Goal: Task Accomplishment & Management: Manage account settings

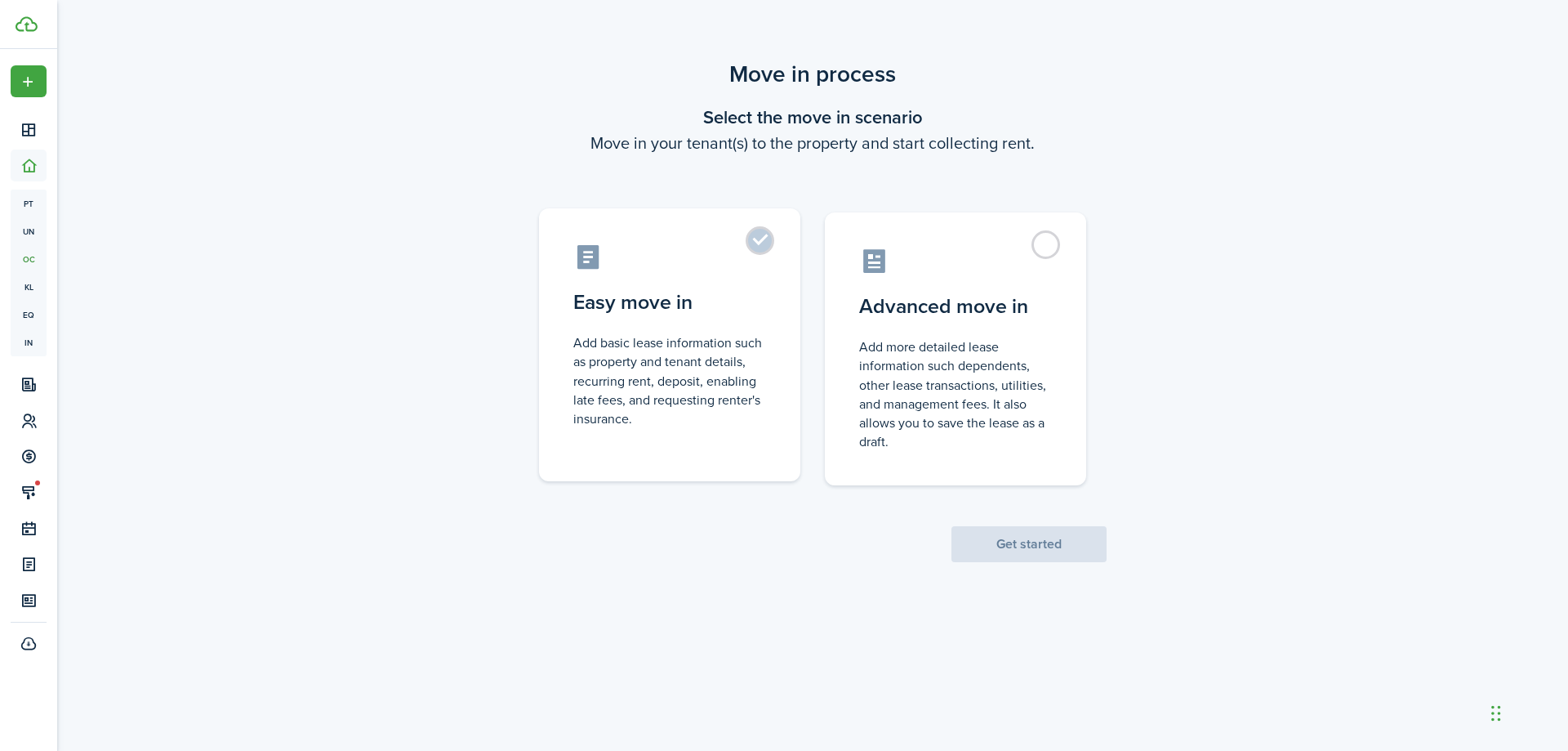
click at [760, 240] on label "Easy move in Add basic lease information such as property and tenant details, r…" at bounding box center [670, 345] width 262 height 273
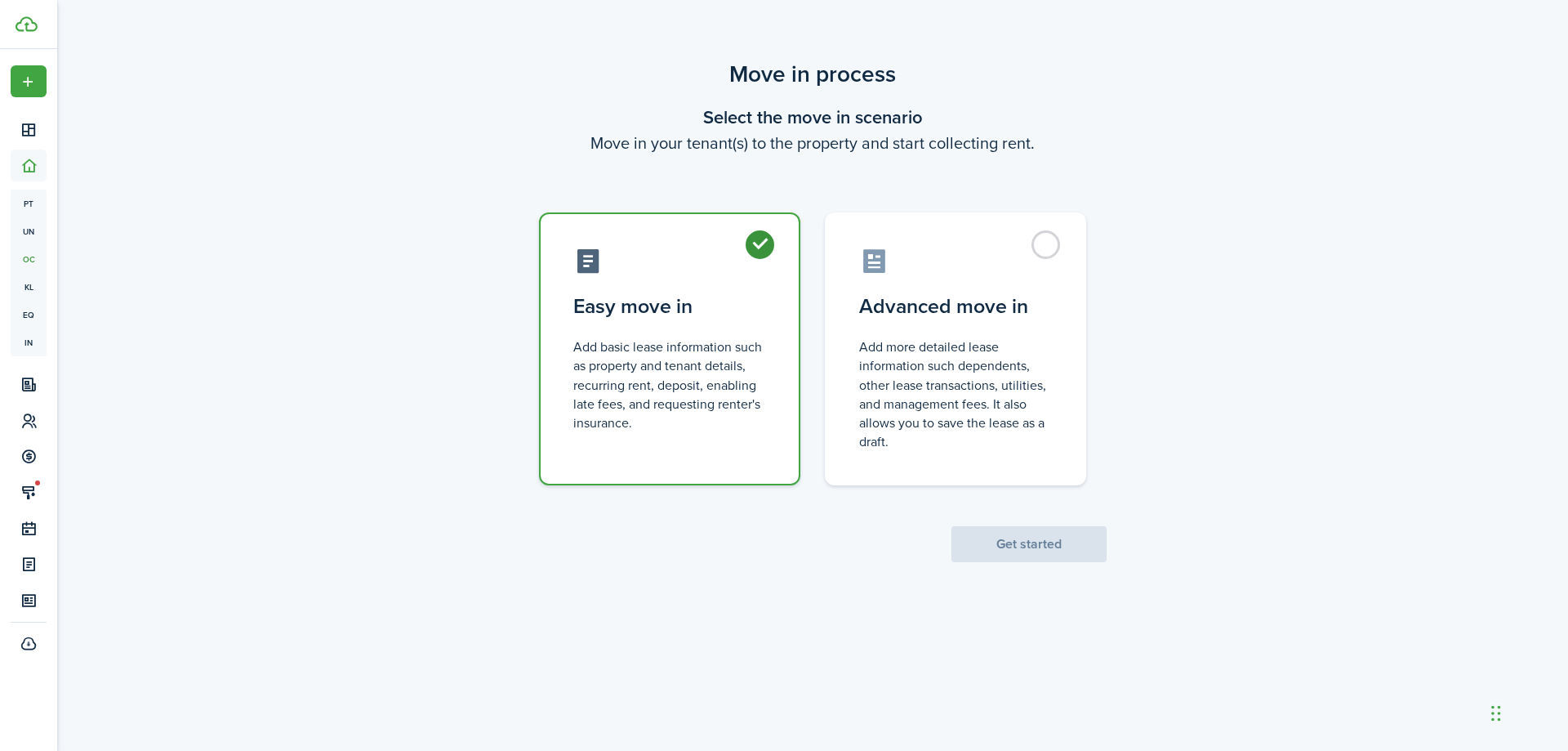
radio input "true"
click at [756, 241] on label "Easy move in Add basic lease information such as property and tenant details, r…" at bounding box center [670, 349] width 262 height 273
click at [753, 246] on label "Easy move in Add basic lease information such as property and tenant details, r…" at bounding box center [670, 349] width 262 height 273
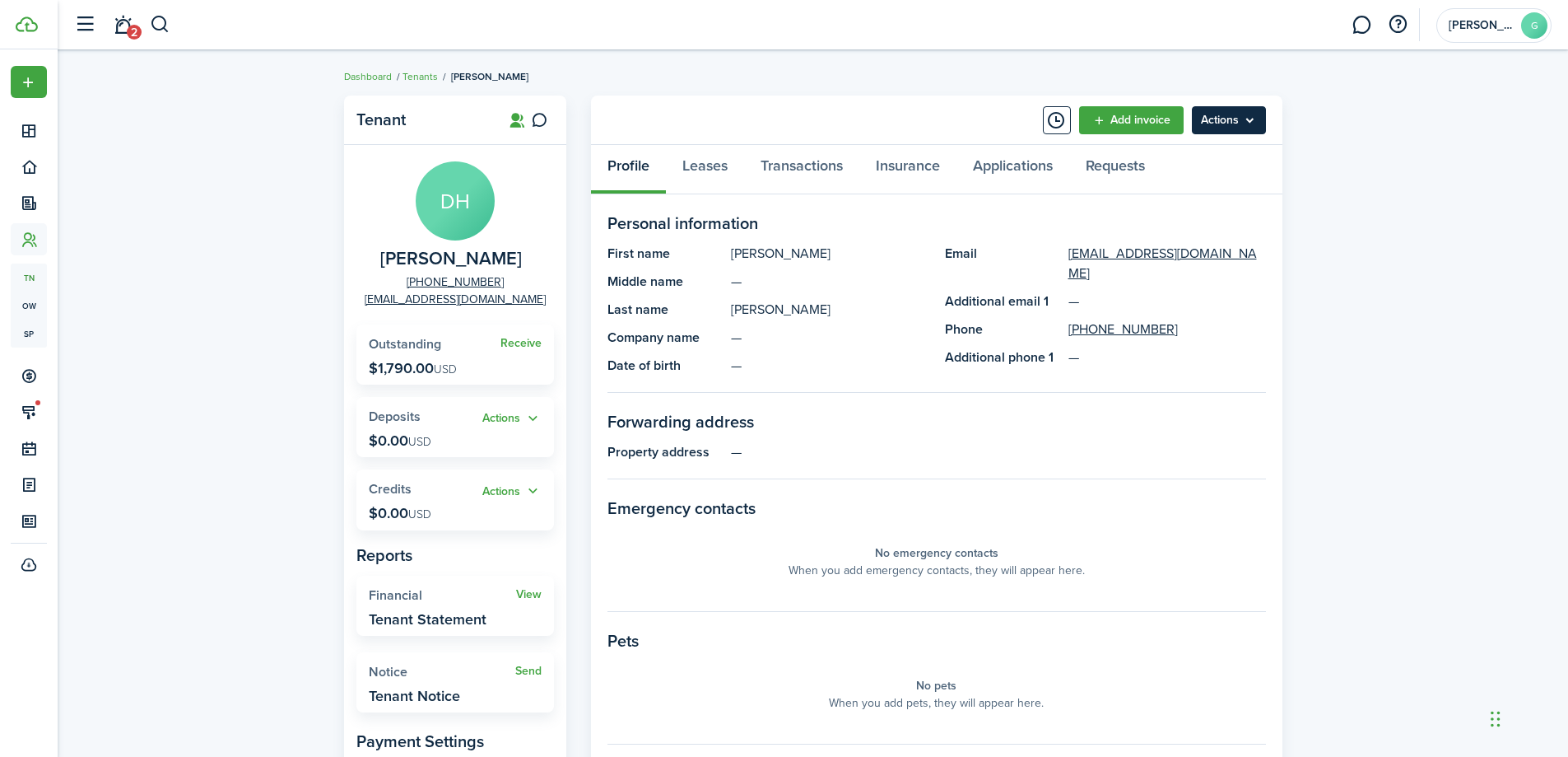
click at [1199, 131] on menu-btn "Actions" at bounding box center [1229, 121] width 74 height 28
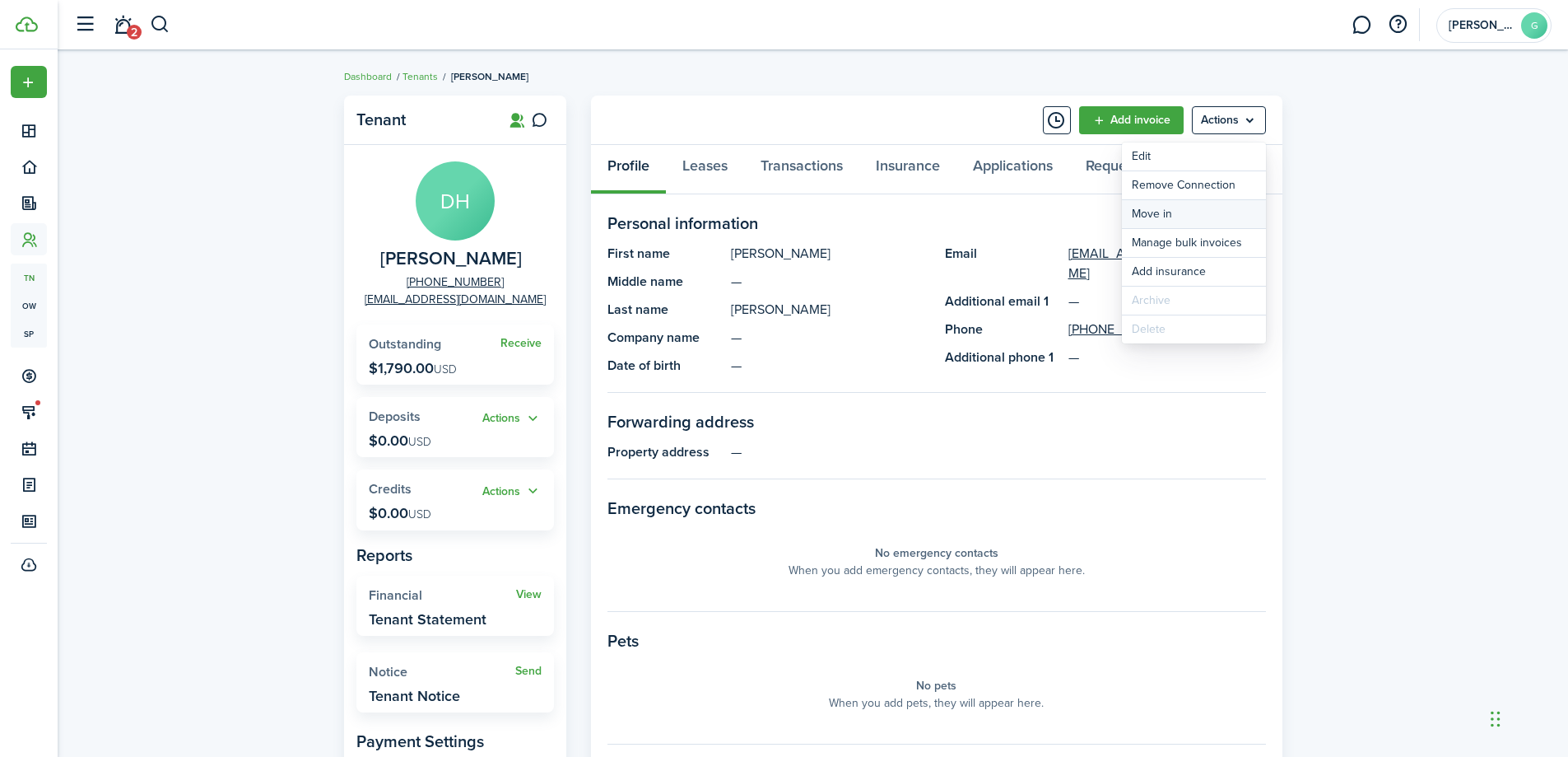
drag, startPoint x: 1180, startPoint y: 211, endPoint x: 1167, endPoint y: 210, distance: 13.0
click at [1179, 212] on link "Move in" at bounding box center [1194, 214] width 144 height 28
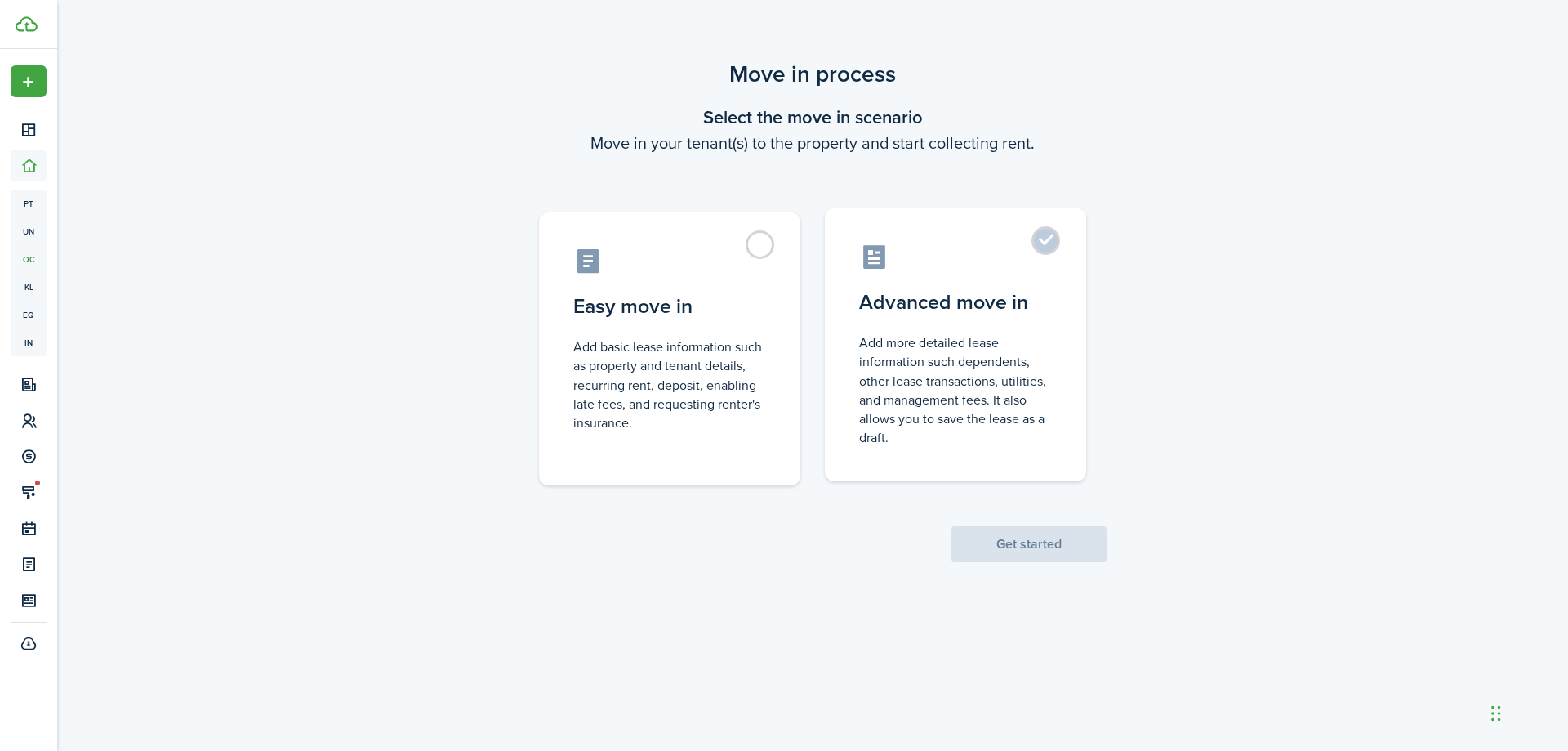
click at [1043, 249] on label "Advanced move in Add more detailed lease information such dependents, other lea…" at bounding box center [955, 345] width 262 height 273
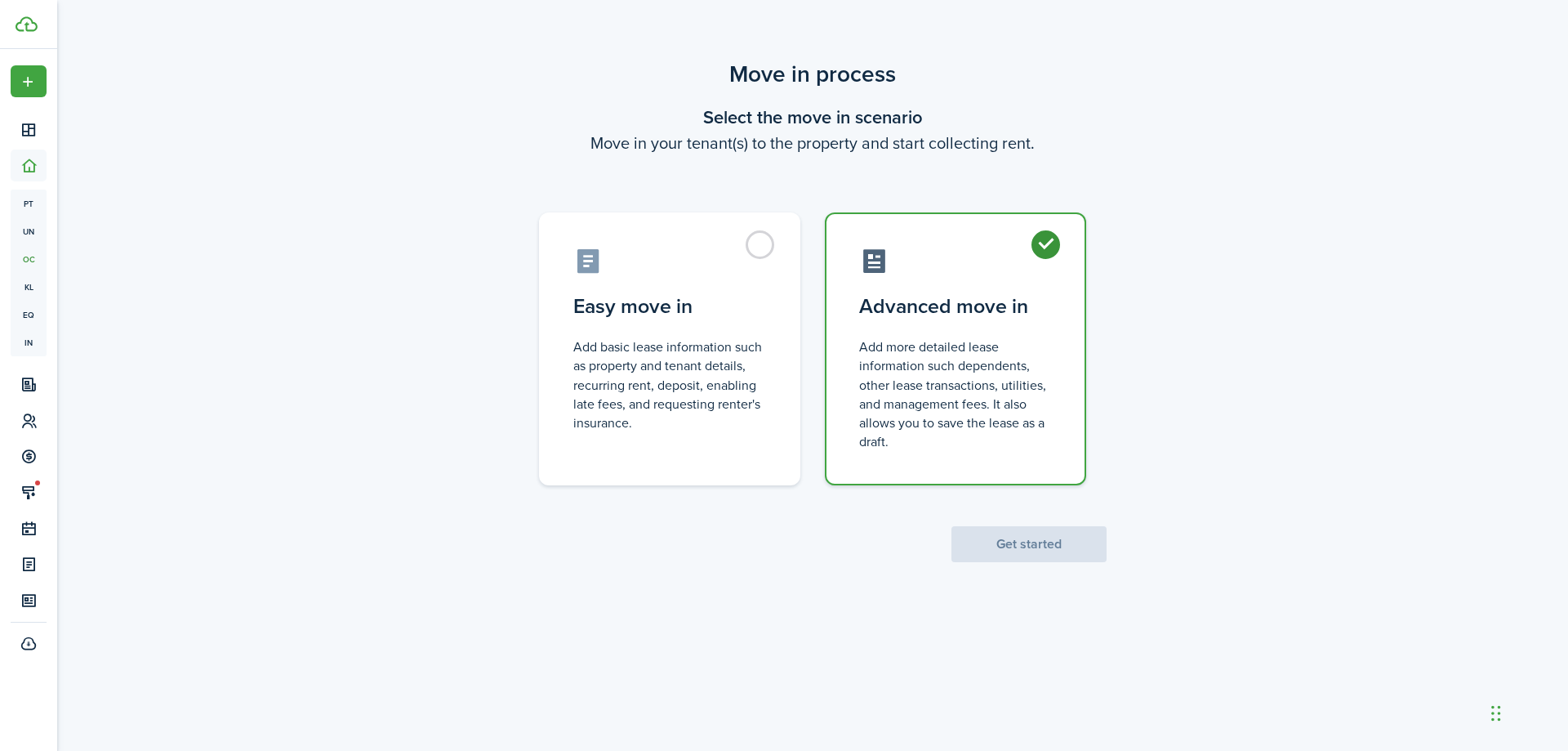
radio input "true"
click at [1044, 545] on button "Get started" at bounding box center [1029, 544] width 155 height 36
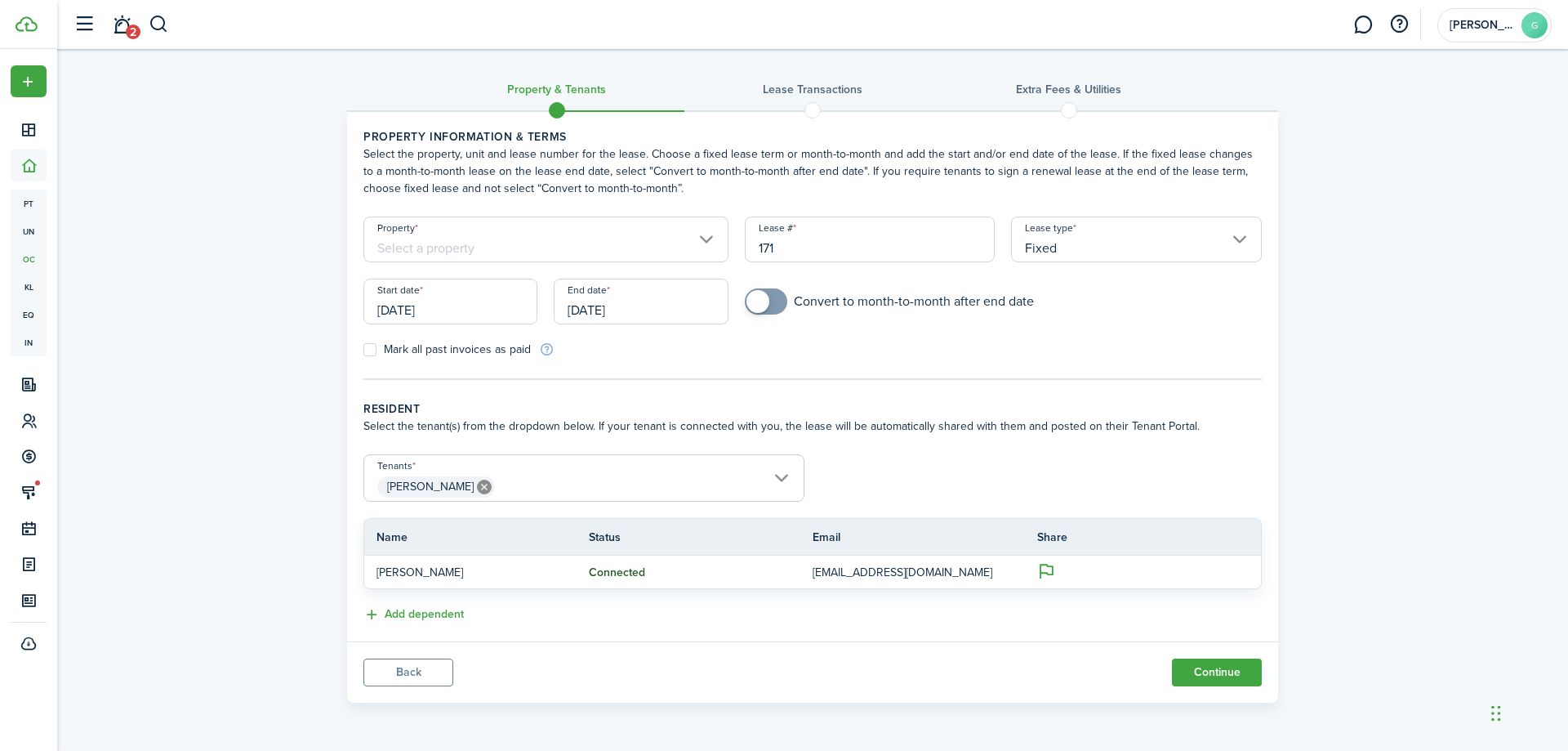
click at [501, 307] on input "[DATE]" at bounding box center [450, 301] width 174 height 46
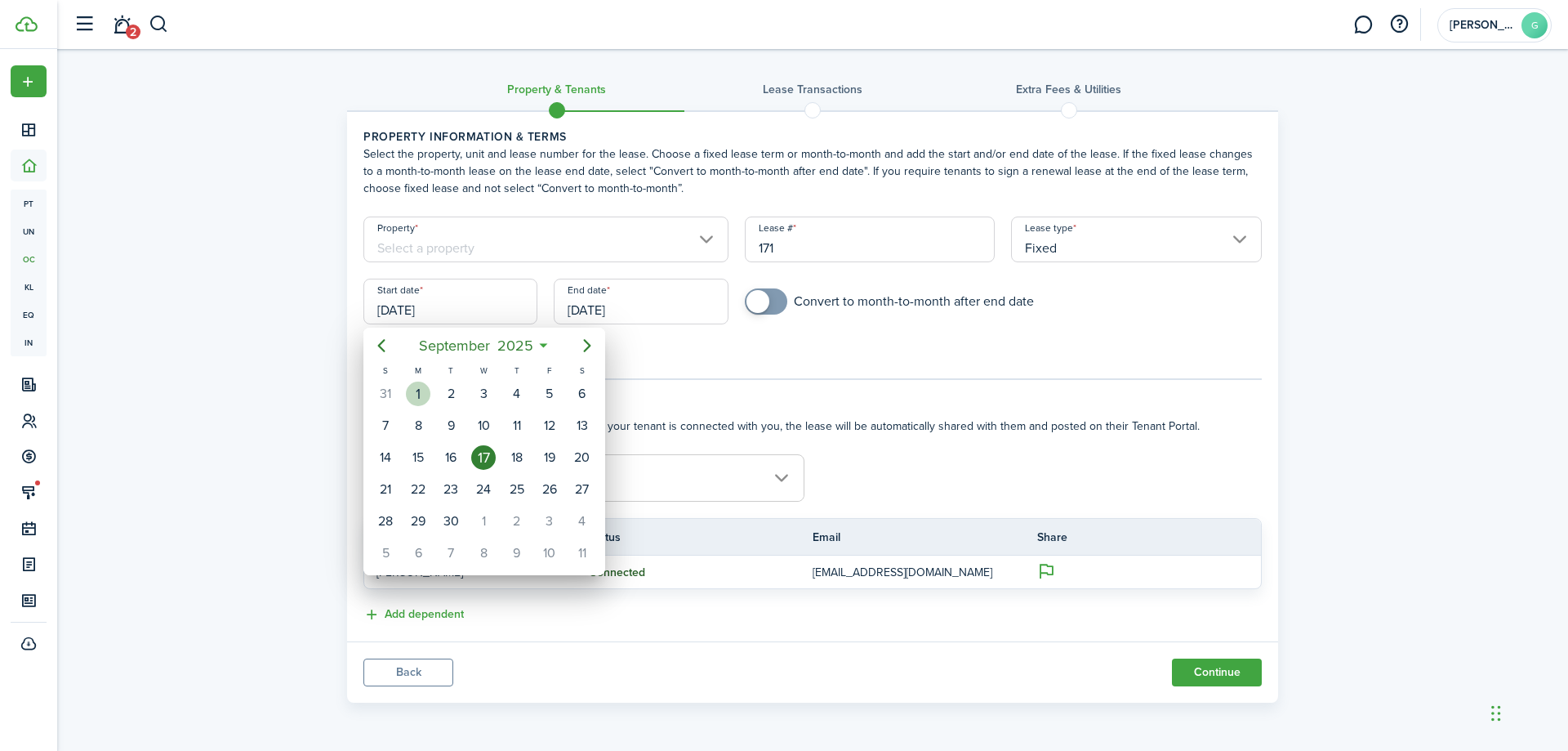
click at [421, 390] on div "1" at bounding box center [419, 394] width 25 height 25
type input "[DATE]"
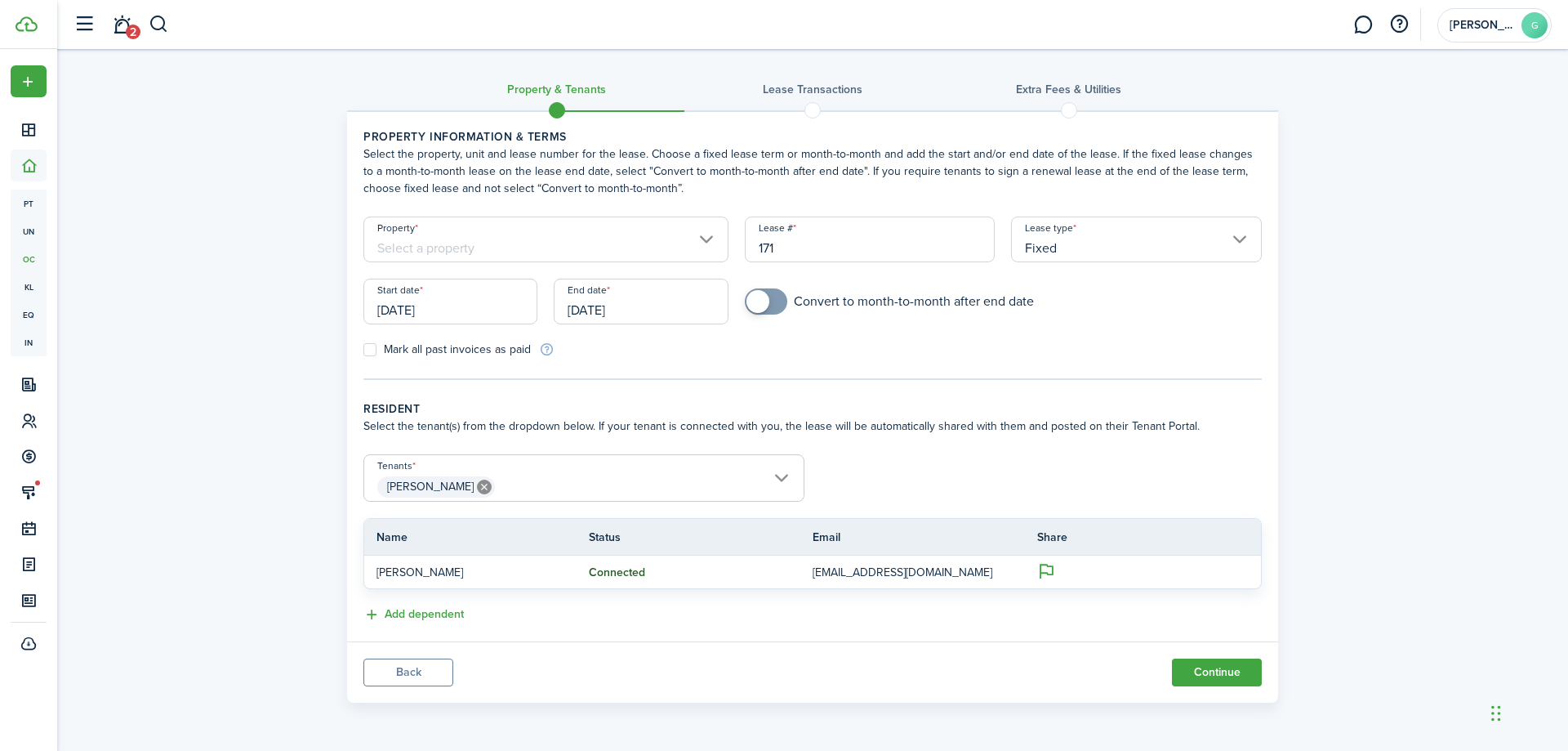
click at [655, 308] on input "[DATE]" at bounding box center [640, 301] width 174 height 46
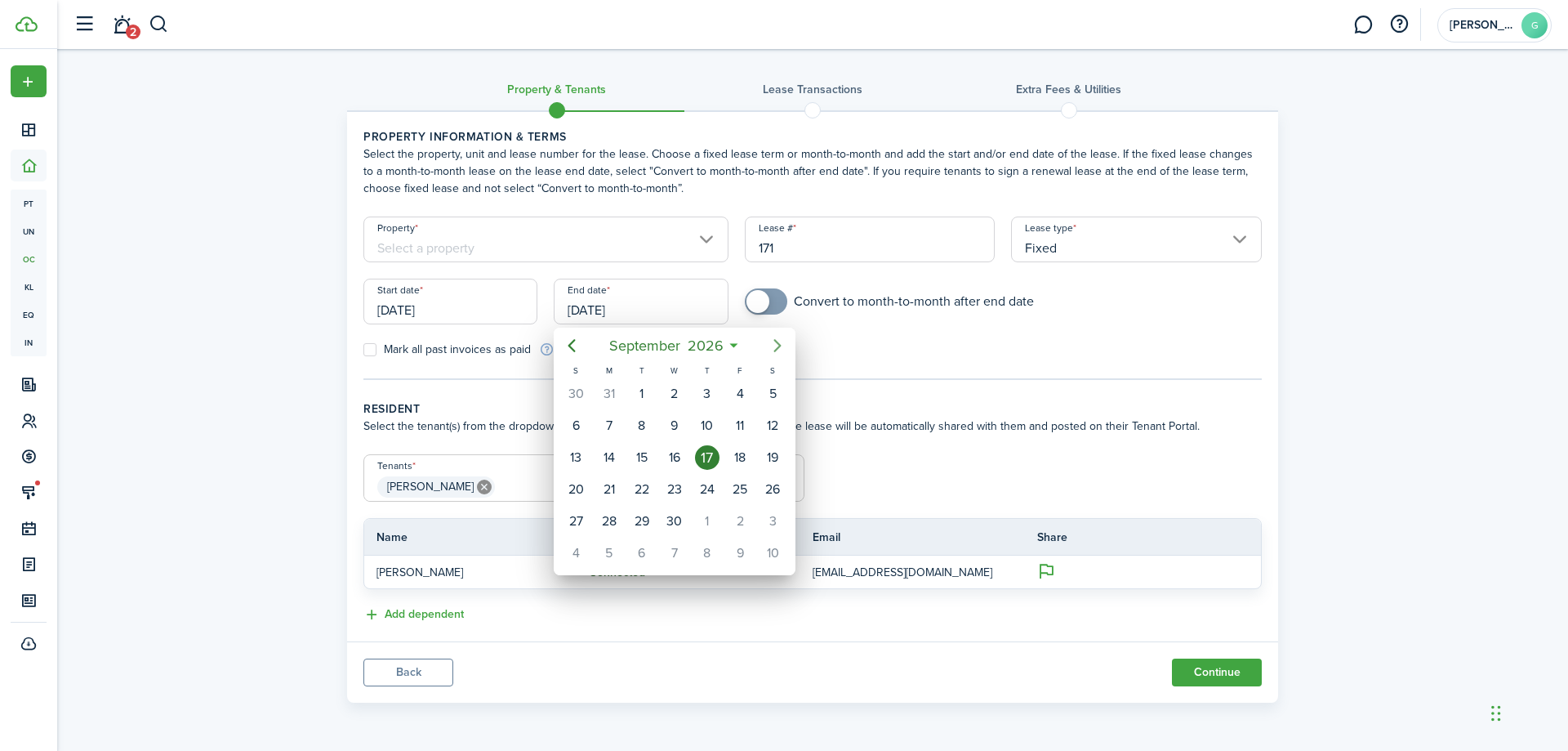
click at [775, 344] on icon "Next page" at bounding box center [777, 346] width 19 height 19
click at [569, 345] on icon "Previous page" at bounding box center [572, 346] width 7 height 13
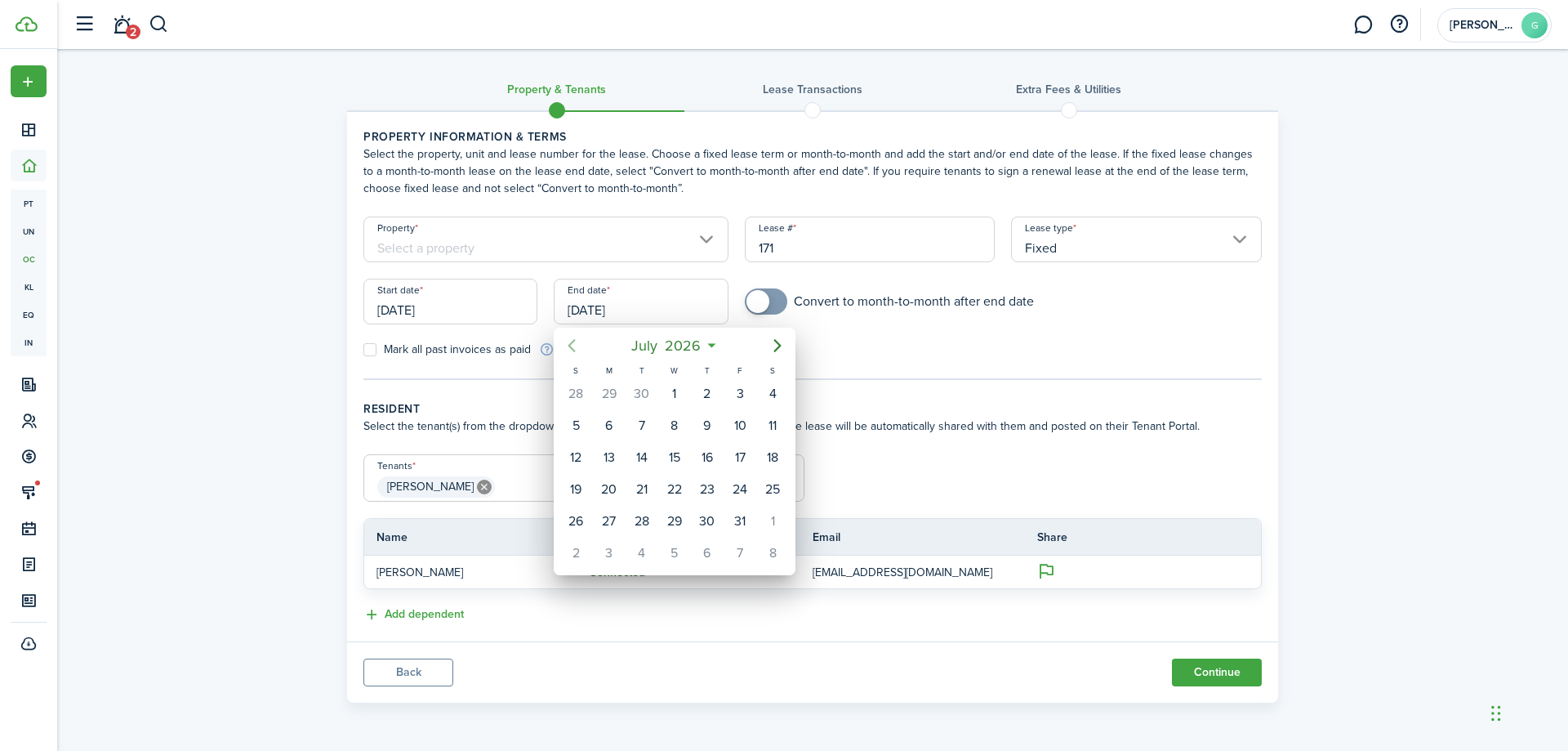
click at [569, 345] on icon "Previous page" at bounding box center [572, 346] width 7 height 13
click at [774, 493] on div "28" at bounding box center [773, 489] width 25 height 25
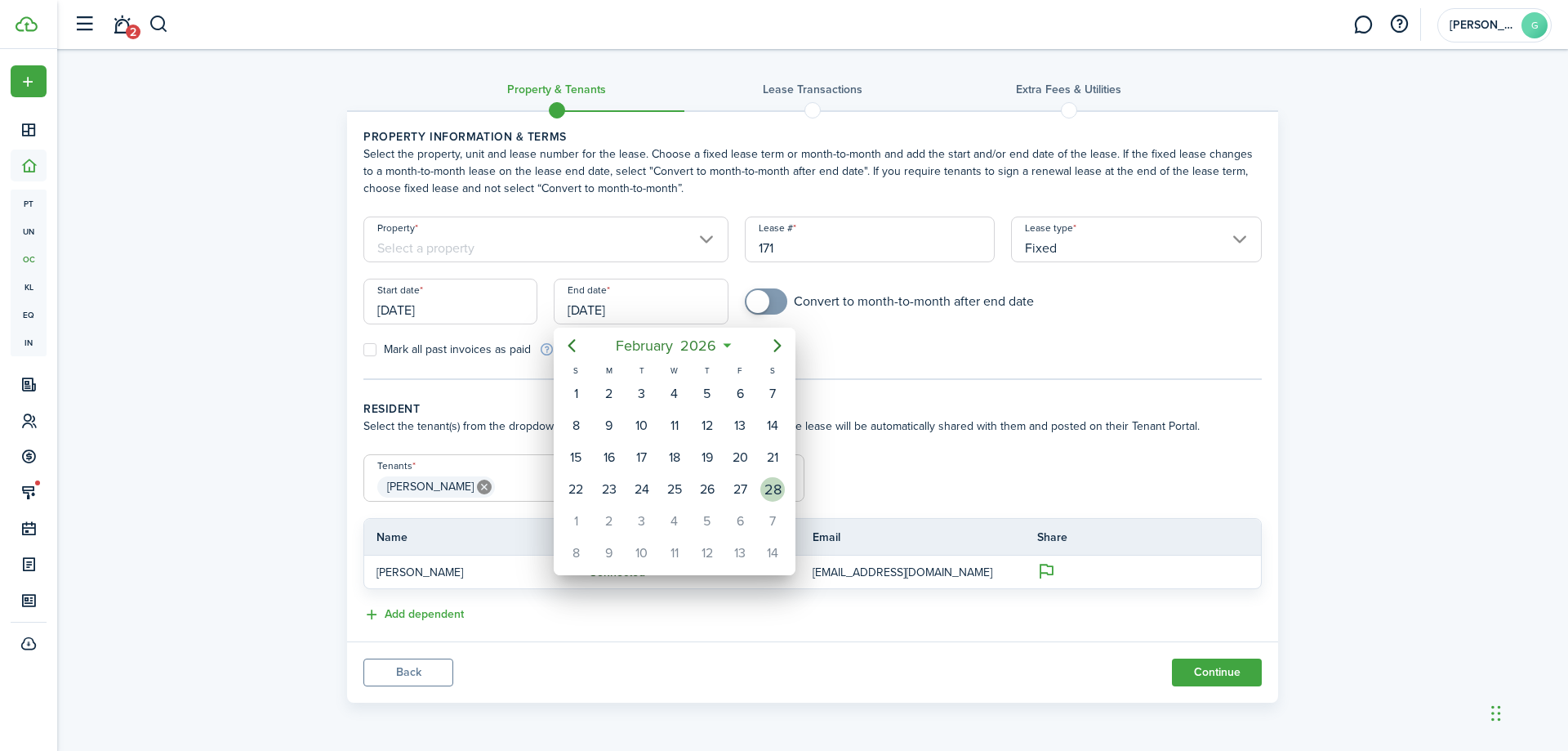
type input "[DATE]"
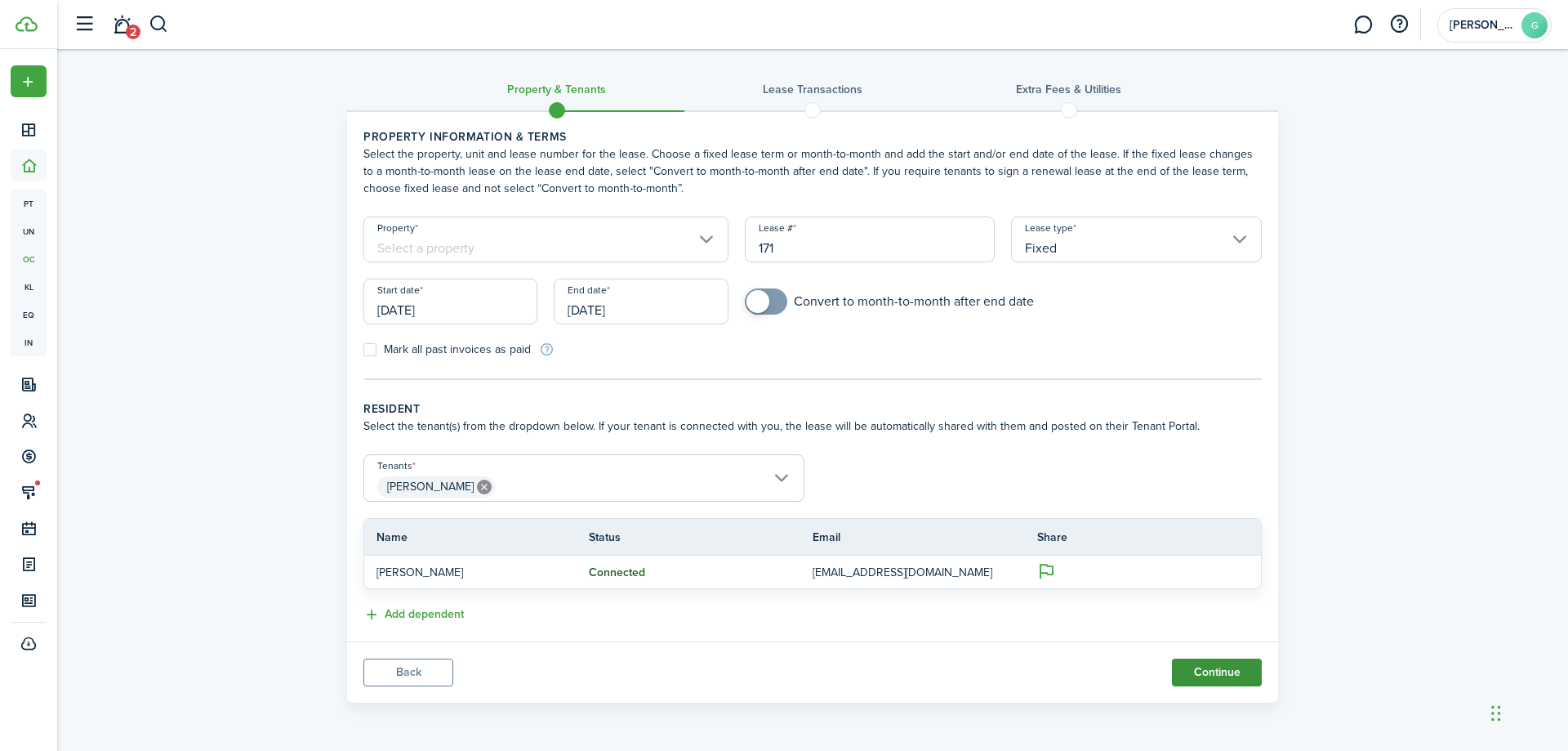
click at [1192, 670] on button "Continue" at bounding box center [1217, 673] width 90 height 28
click at [701, 234] on input "Property" at bounding box center [546, 240] width 365 height 46
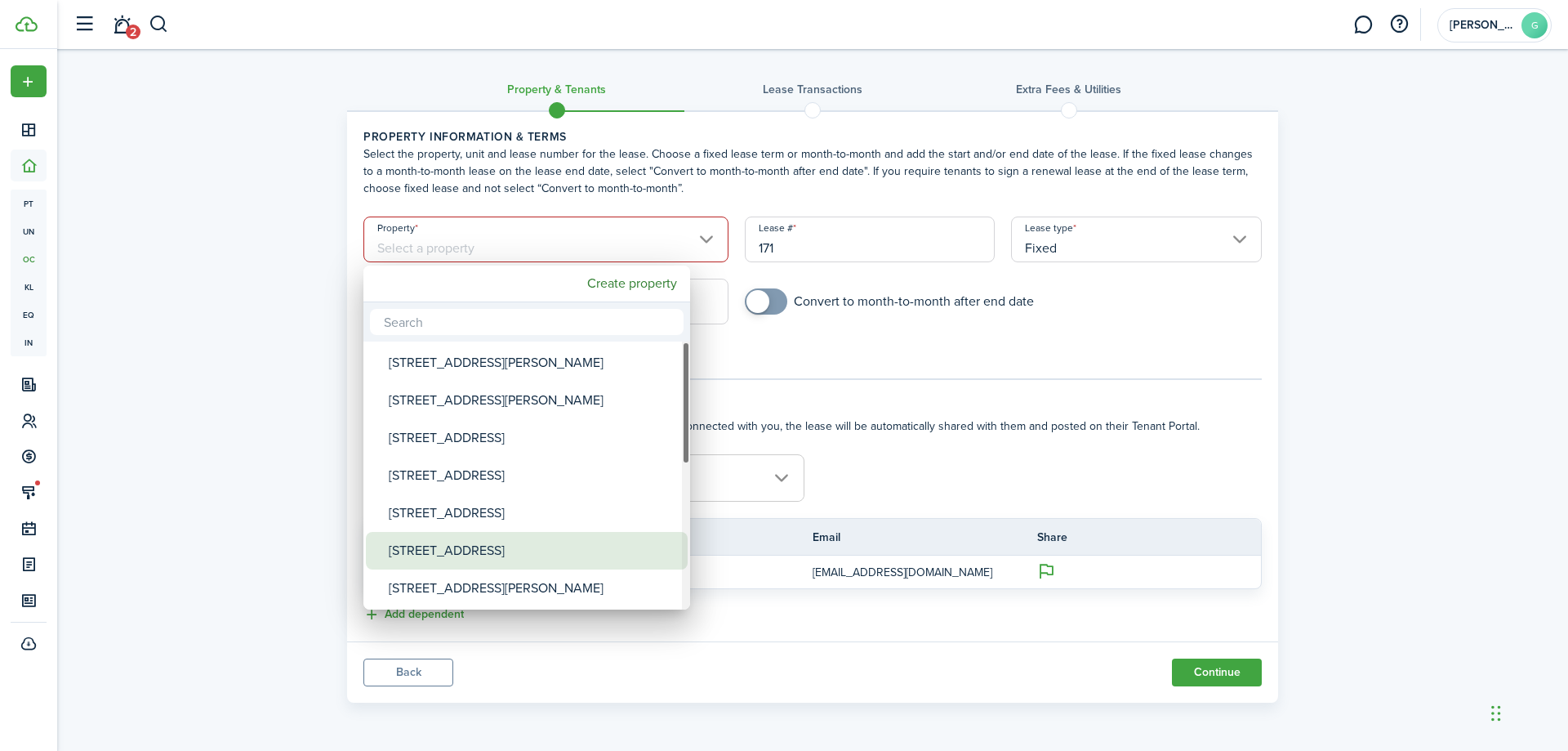
click at [451, 550] on div "[STREET_ADDRESS]" at bounding box center [533, 550] width 289 height 38
type input "[STREET_ADDRESS]"
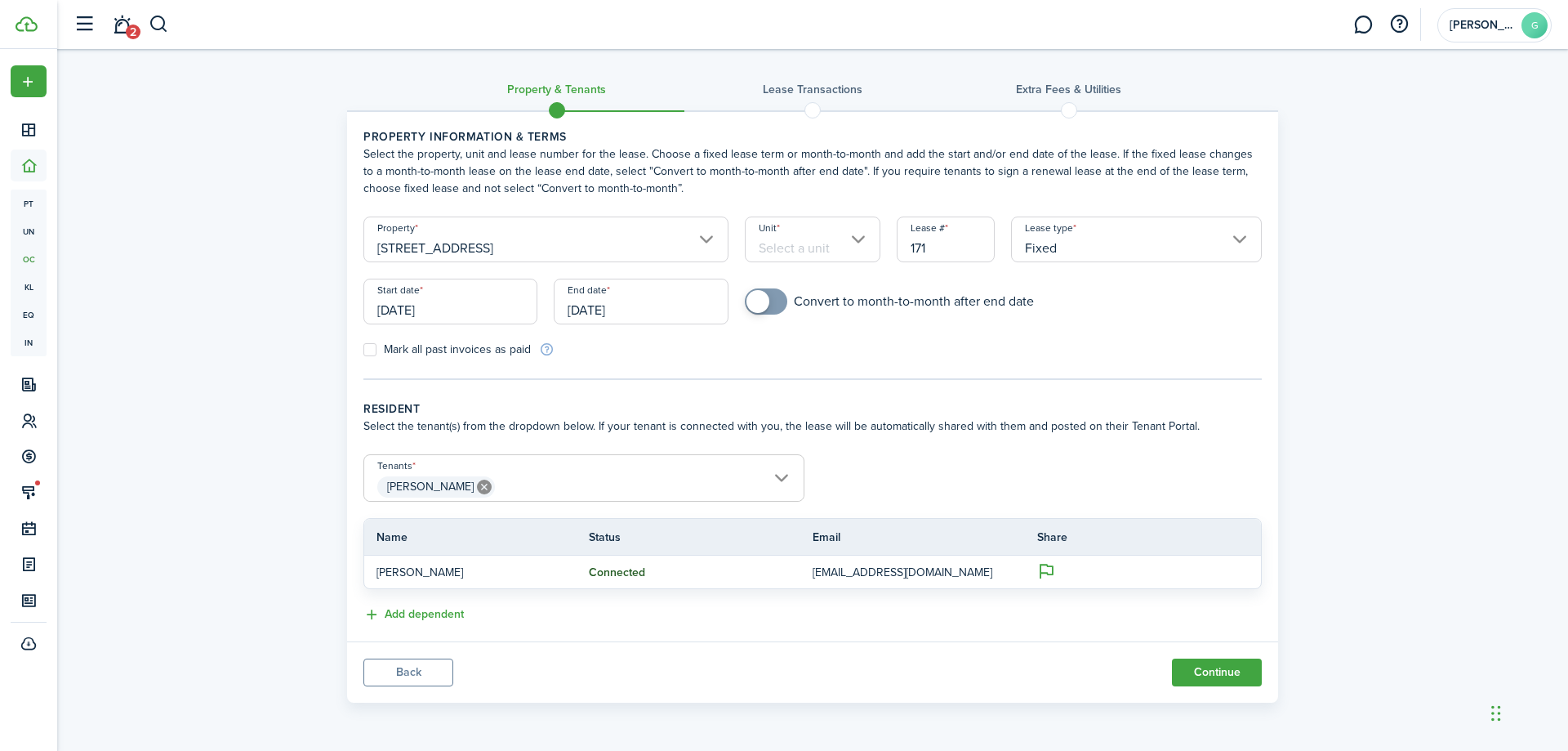
click at [856, 242] on input "Unit" at bounding box center [813, 240] width 137 height 46
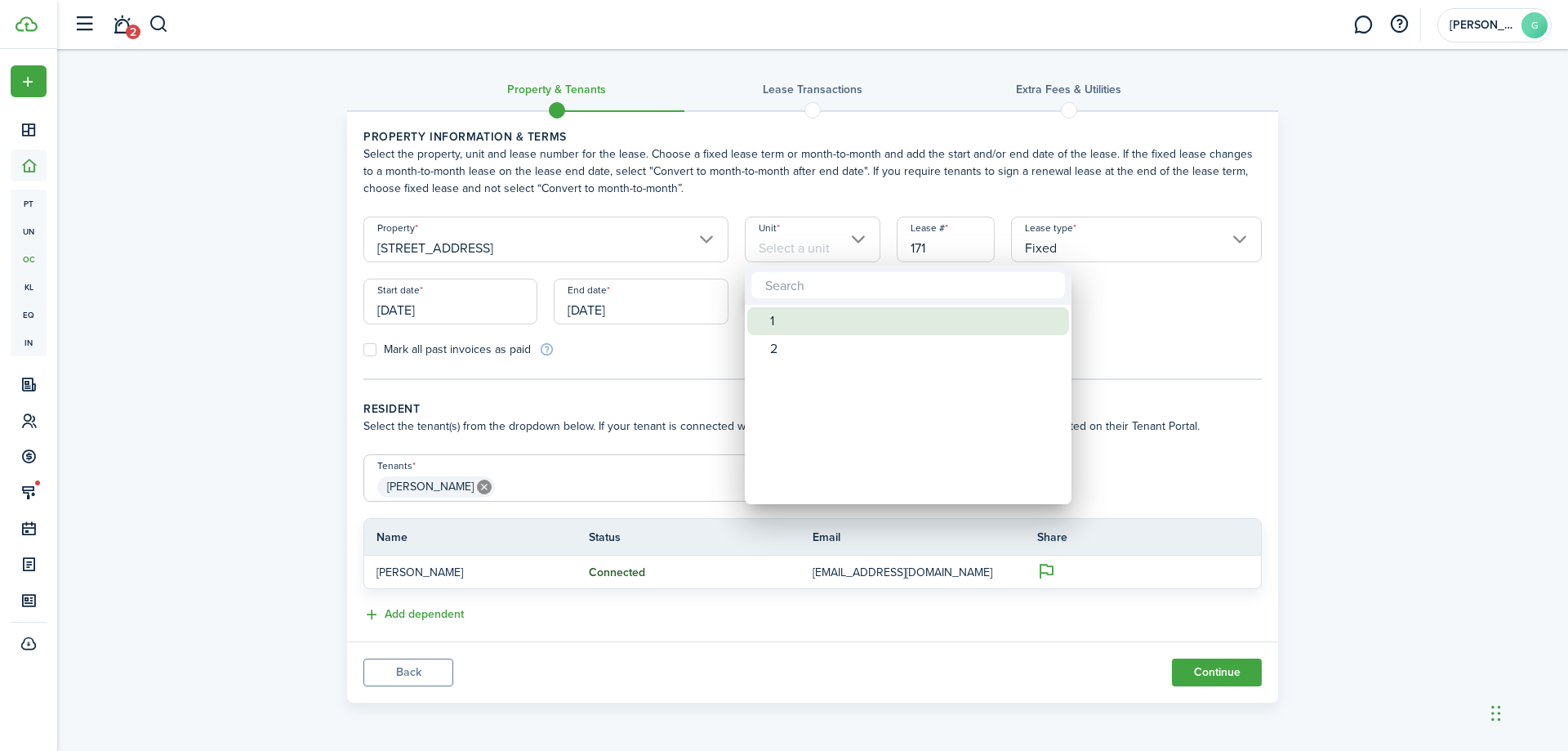
click at [800, 326] on div "1" at bounding box center [915, 321] width 289 height 28
type input "1"
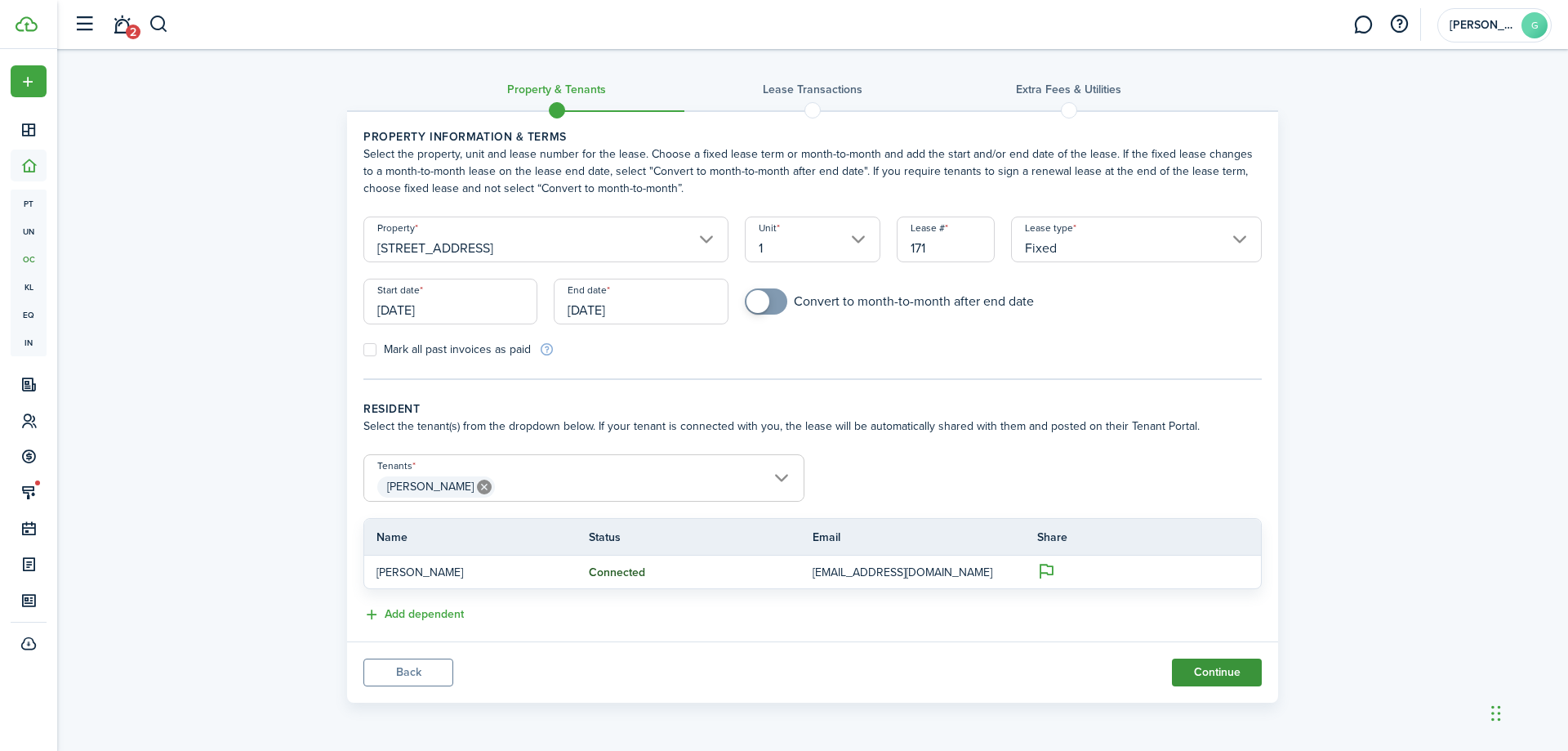
click at [1205, 670] on button "Continue" at bounding box center [1217, 673] width 90 height 28
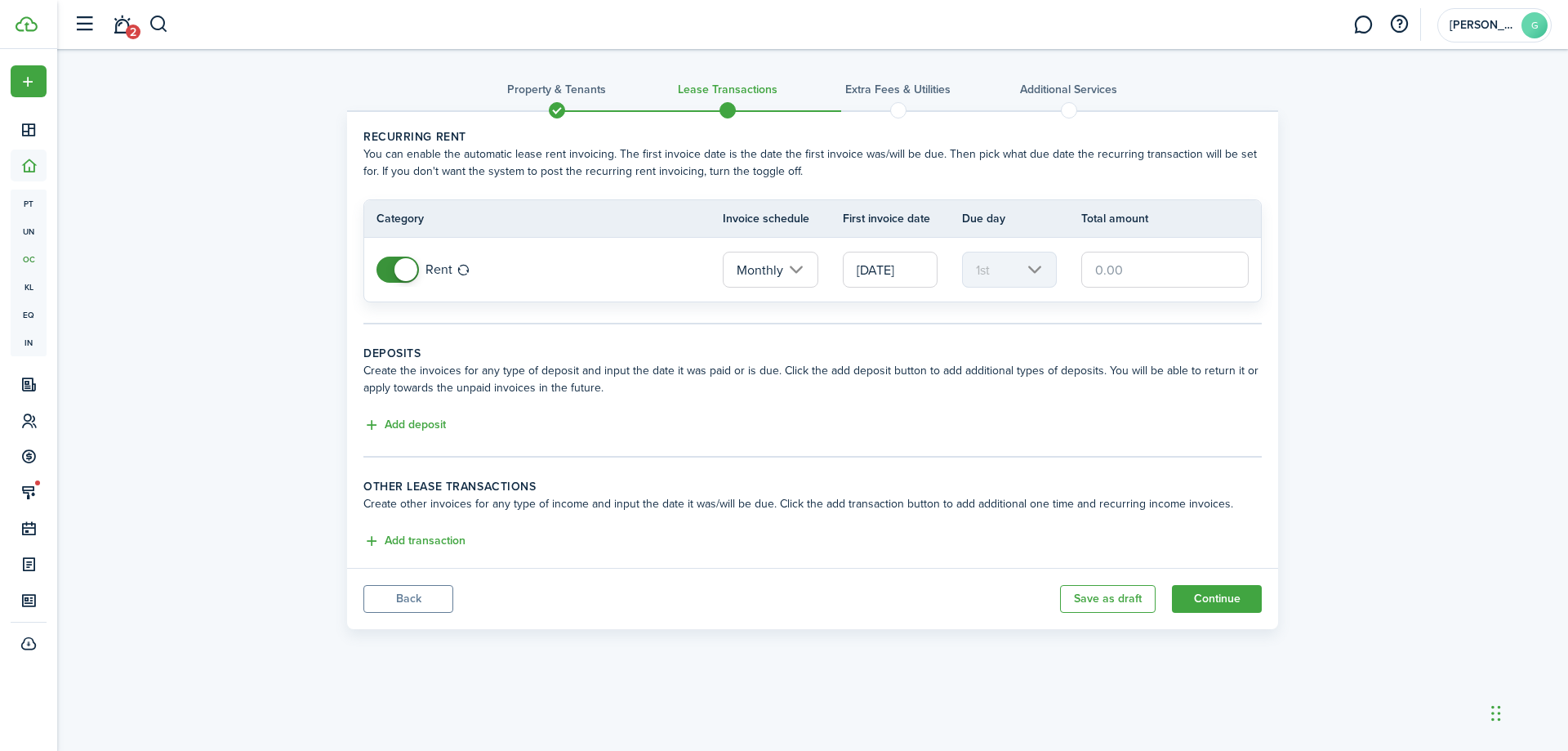
click at [1141, 251] on td at bounding box center [1171, 270] width 180 height 44
click at [1139, 257] on input "text" at bounding box center [1165, 269] width 167 height 36
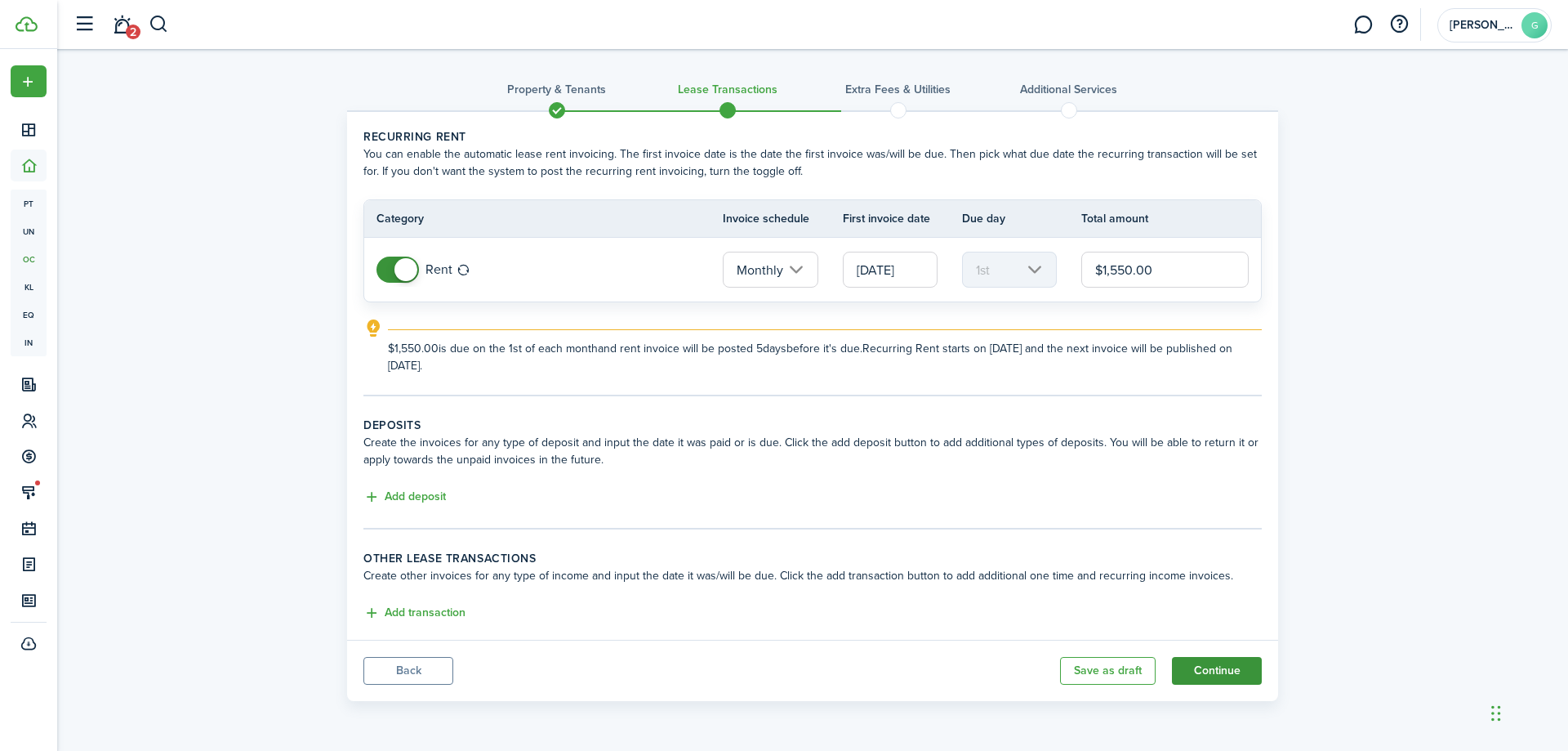
type input "$1,550.00"
click at [1180, 674] on button "Continue" at bounding box center [1217, 671] width 90 height 28
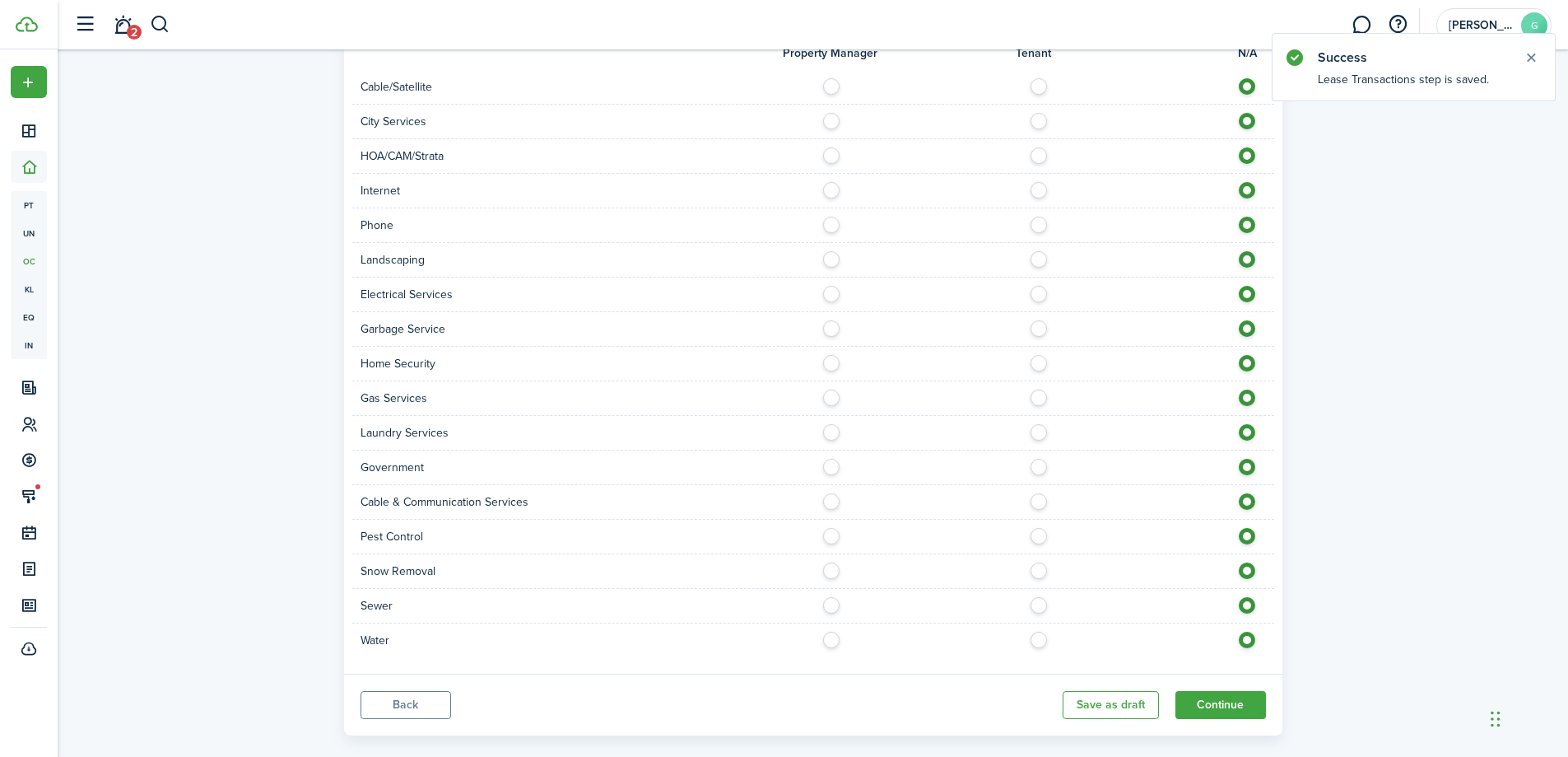
scroll to position [988, 0]
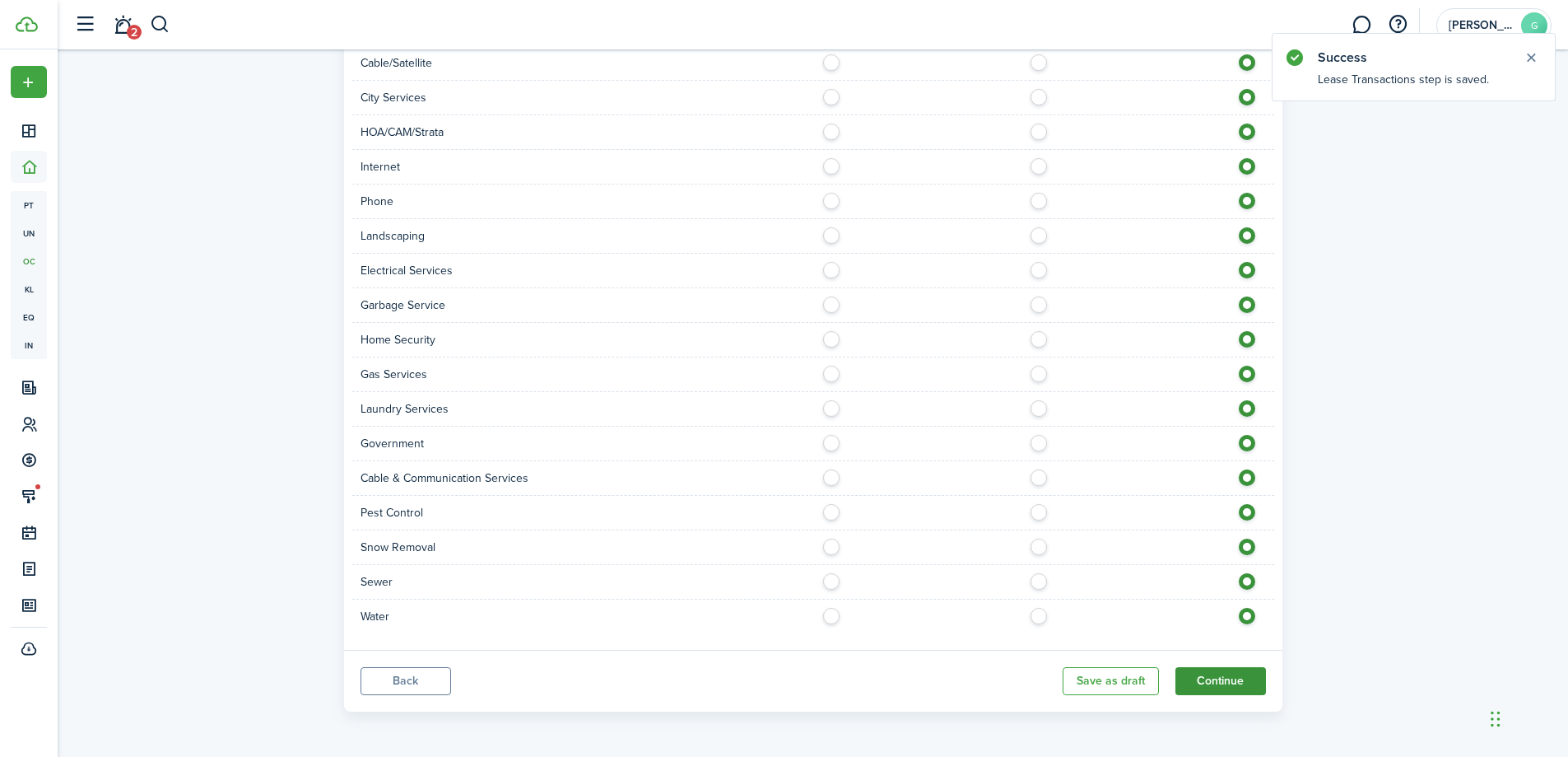
click at [1218, 683] on button "Continue" at bounding box center [1221, 681] width 91 height 28
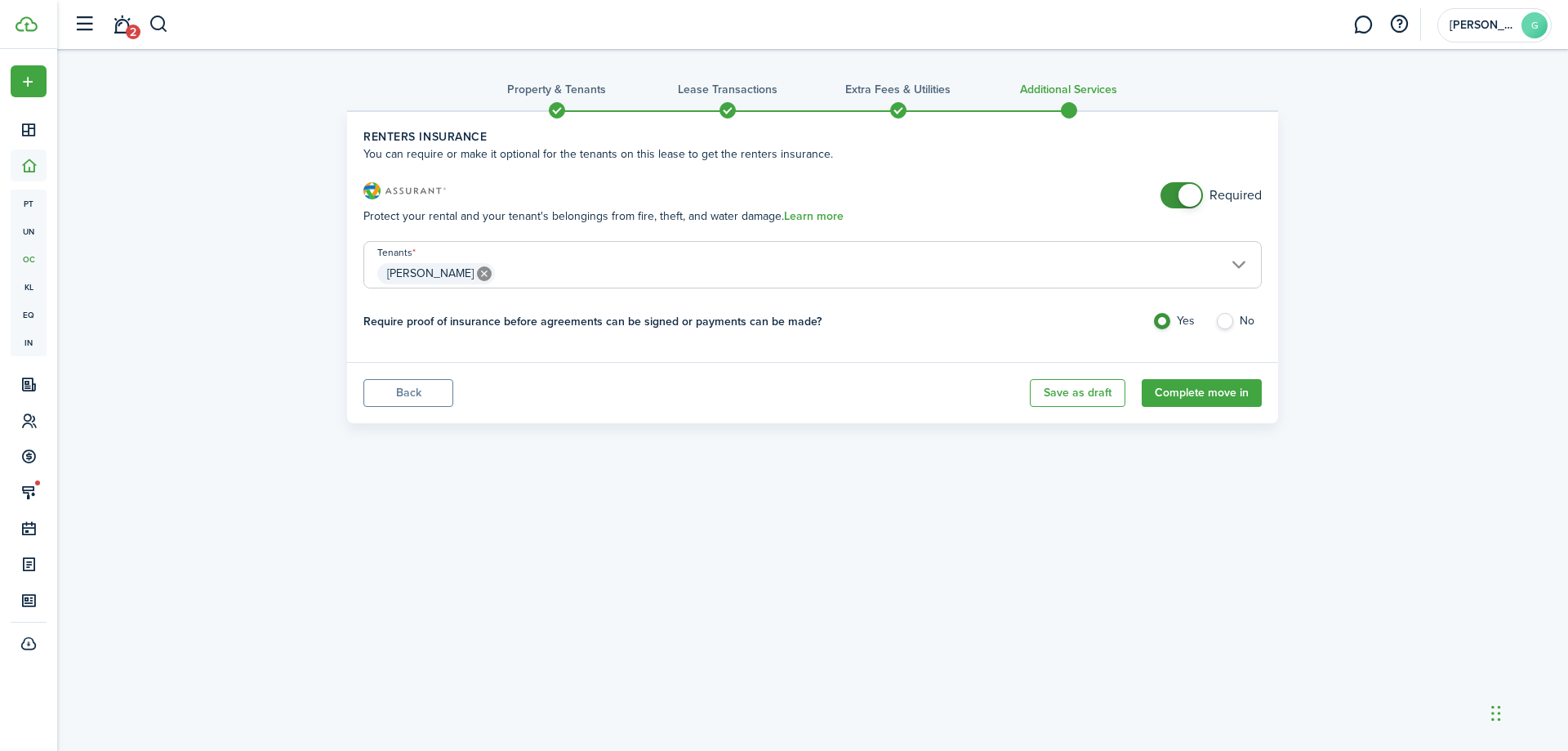
checkbox input "false"
click at [1182, 190] on span at bounding box center [1190, 196] width 23 height 23
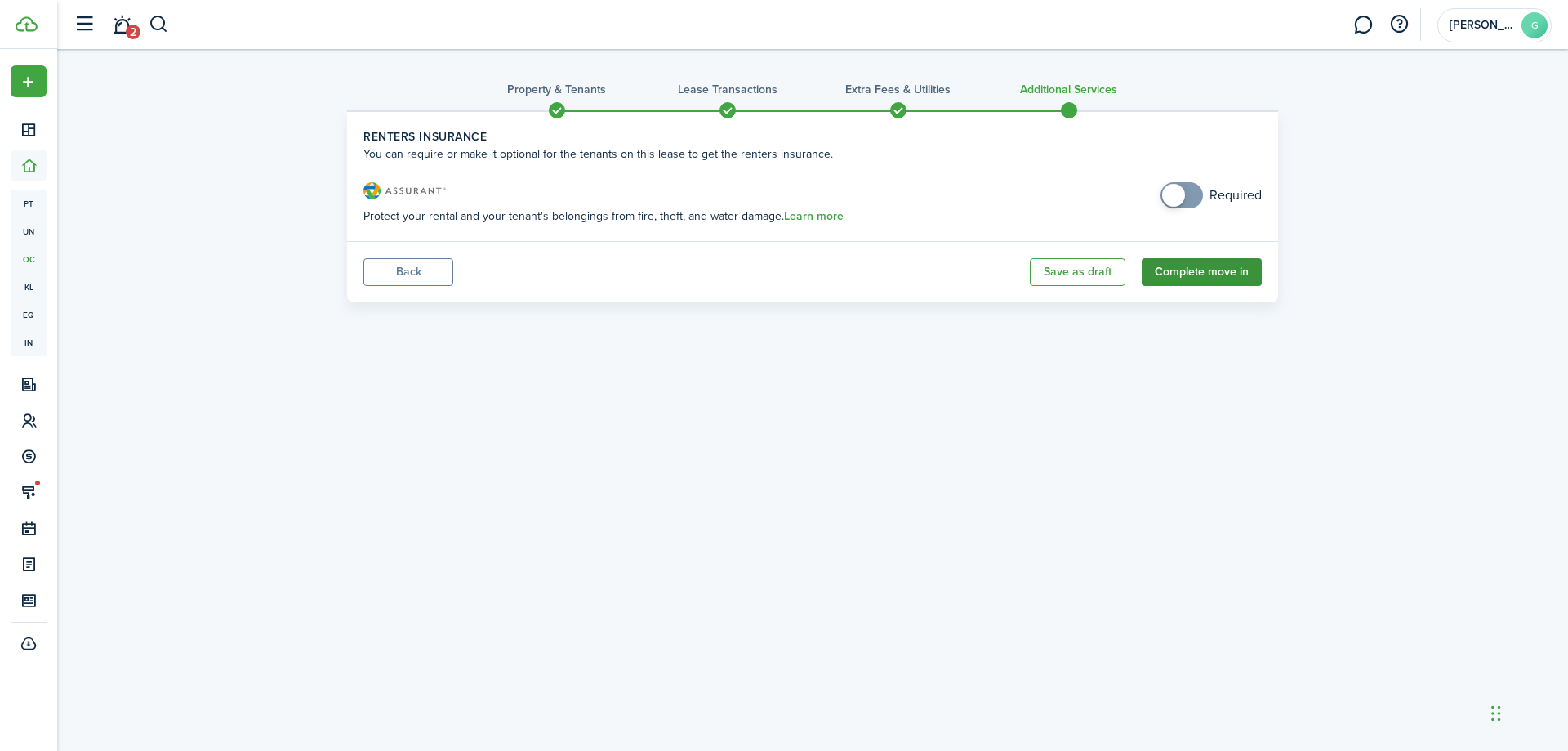
click at [1213, 261] on button "Complete move in" at bounding box center [1202, 272] width 120 height 28
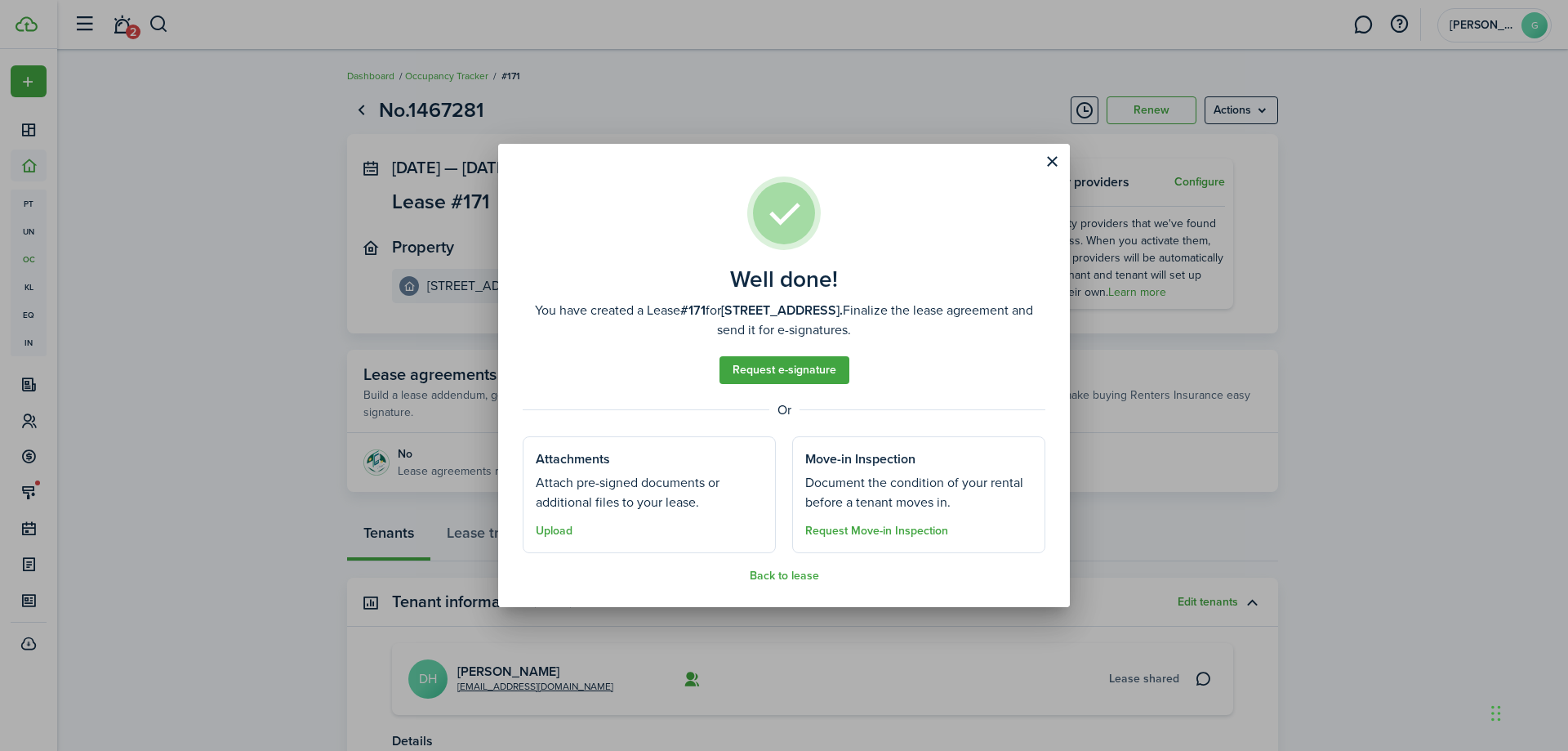
drag, startPoint x: 1050, startPoint y: 161, endPoint x: 1122, endPoint y: 294, distance: 151.2
click at [1051, 162] on button "Close modal" at bounding box center [1052, 162] width 28 height 28
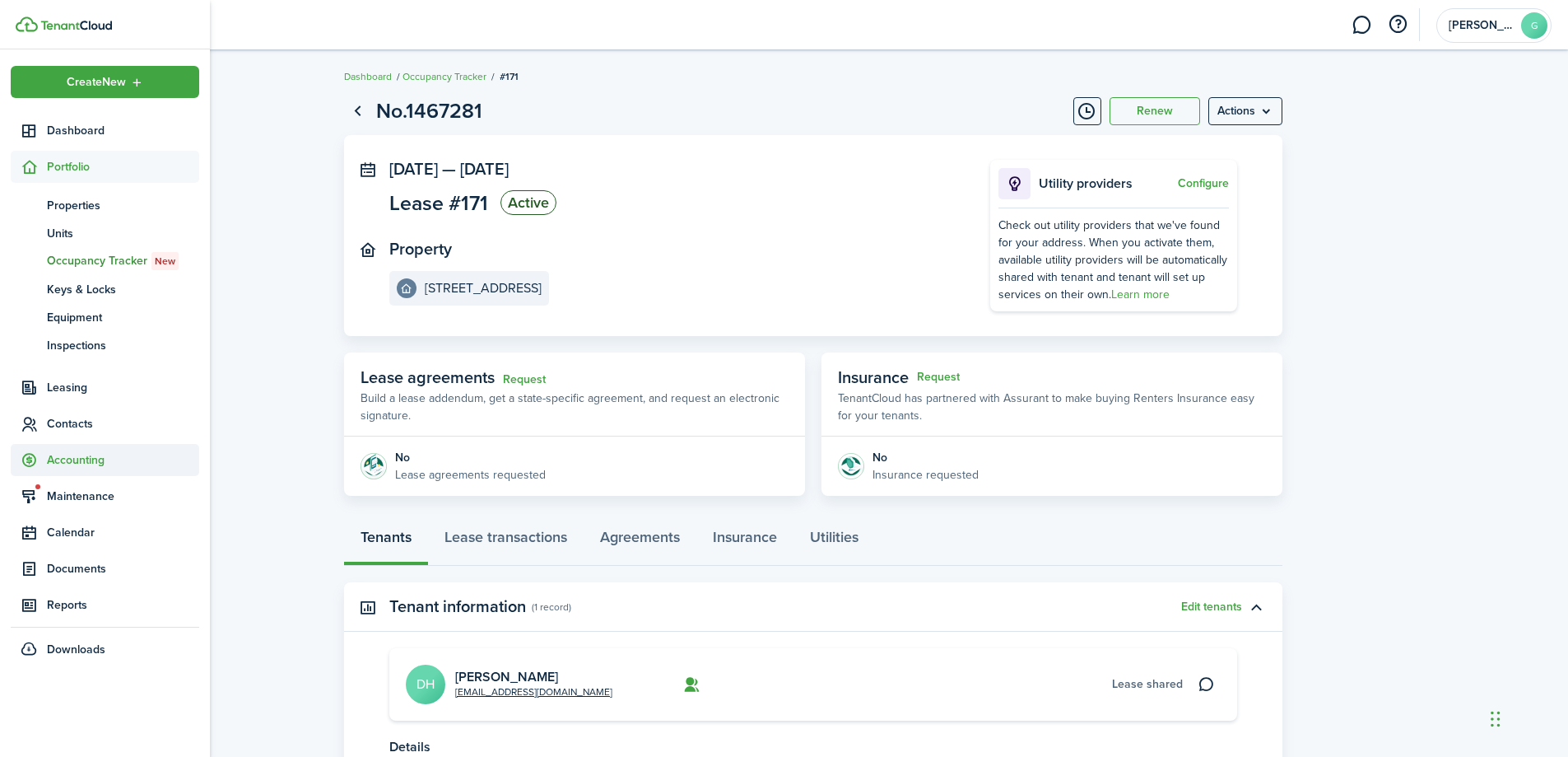
click at [62, 466] on span "Accounting" at bounding box center [123, 459] width 152 height 17
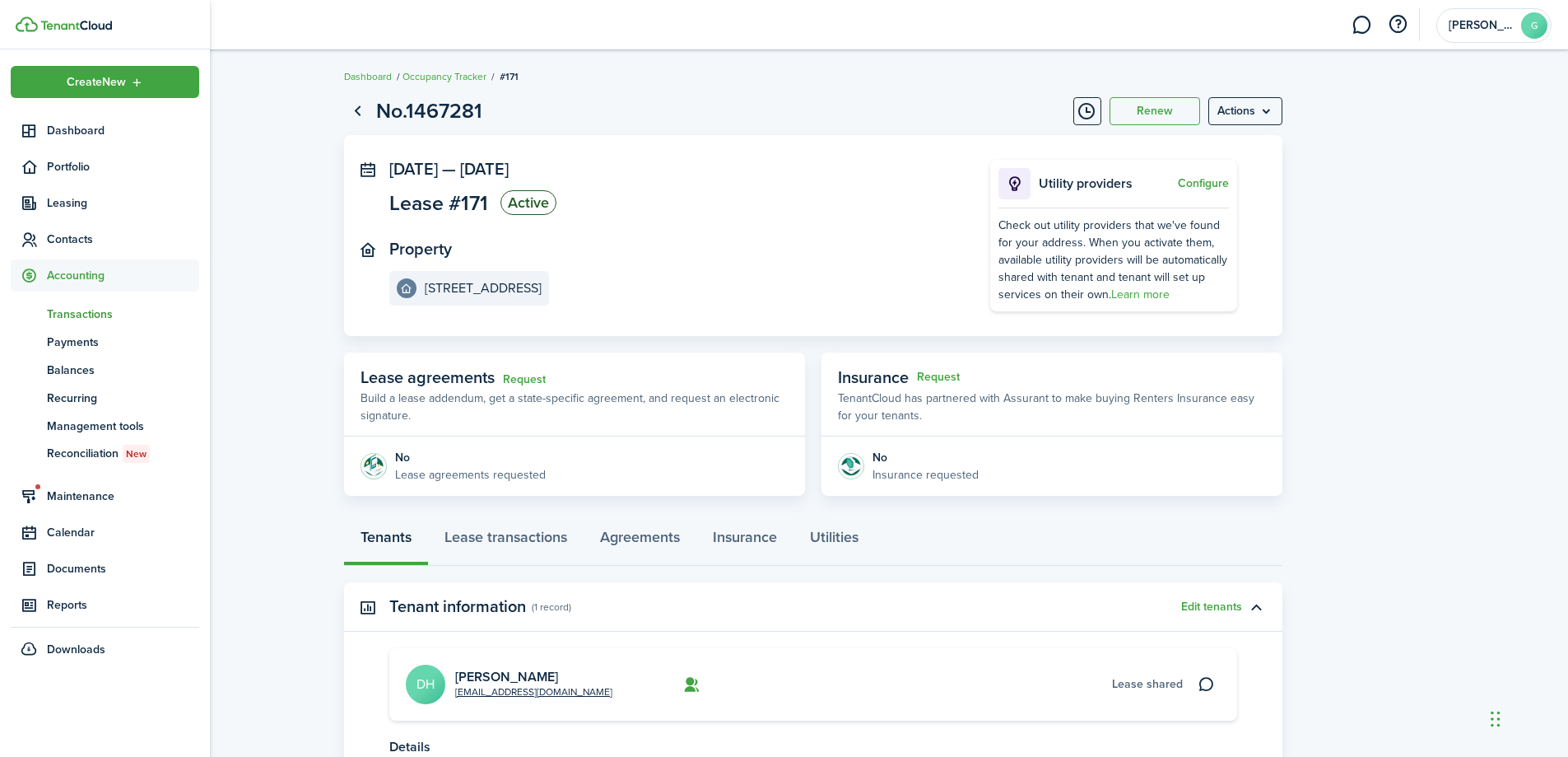
click at [103, 314] on span "Transactions" at bounding box center [123, 314] width 152 height 17
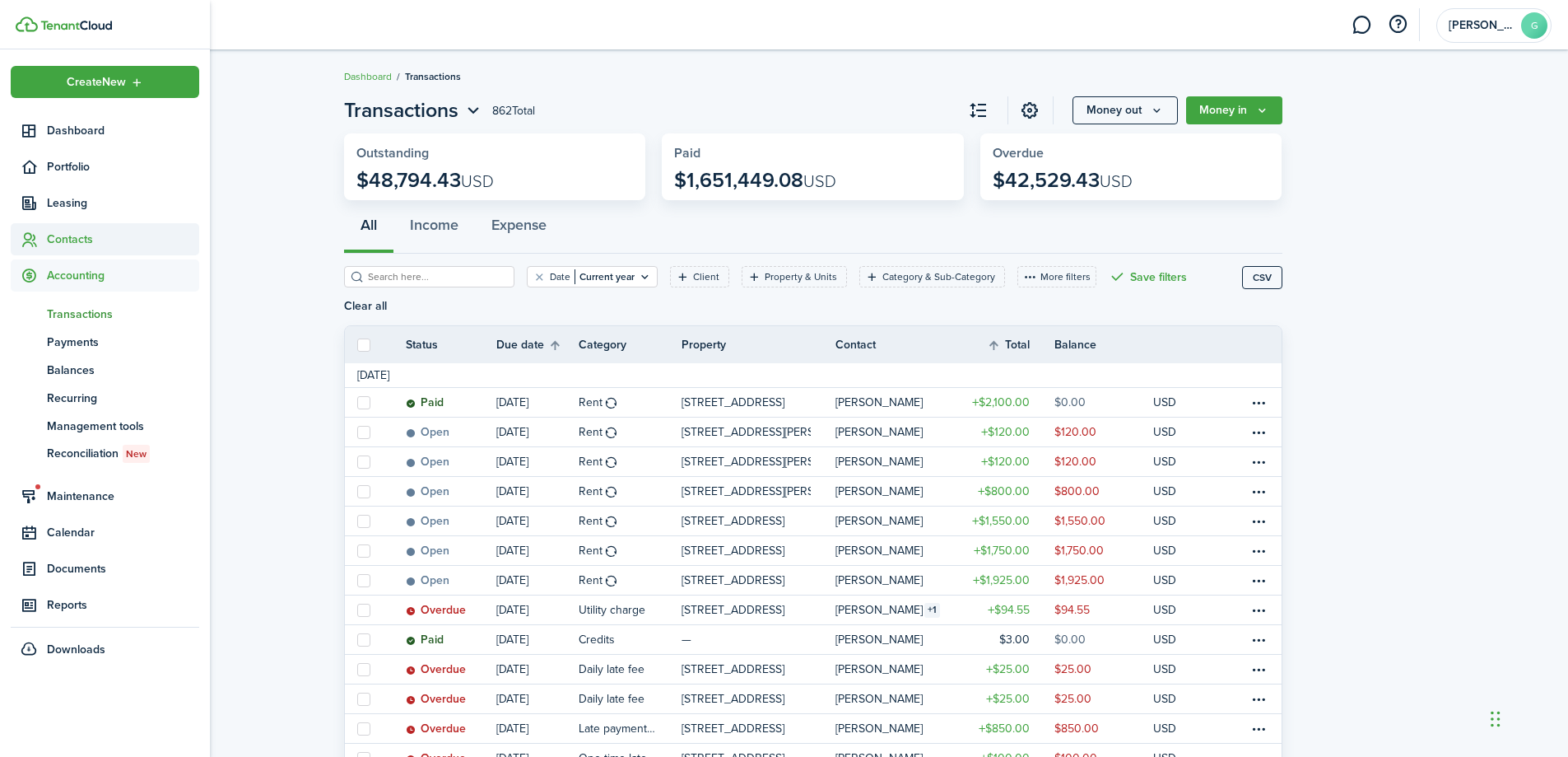
click at [44, 239] on sidebar-link-icon at bounding box center [28, 238] width 36 height 17
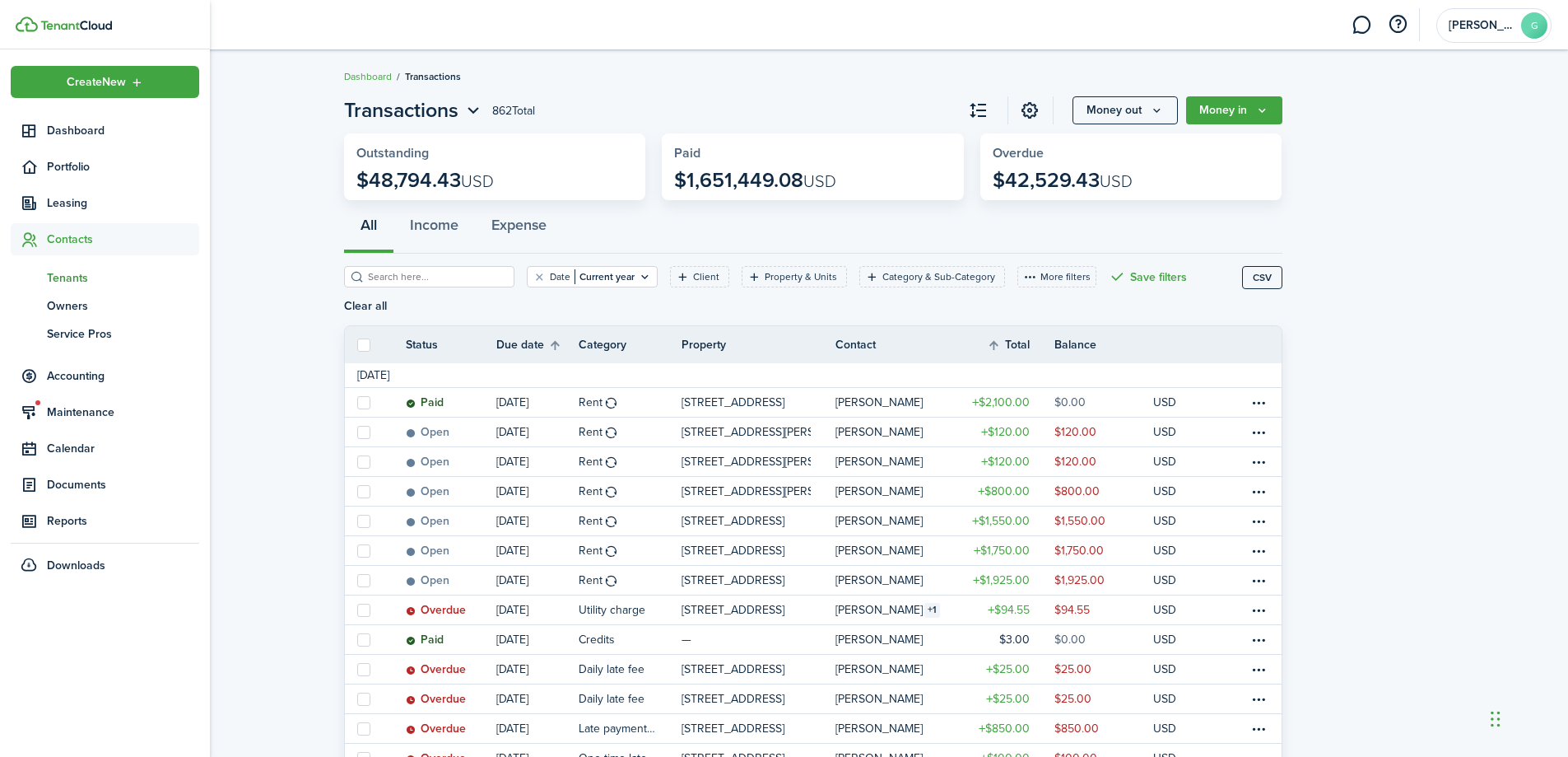
click at [60, 284] on span "Tenants" at bounding box center [123, 277] width 152 height 17
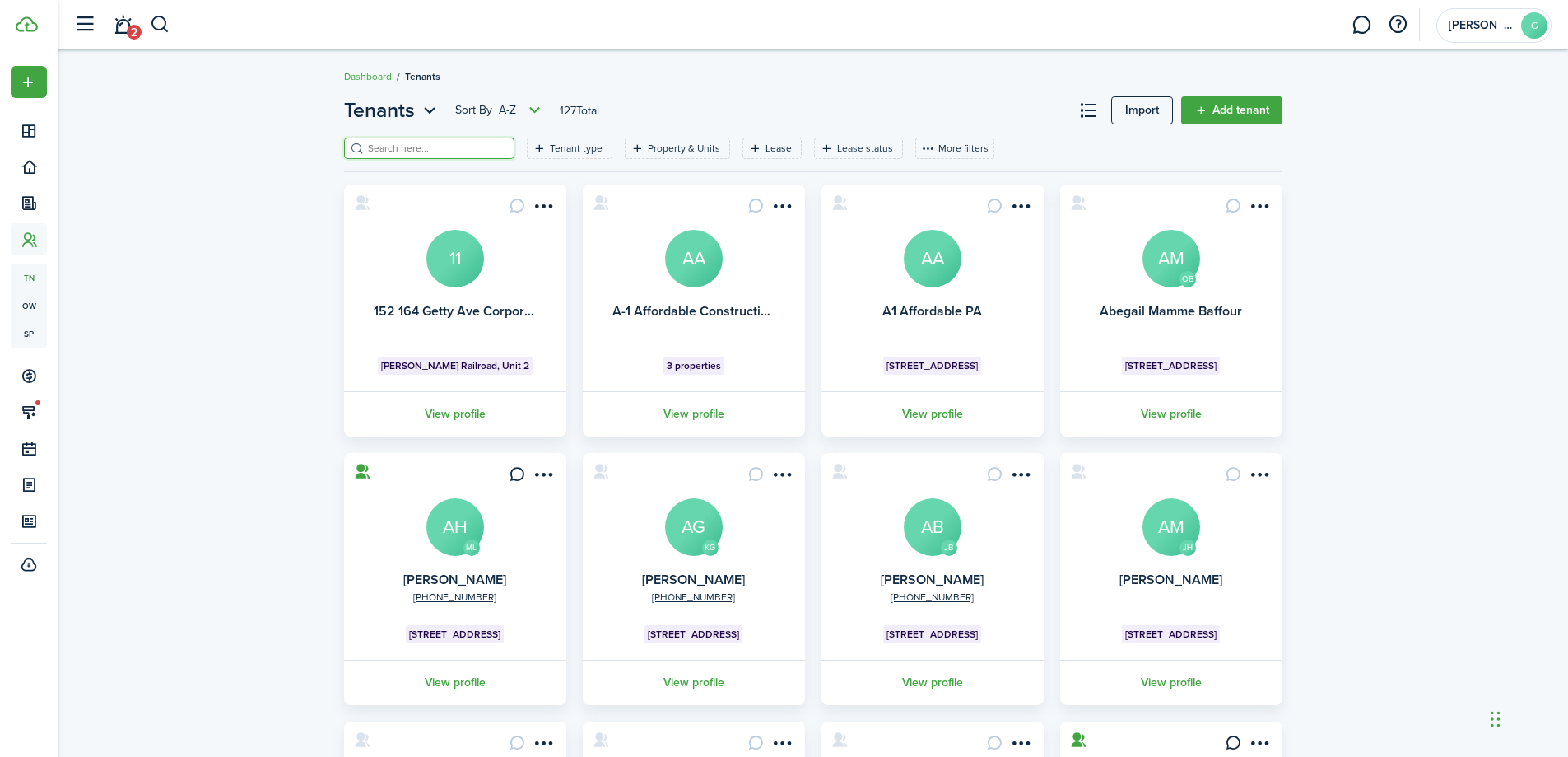
click at [417, 155] on input "search" at bounding box center [436, 148] width 145 height 16
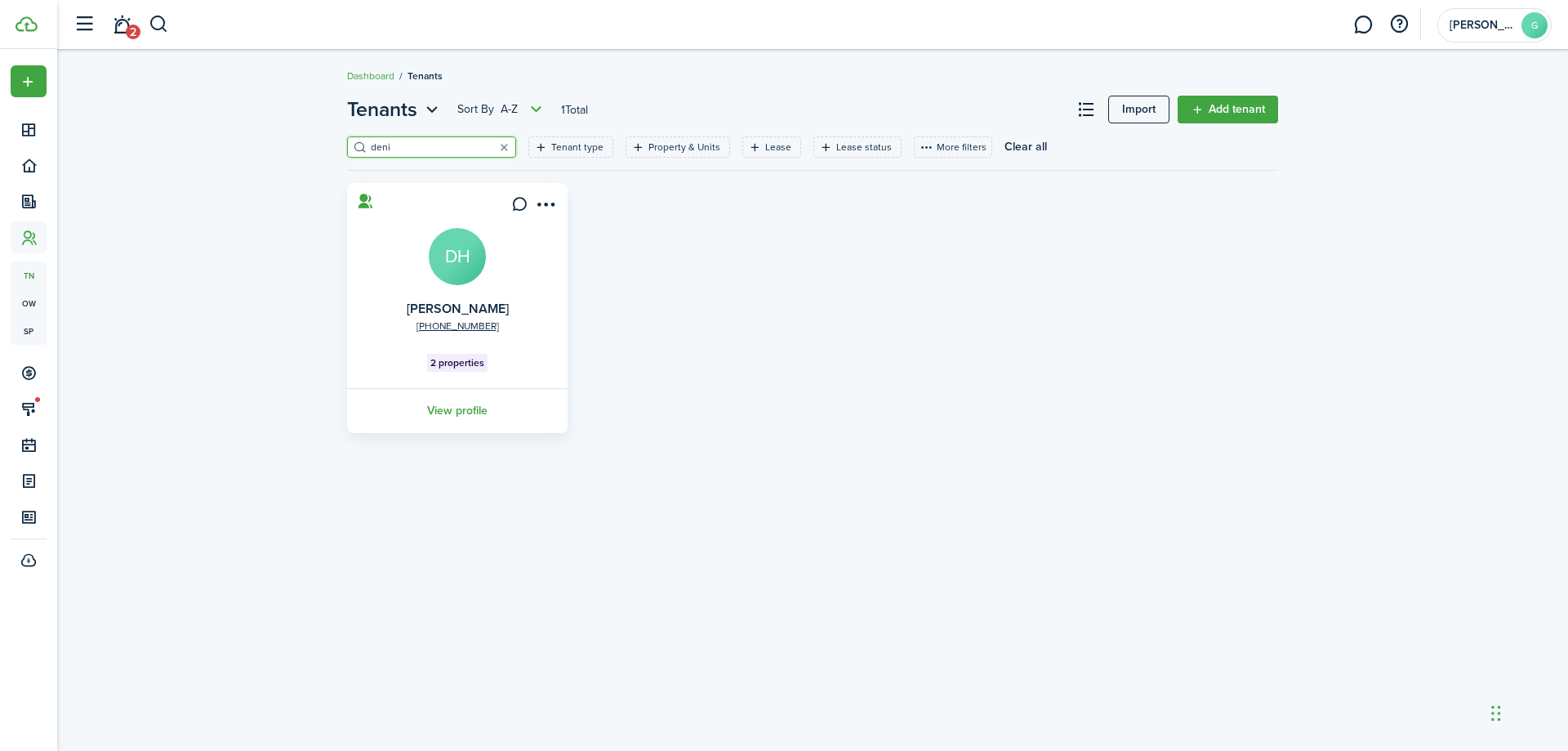
type input "deni"
click at [455, 262] on avatar-text "DH" at bounding box center [457, 257] width 57 height 57
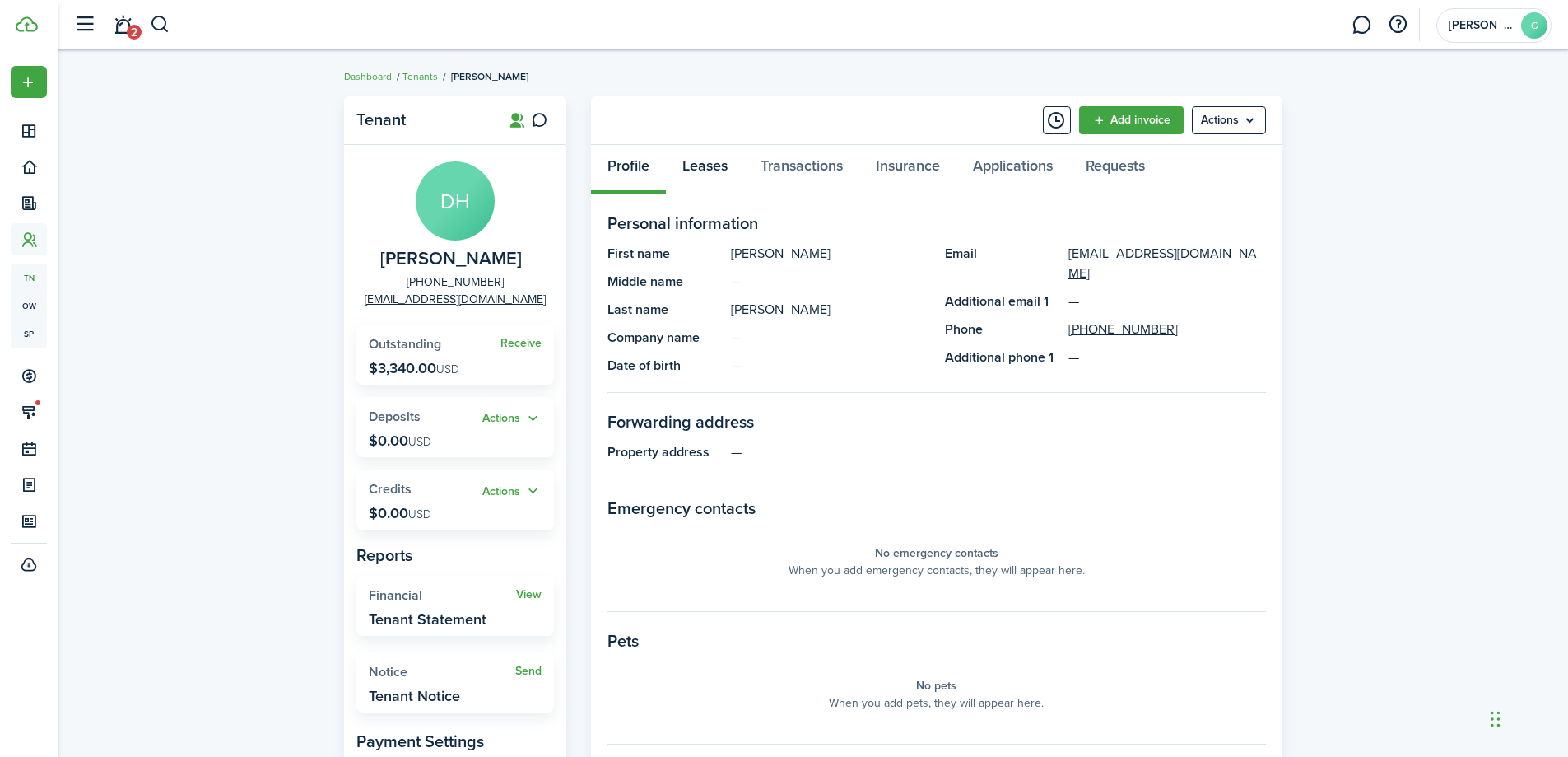
click at [725, 171] on link "Leases" at bounding box center [705, 170] width 78 height 50
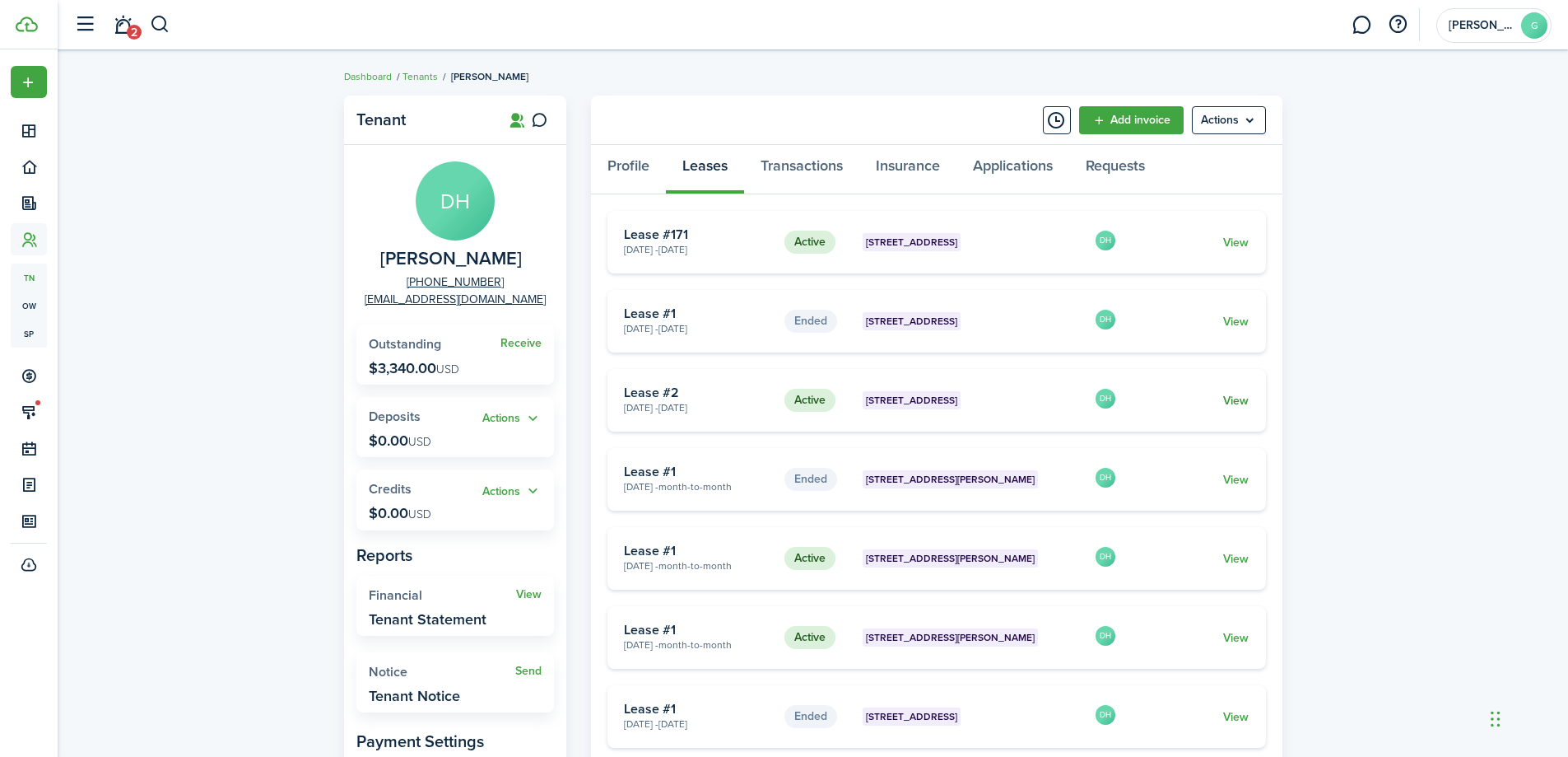
click at [1242, 399] on link "View" at bounding box center [1236, 400] width 26 height 17
click at [842, 167] on link "Transactions" at bounding box center [802, 170] width 115 height 50
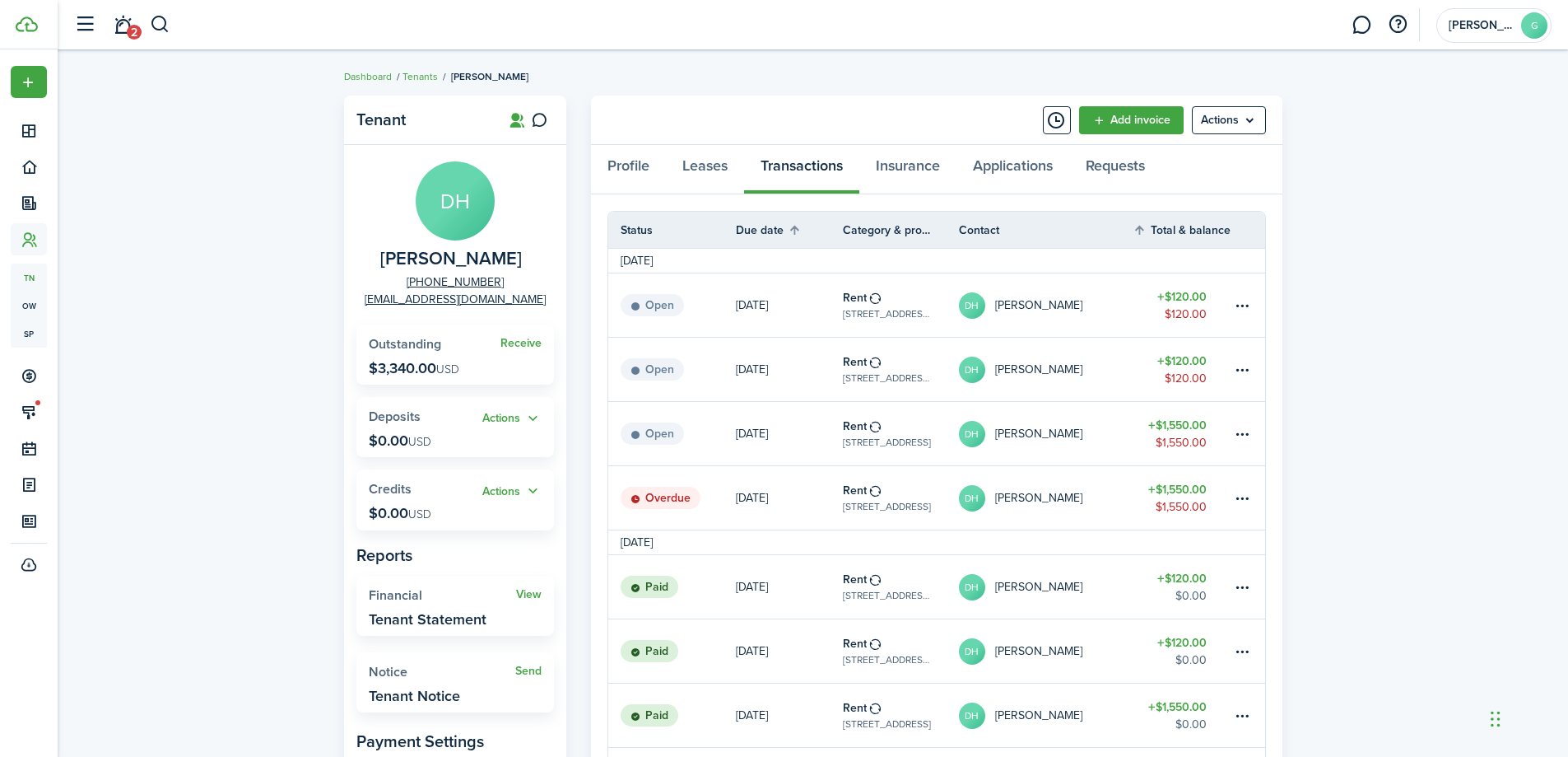
click at [1007, 499] on table-profile-info-text "[PERSON_NAME]" at bounding box center [1039, 498] width 87 height 13
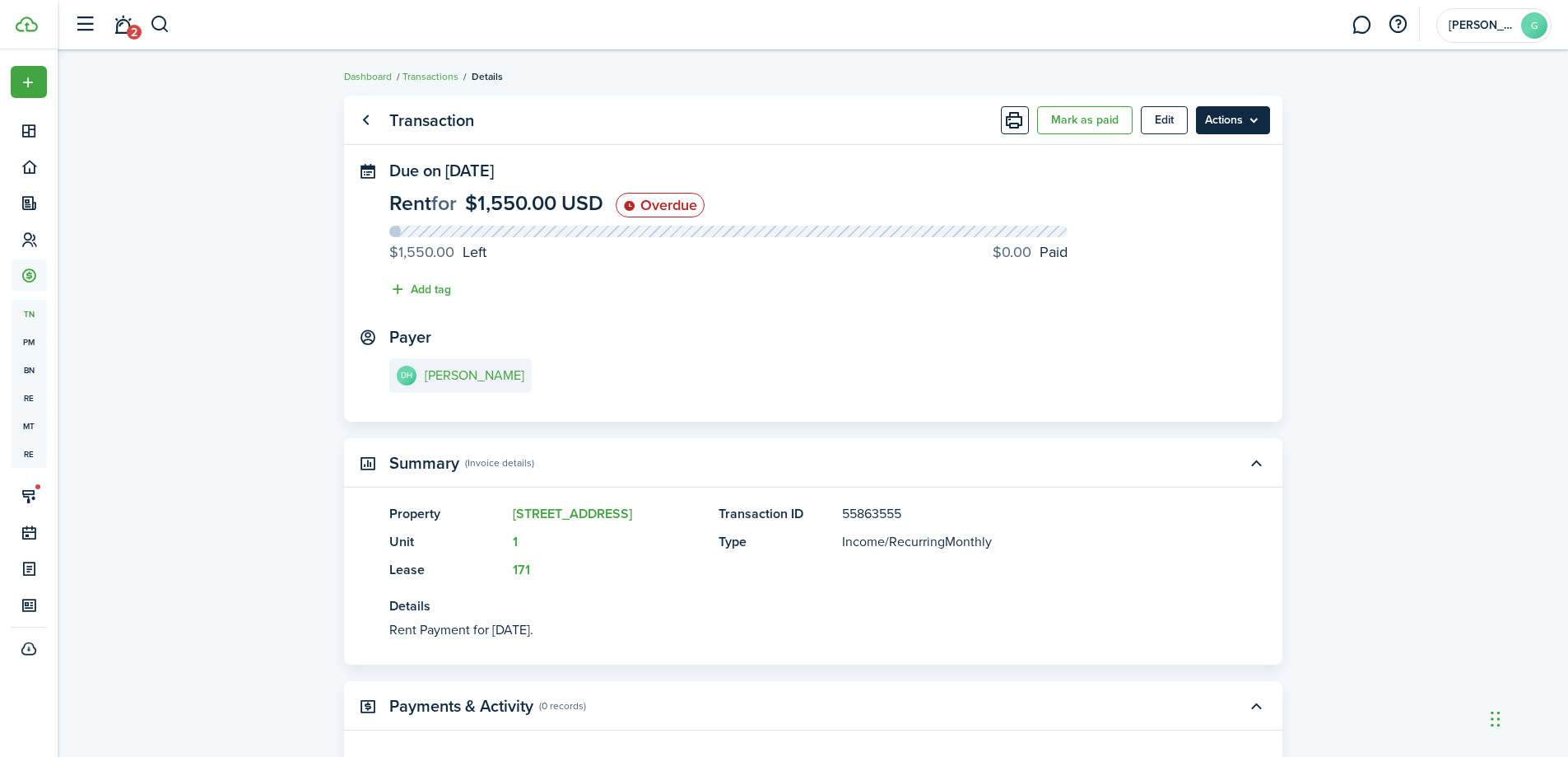
click at [1220, 129] on menu-btn "Actions" at bounding box center [1233, 121] width 74 height 28
click at [448, 378] on e-details-info-title "[PERSON_NAME]" at bounding box center [474, 375] width 99 height 15
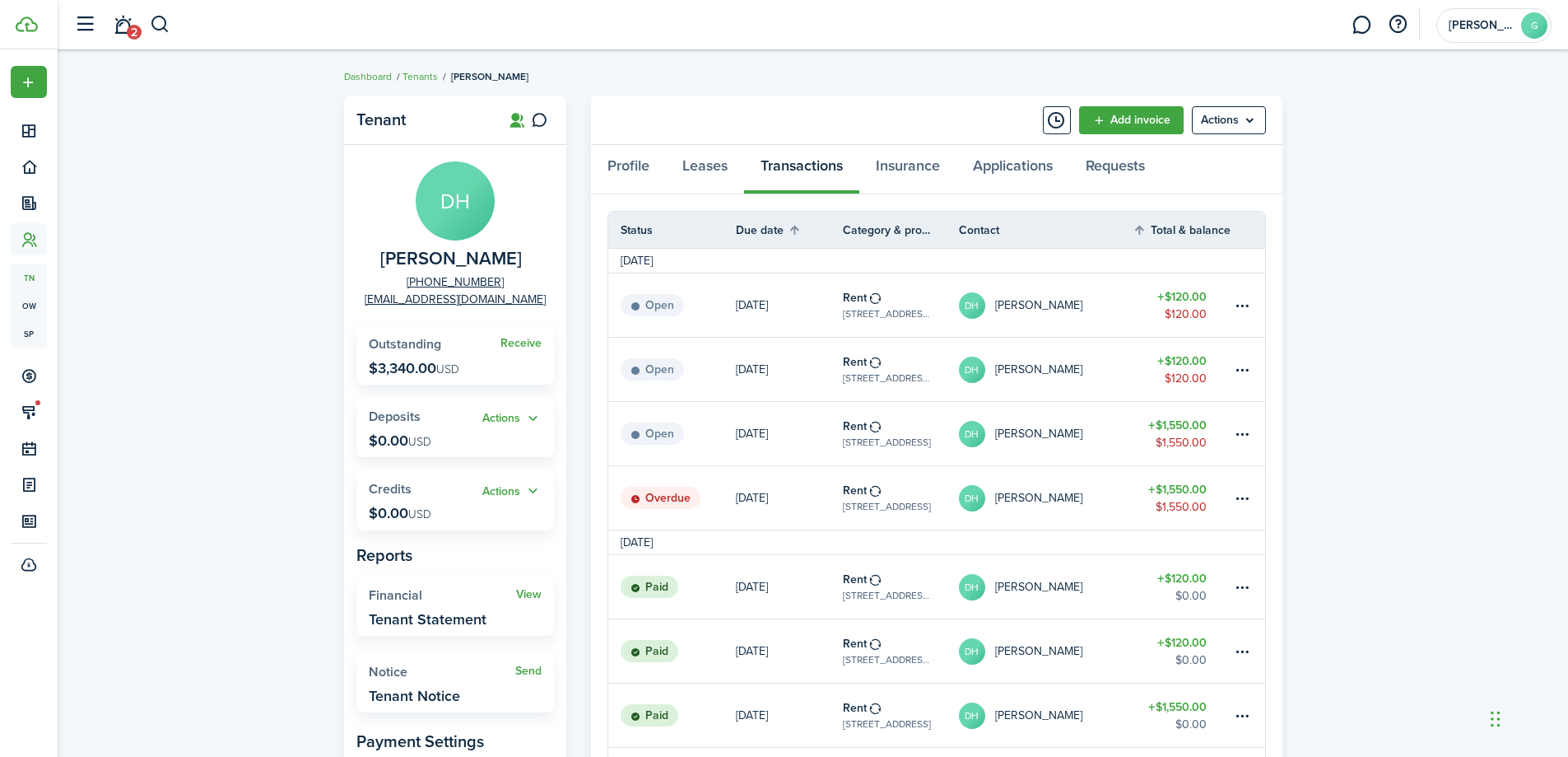
click at [842, 506] on tr "Overdue [DATE] Rent [STREET_ADDRESS] DH [PERSON_NAME] $1,550.00 $1,550.00" at bounding box center [937, 498] width 657 height 64
click at [893, 519] on link "Rent [STREET_ADDRESS]" at bounding box center [901, 498] width 116 height 63
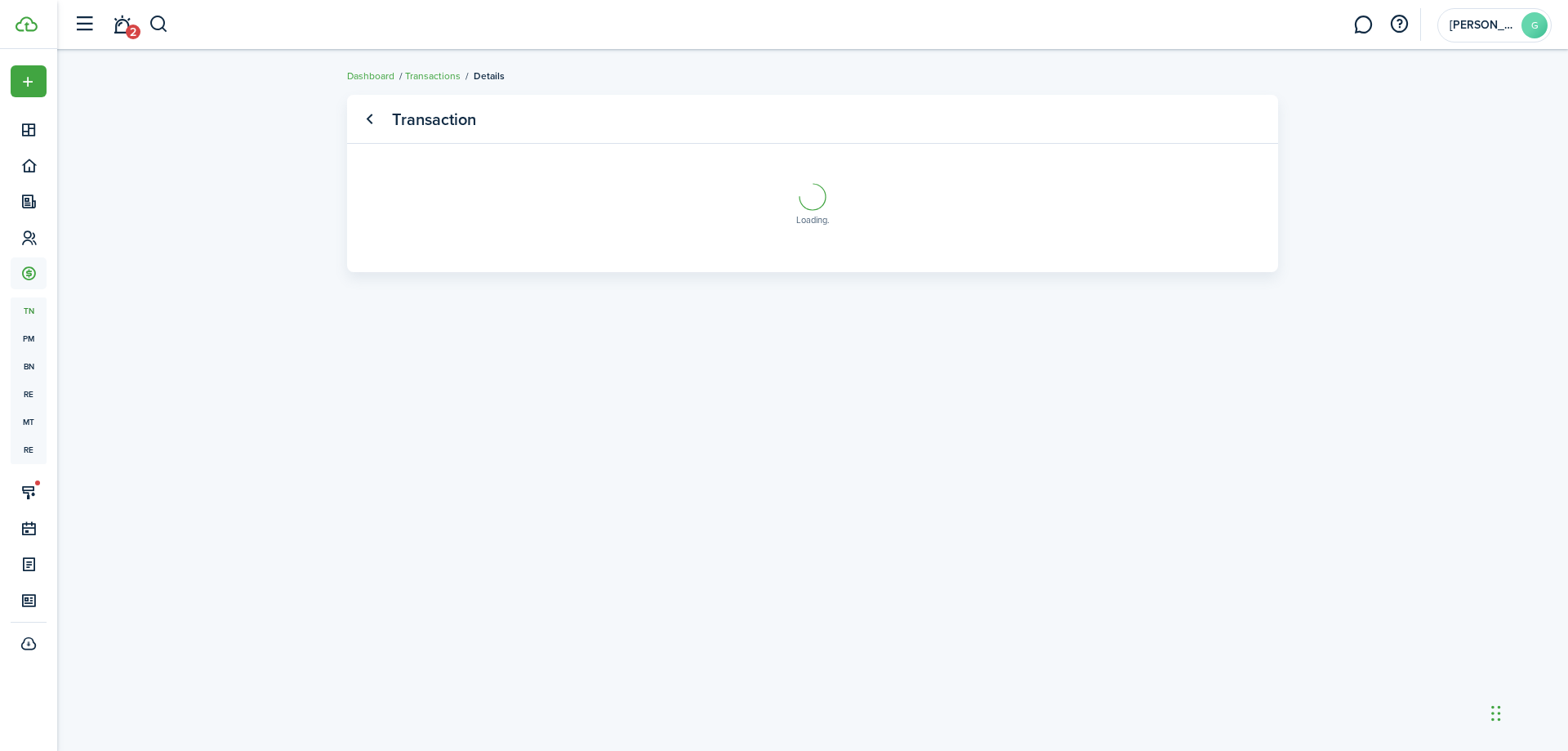
click at [884, 508] on transaction-view-wrapper "Transaction Loading" at bounding box center [813, 400] width 947 height 628
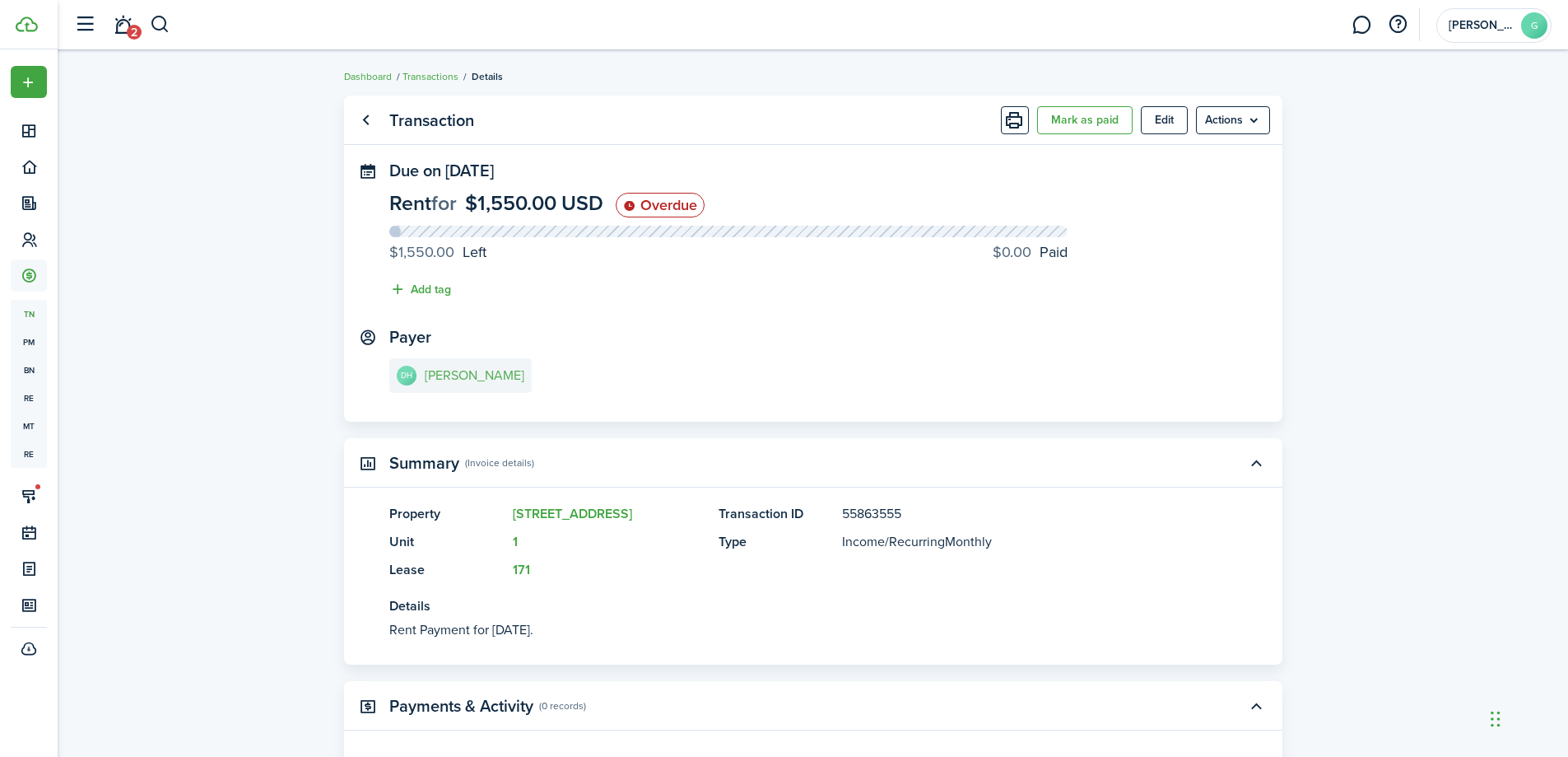
click at [404, 375] on avatar-text "DH" at bounding box center [407, 375] width 20 height 20
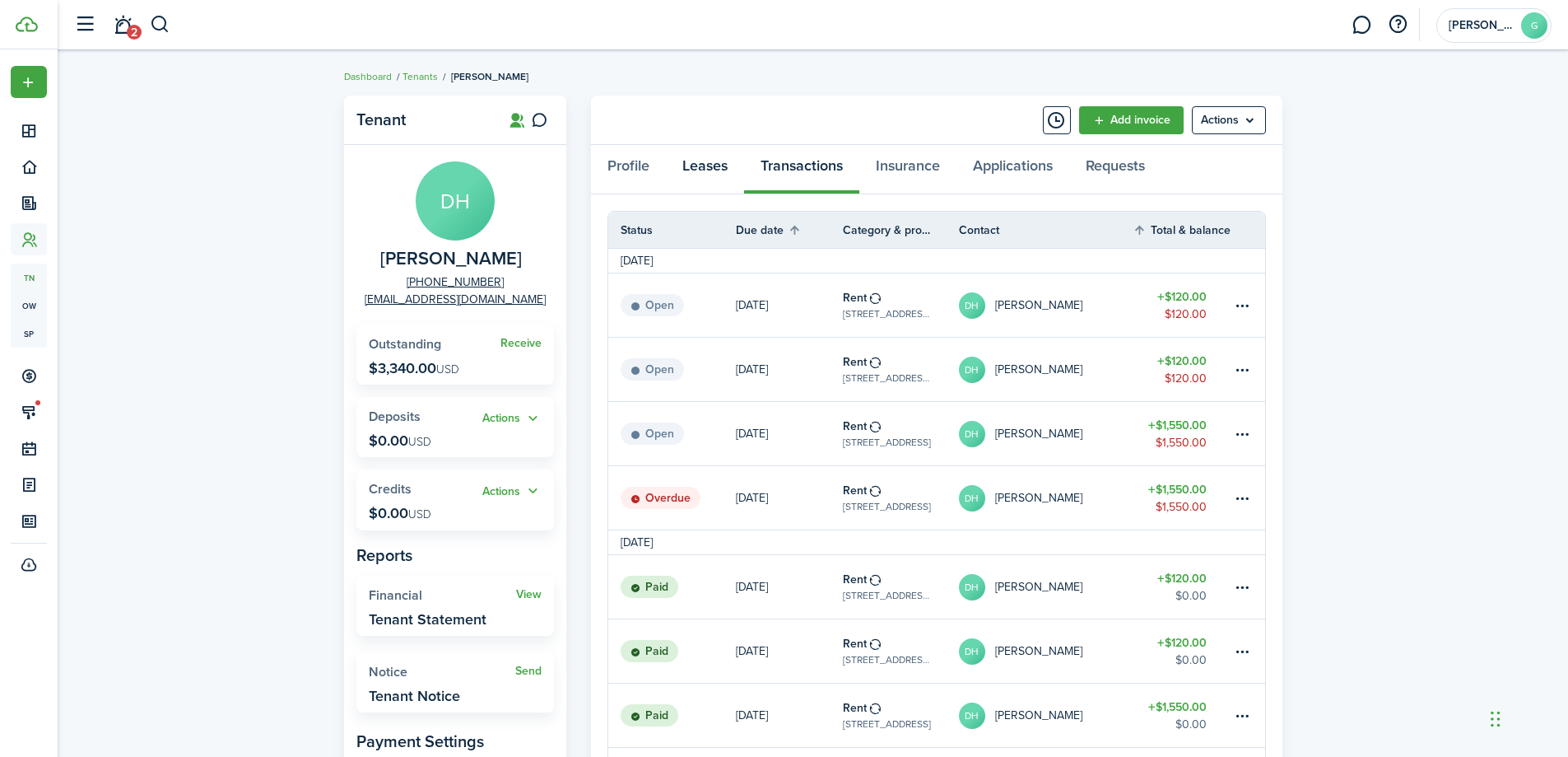
click at [702, 164] on link "Leases" at bounding box center [705, 170] width 78 height 50
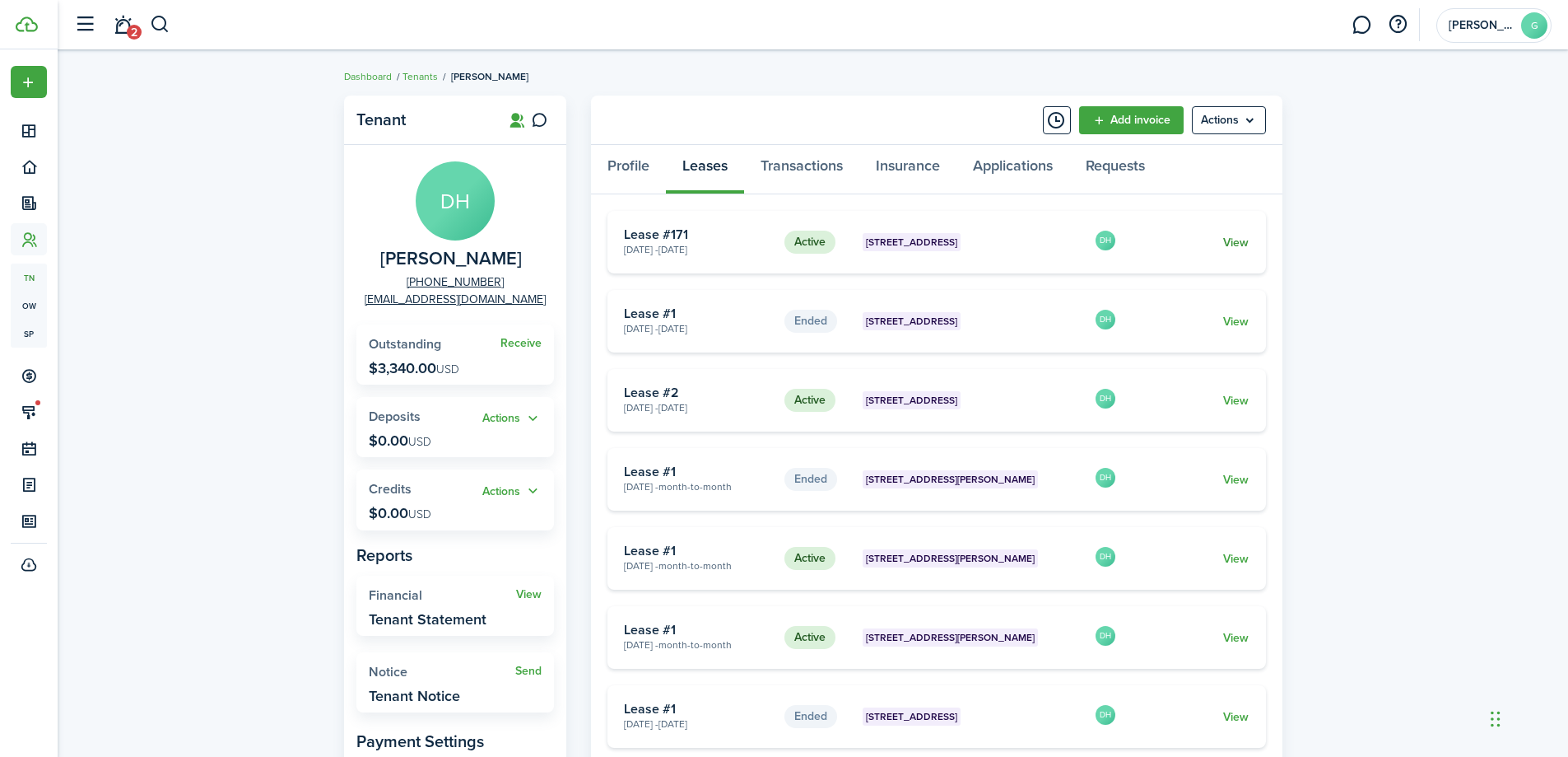
click at [1235, 241] on link "View" at bounding box center [1236, 242] width 26 height 17
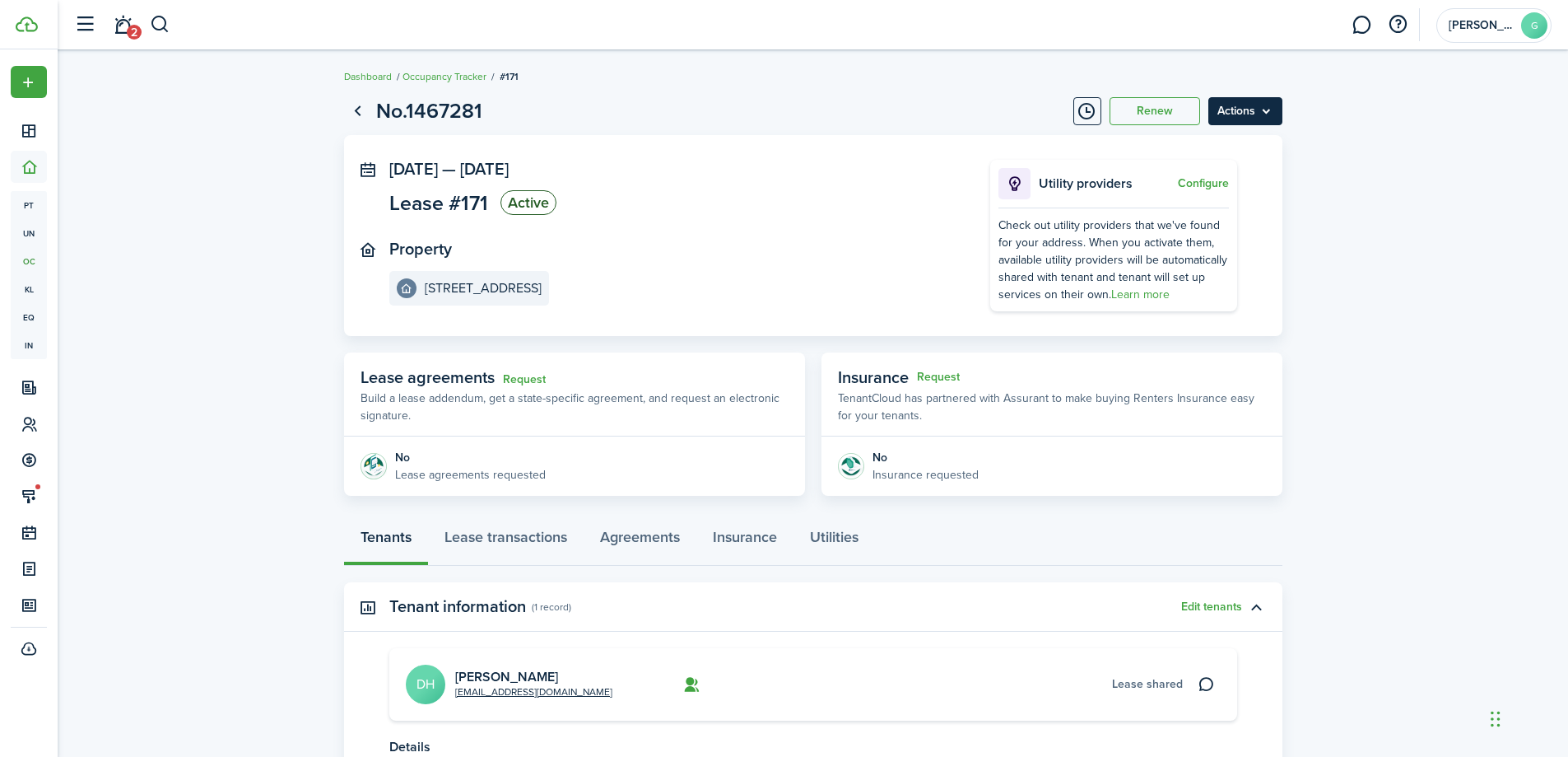
click at [1261, 124] on menu-btn "Actions" at bounding box center [1245, 111] width 74 height 28
click at [1166, 143] on button "Edit" at bounding box center [1211, 147] width 144 height 28
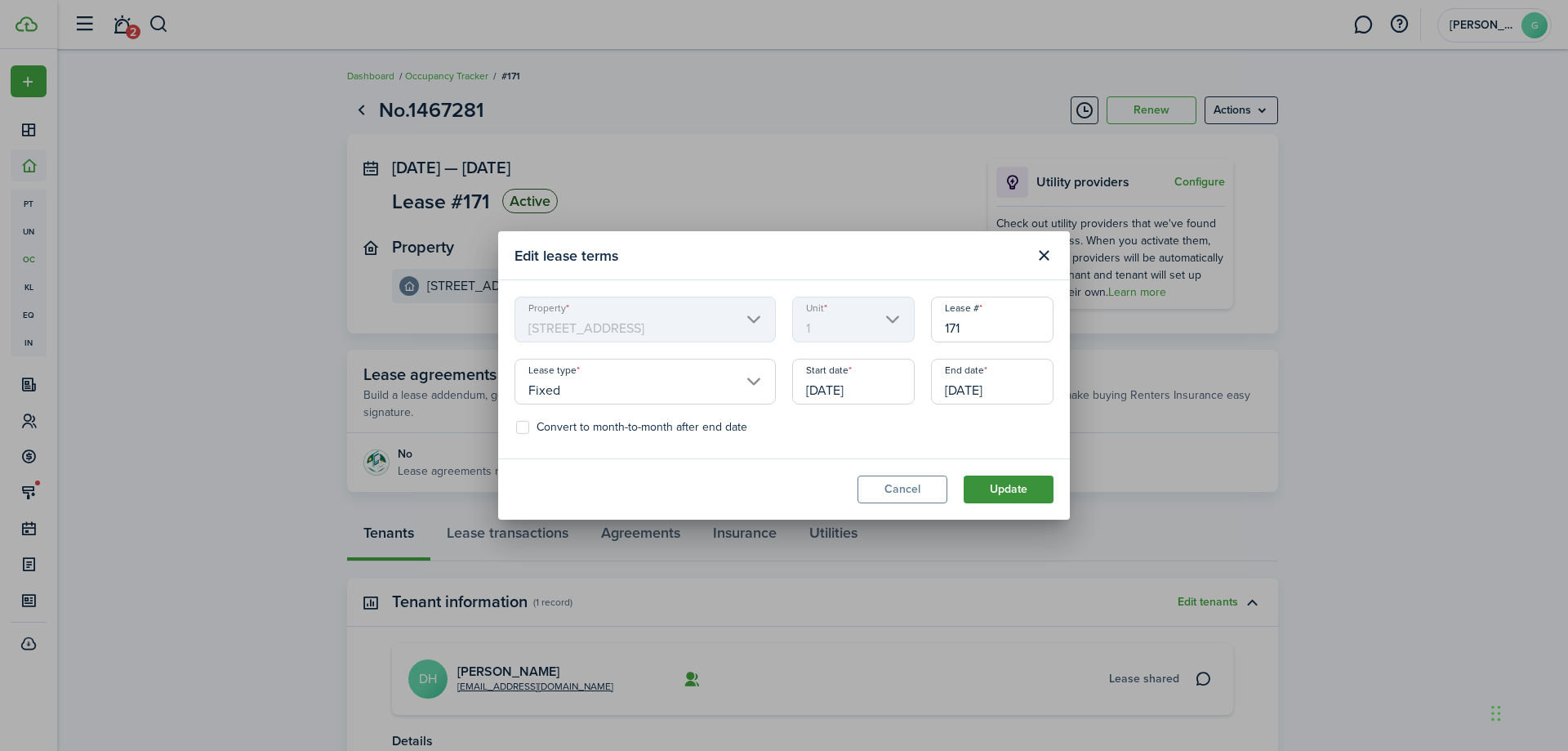
click at [1033, 488] on button "Update" at bounding box center [1009, 489] width 90 height 28
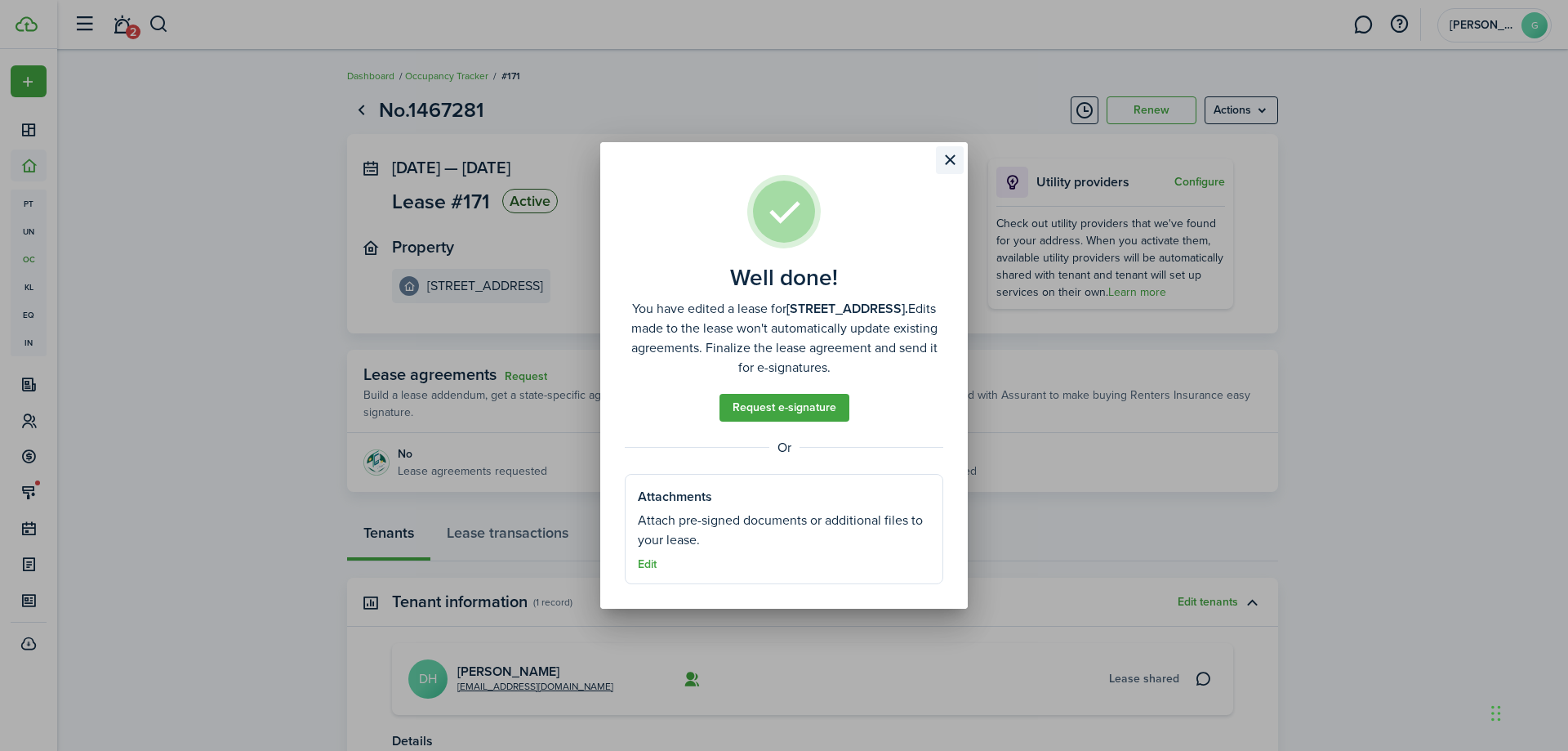
click at [954, 160] on button "Close modal" at bounding box center [950, 160] width 28 height 28
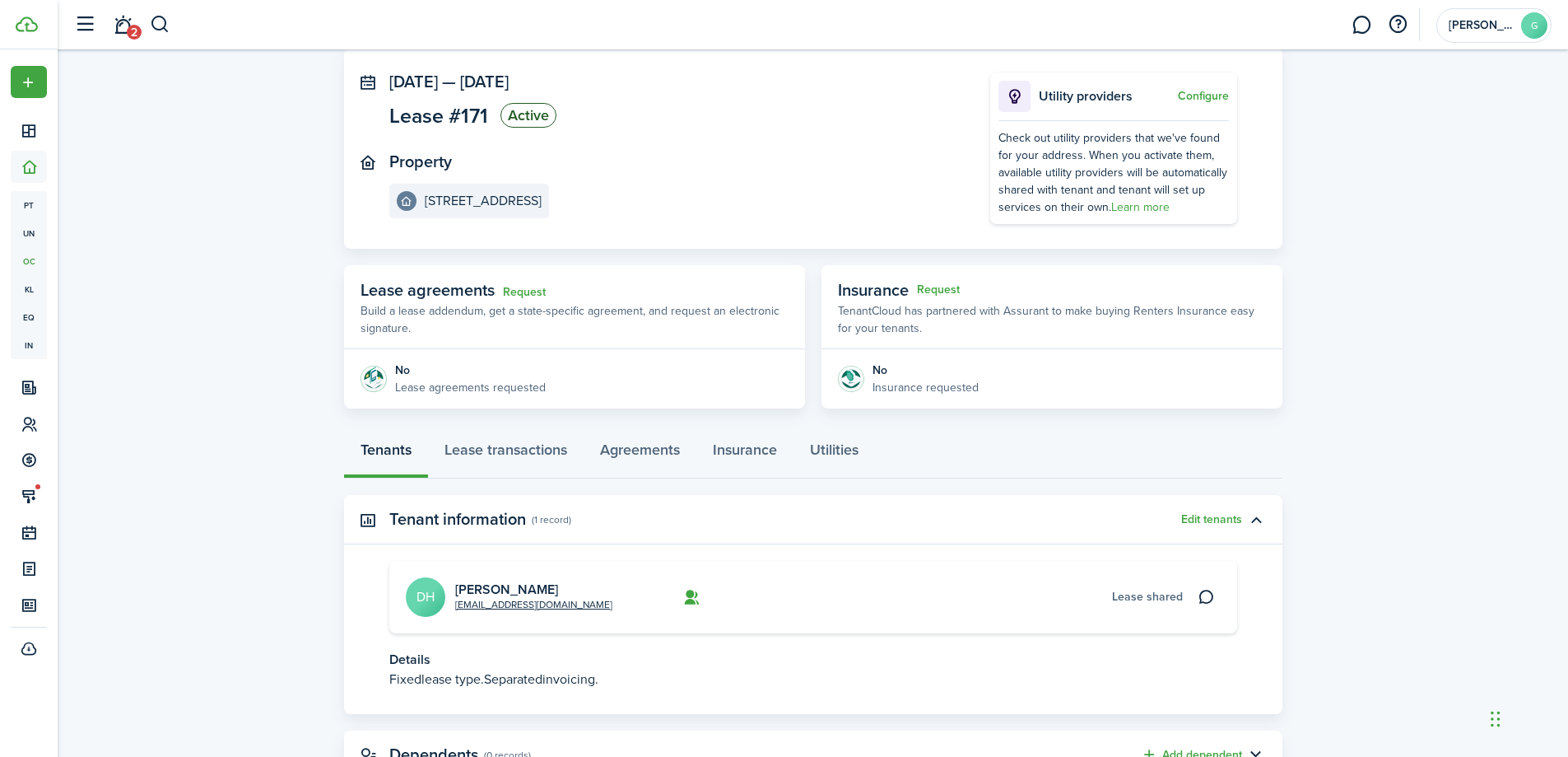
scroll to position [155, 0]
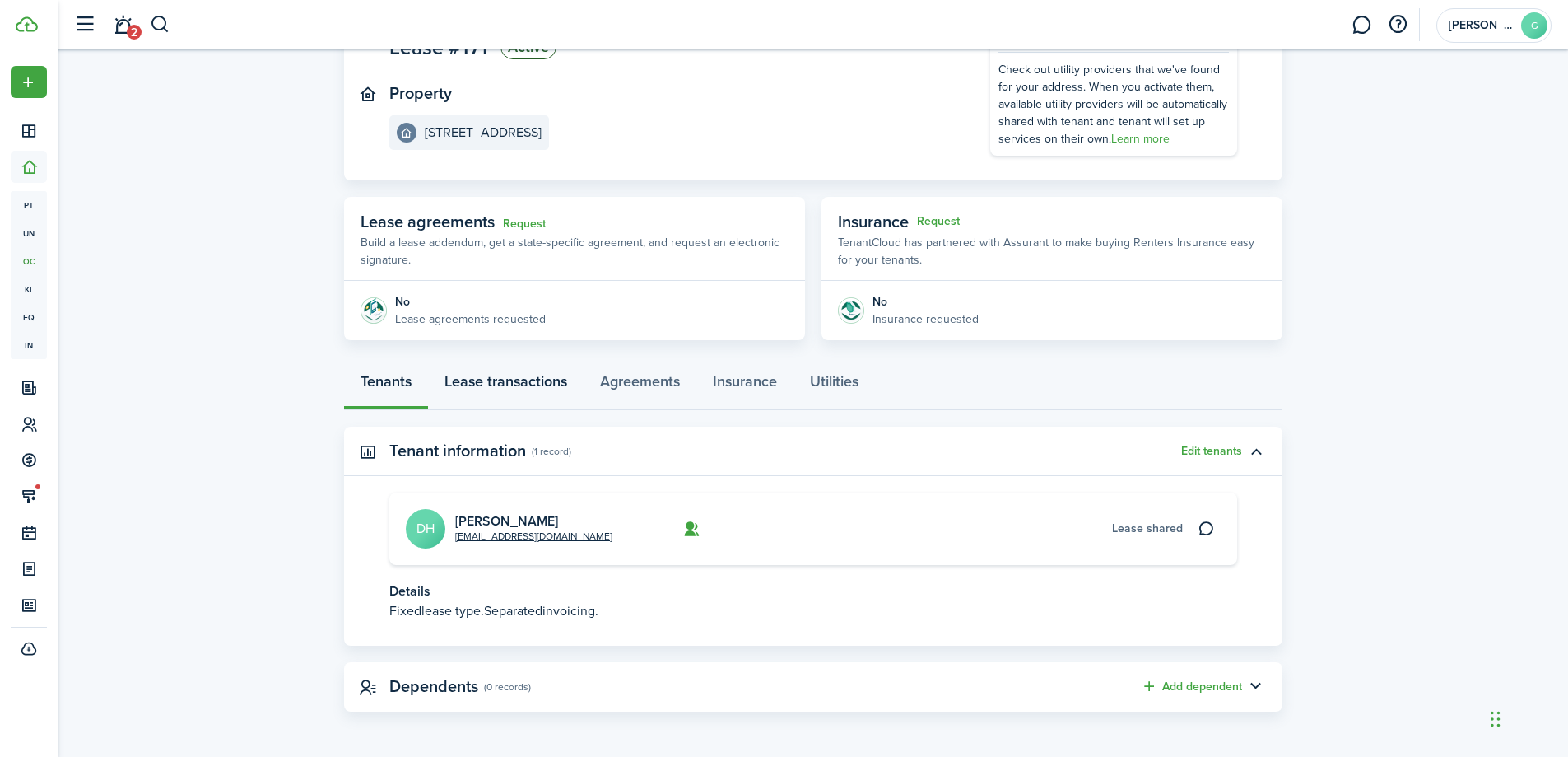
click at [534, 384] on link "Lease transactions" at bounding box center [505, 386] width 155 height 50
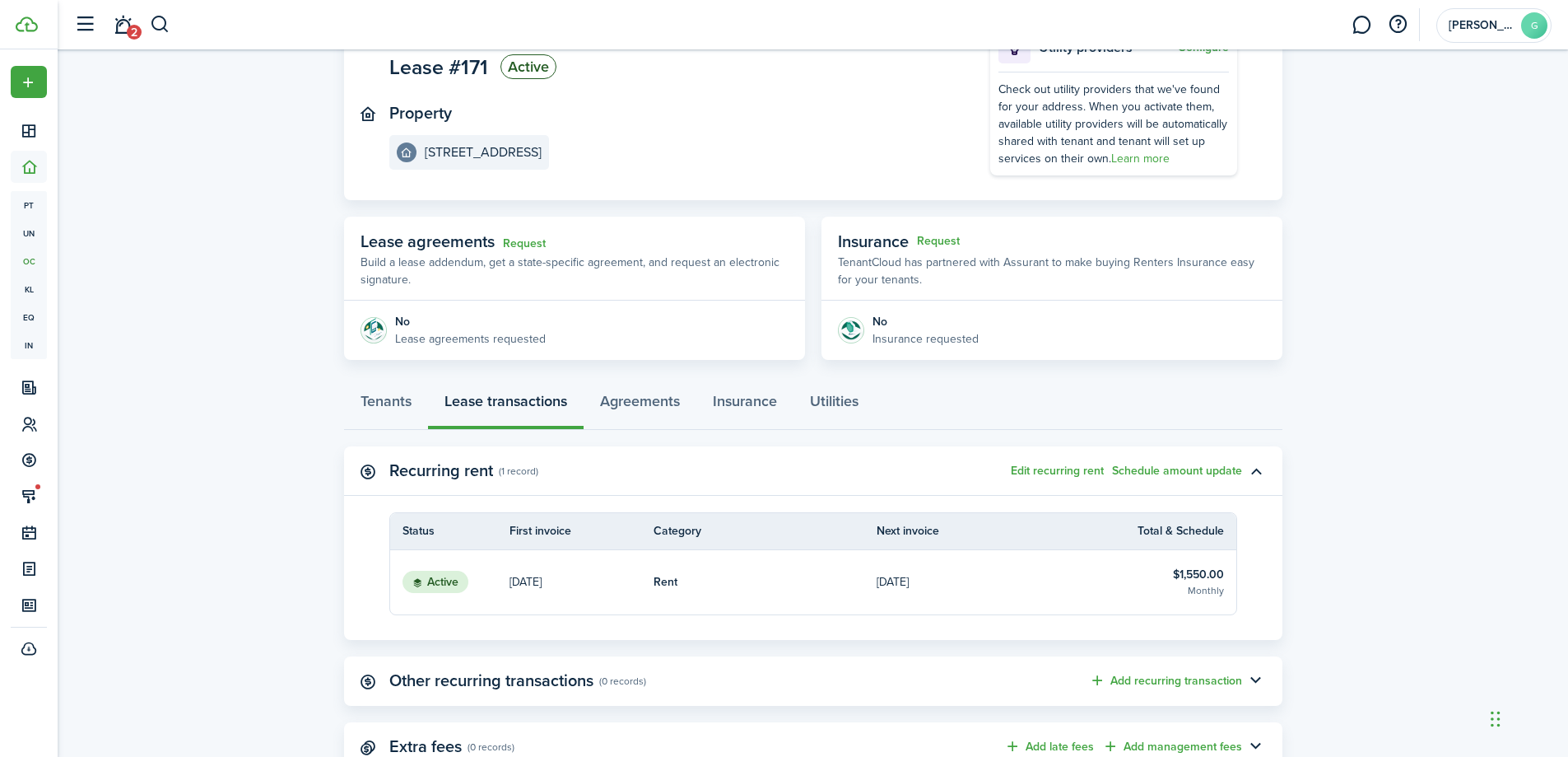
scroll to position [196, 0]
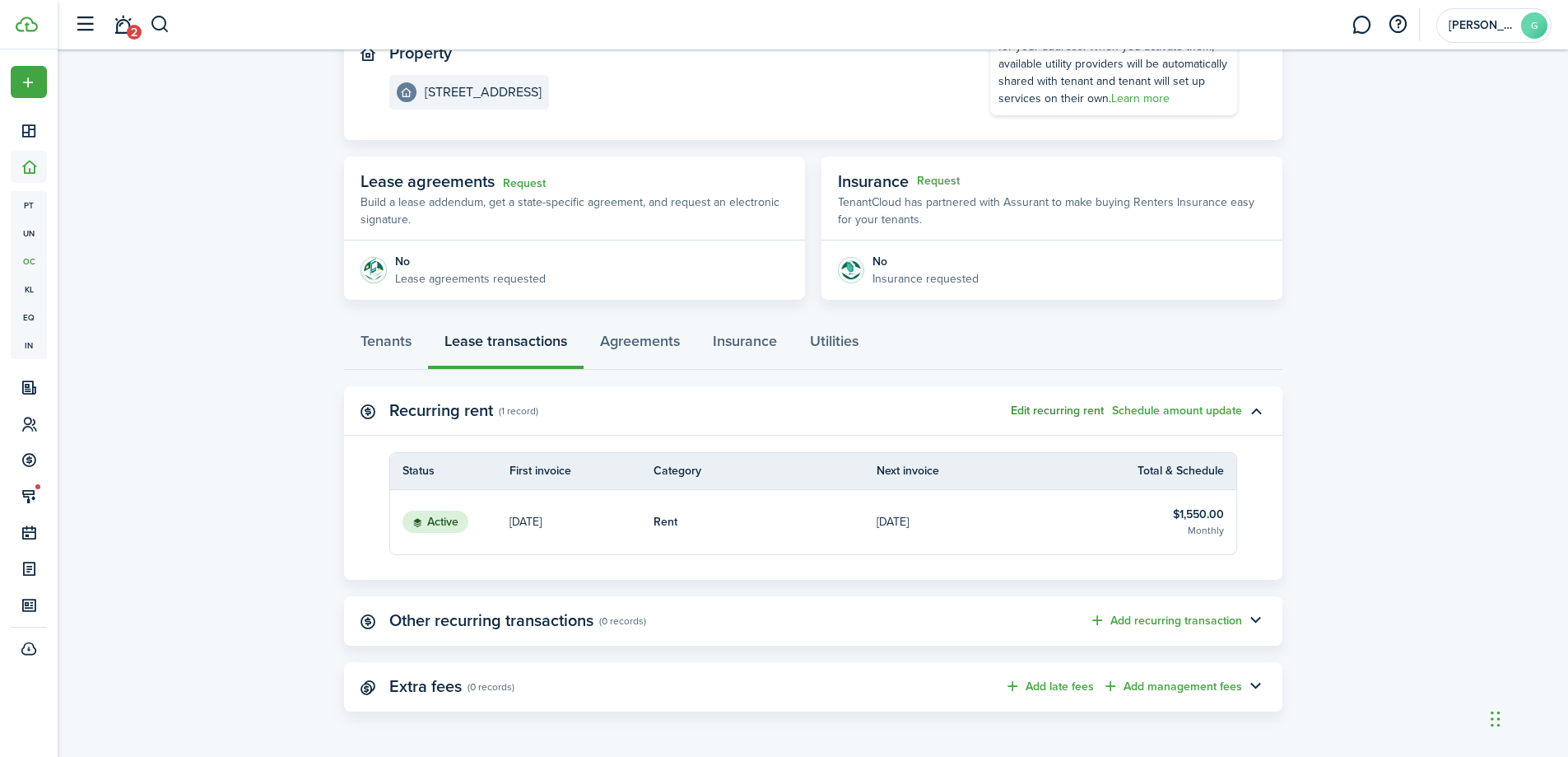
click at [1051, 410] on button "Edit recurring rent" at bounding box center [1057, 410] width 93 height 13
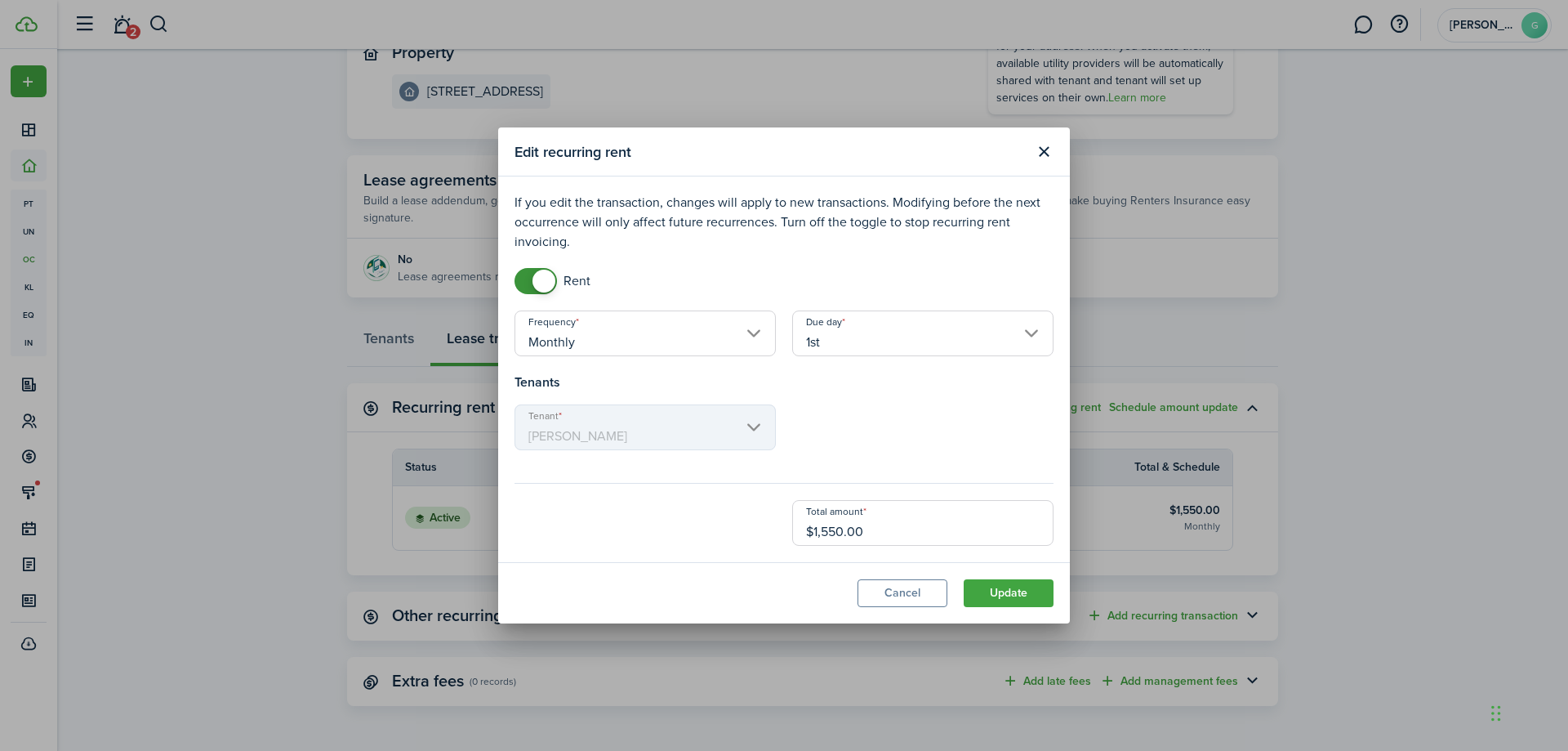
click at [1031, 336] on input "1st" at bounding box center [923, 333] width 262 height 46
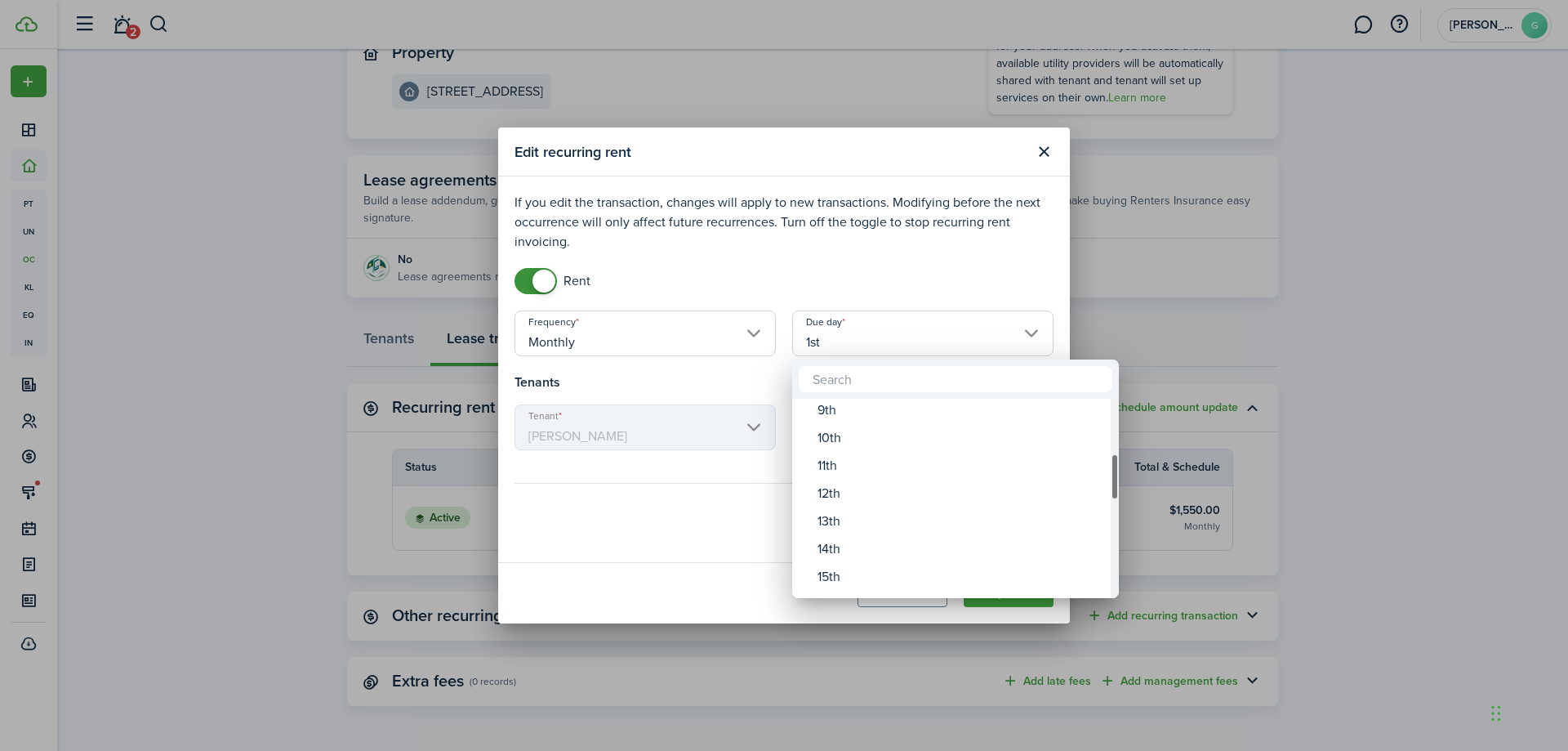
drag, startPoint x: 1111, startPoint y: 415, endPoint x: 1116, endPoint y: 476, distance: 61.2
click at [1116, 476] on div "Due day" at bounding box center [1114, 476] width 8 height 47
click at [939, 556] on div "15th" at bounding box center [962, 554] width 289 height 28
type input "15th"
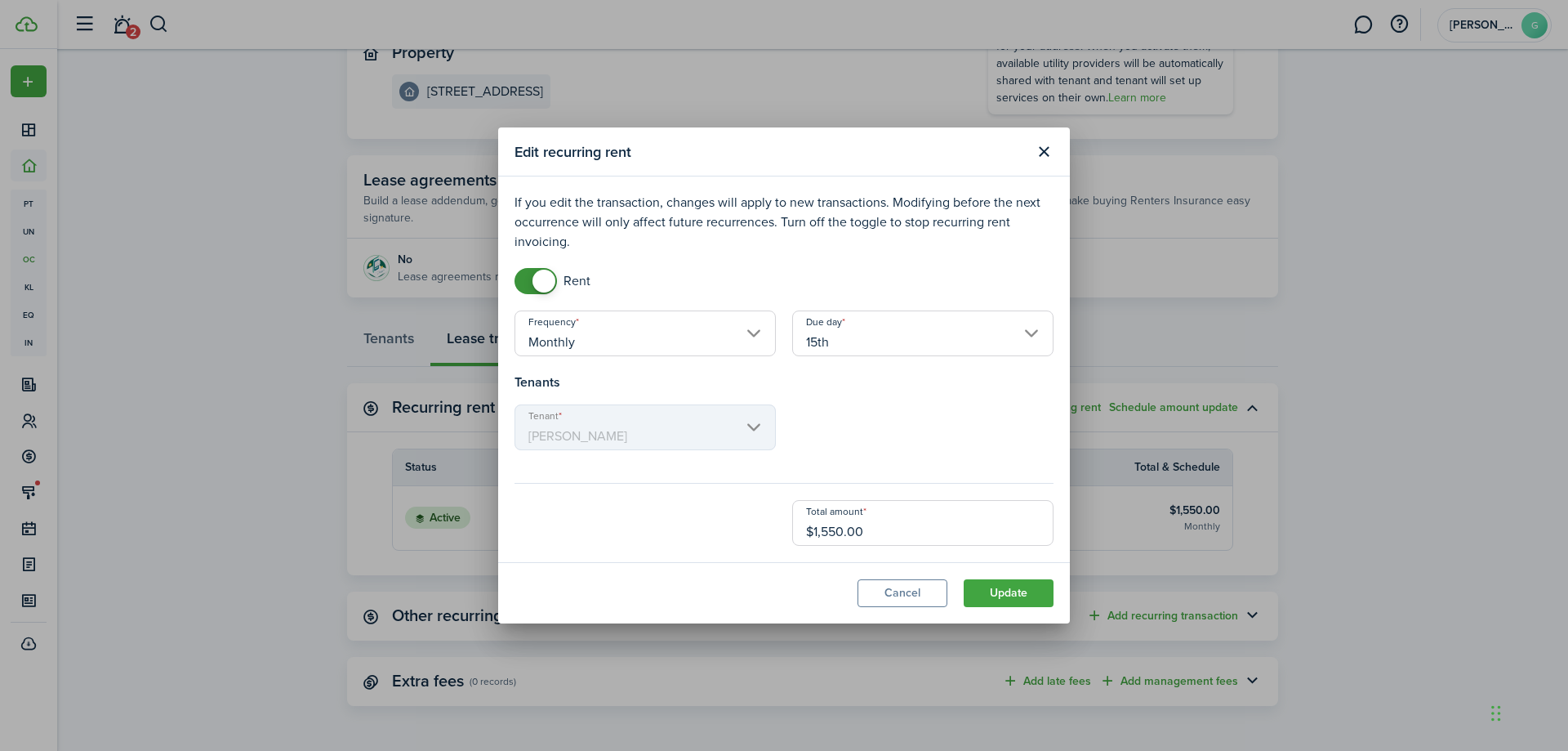
click at [987, 575] on modal-footer "Cancel Update" at bounding box center [784, 593] width 572 height 62
click at [1006, 592] on button "Update" at bounding box center [1009, 593] width 90 height 28
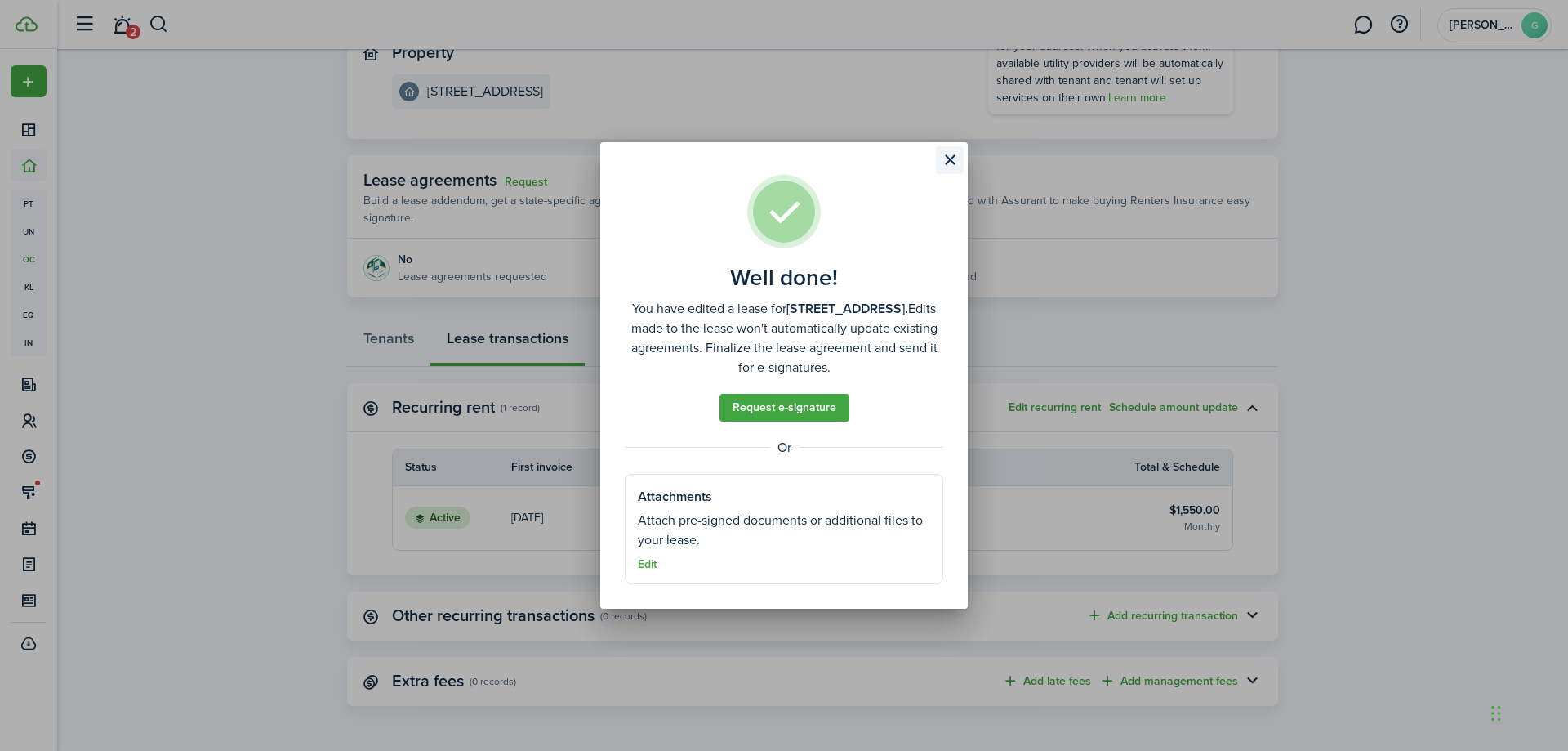
click at [955, 160] on button "Close modal" at bounding box center [950, 160] width 28 height 28
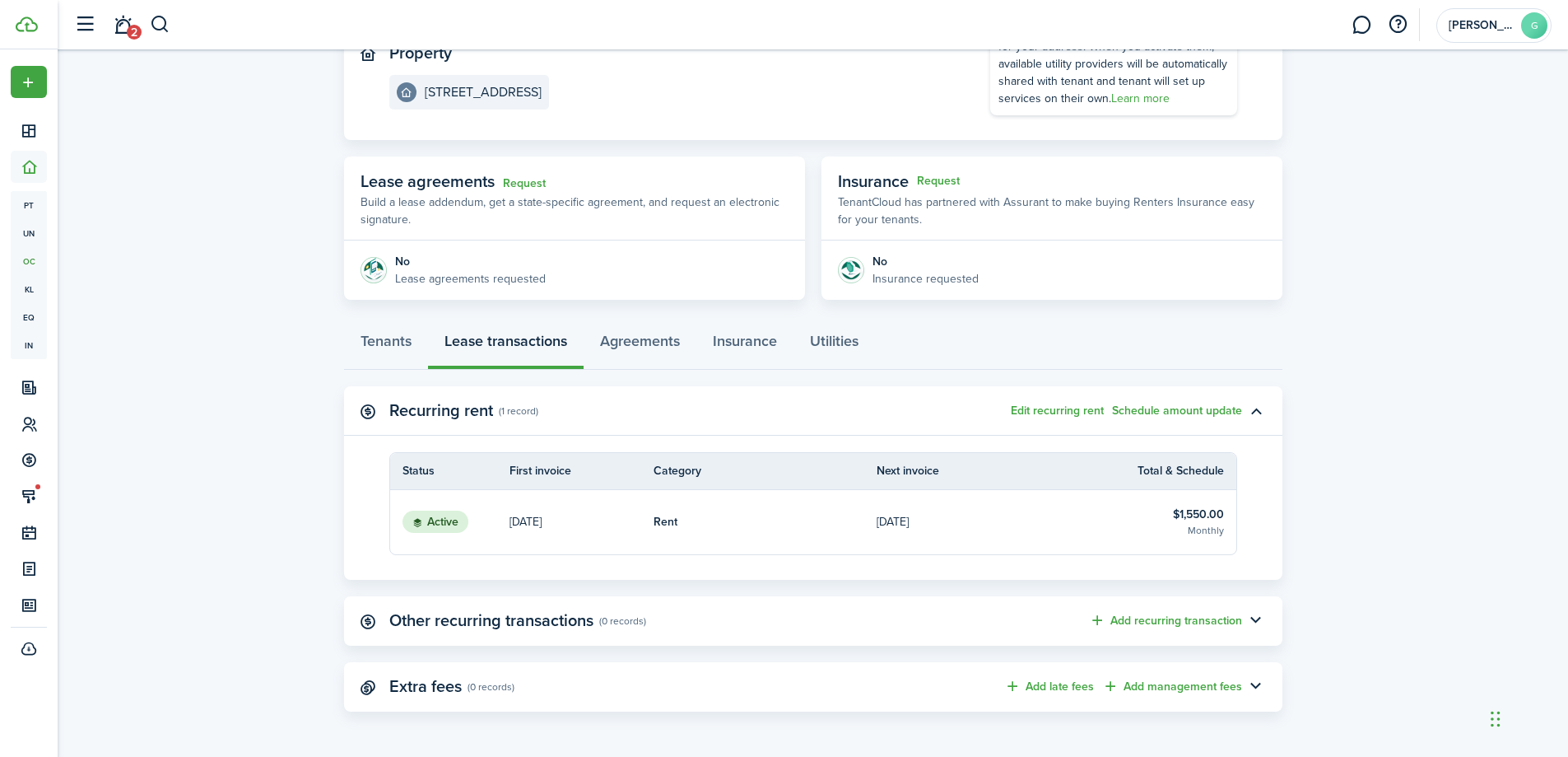
scroll to position [0, 0]
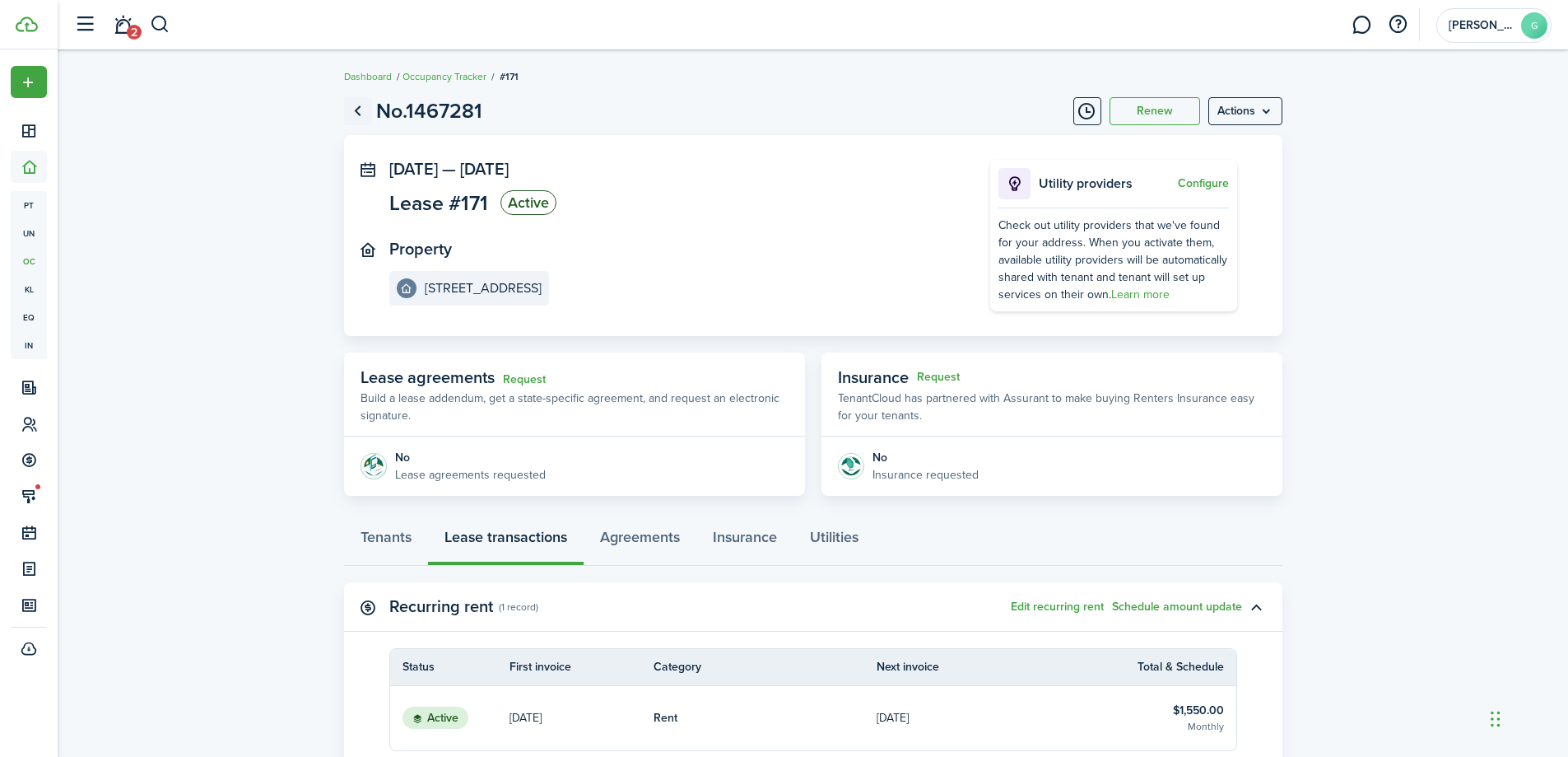
click at [360, 110] on link "Go back" at bounding box center [358, 111] width 28 height 28
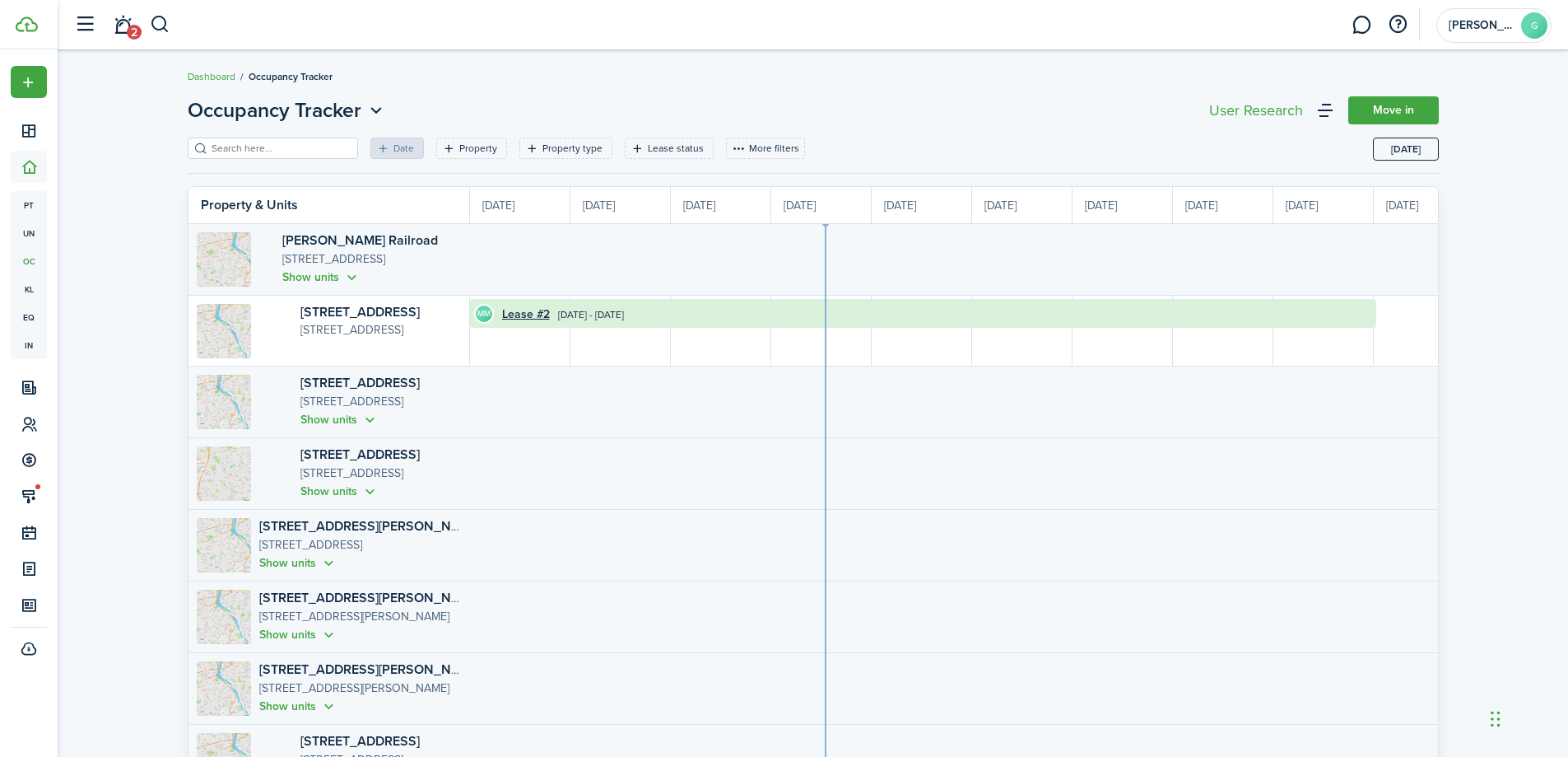
scroll to position [0, 301]
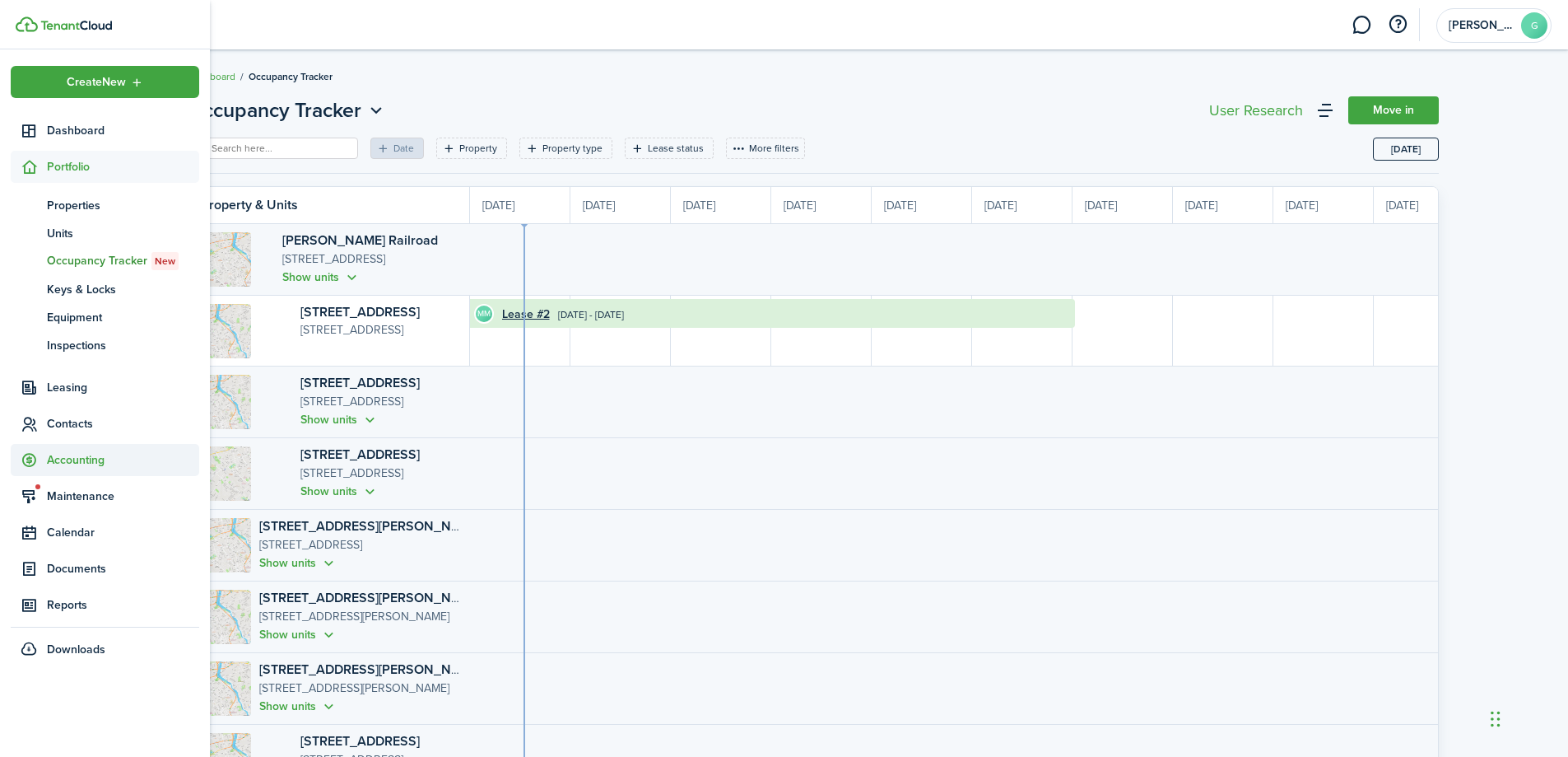
click at [71, 457] on span "Accounting" at bounding box center [123, 459] width 152 height 17
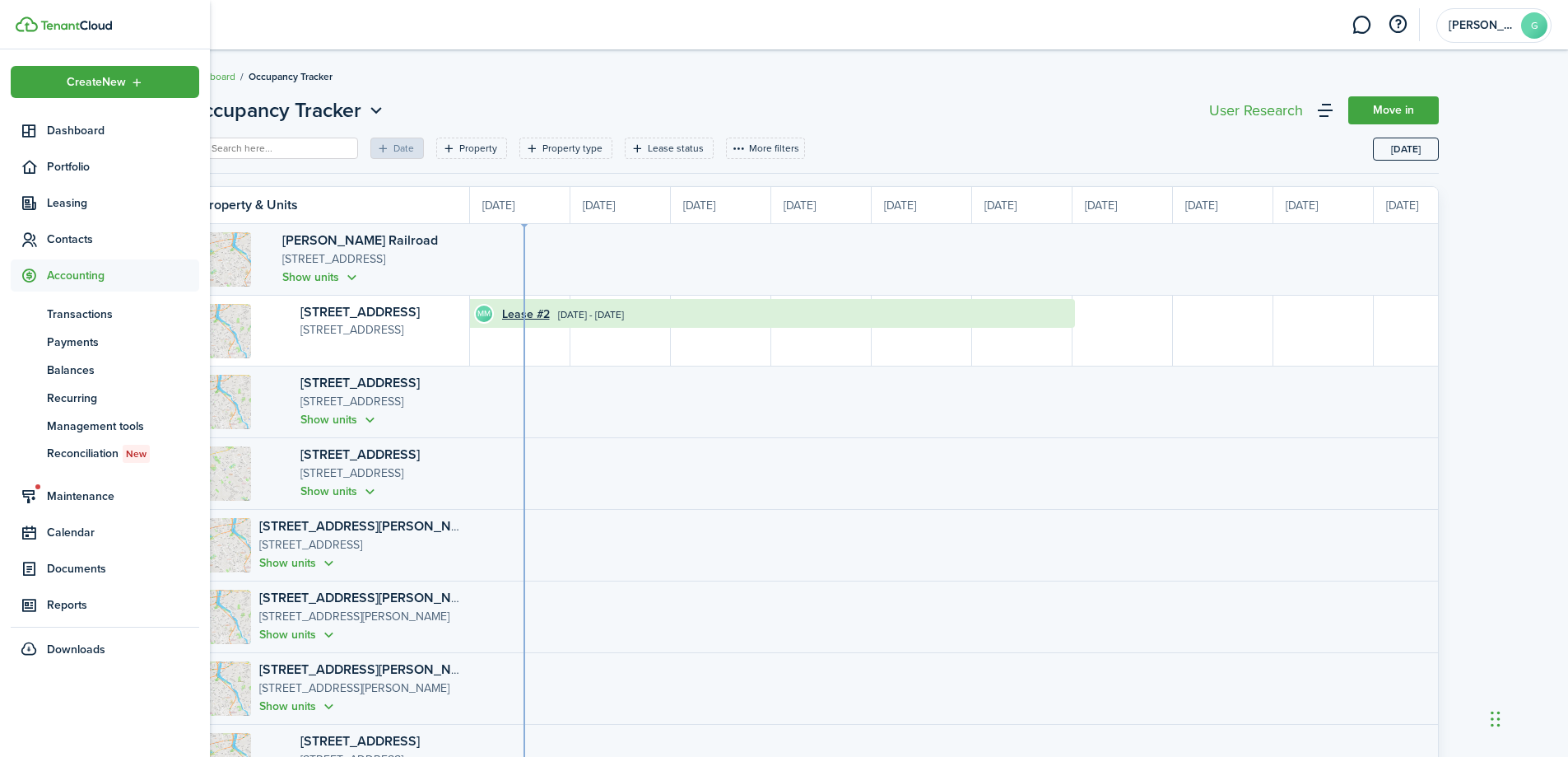
drag, startPoint x: 100, startPoint y: 321, endPoint x: 208, endPoint y: 307, distance: 108.9
click at [101, 321] on span "Transactions" at bounding box center [123, 314] width 152 height 17
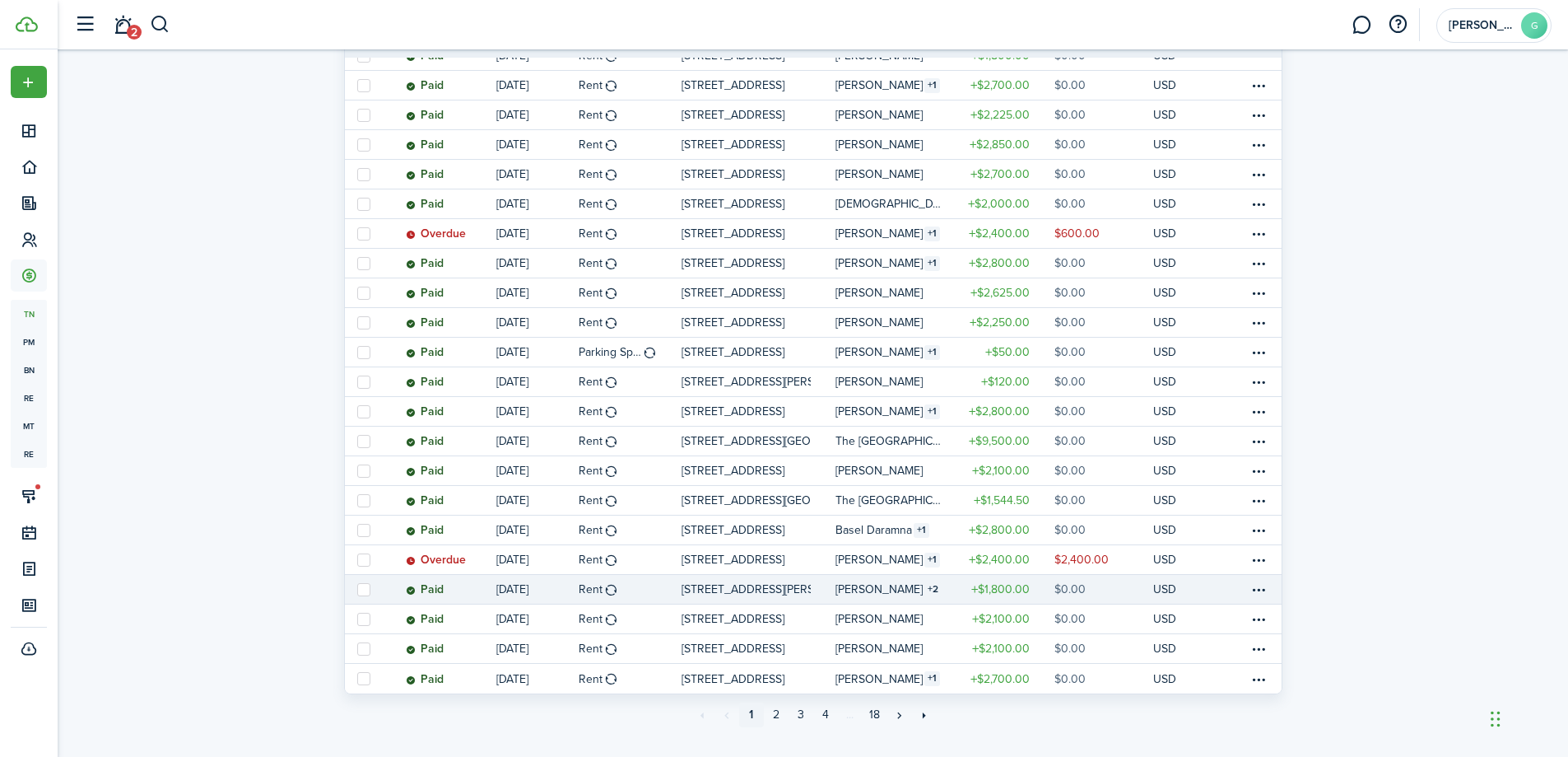
scroll to position [1124, 0]
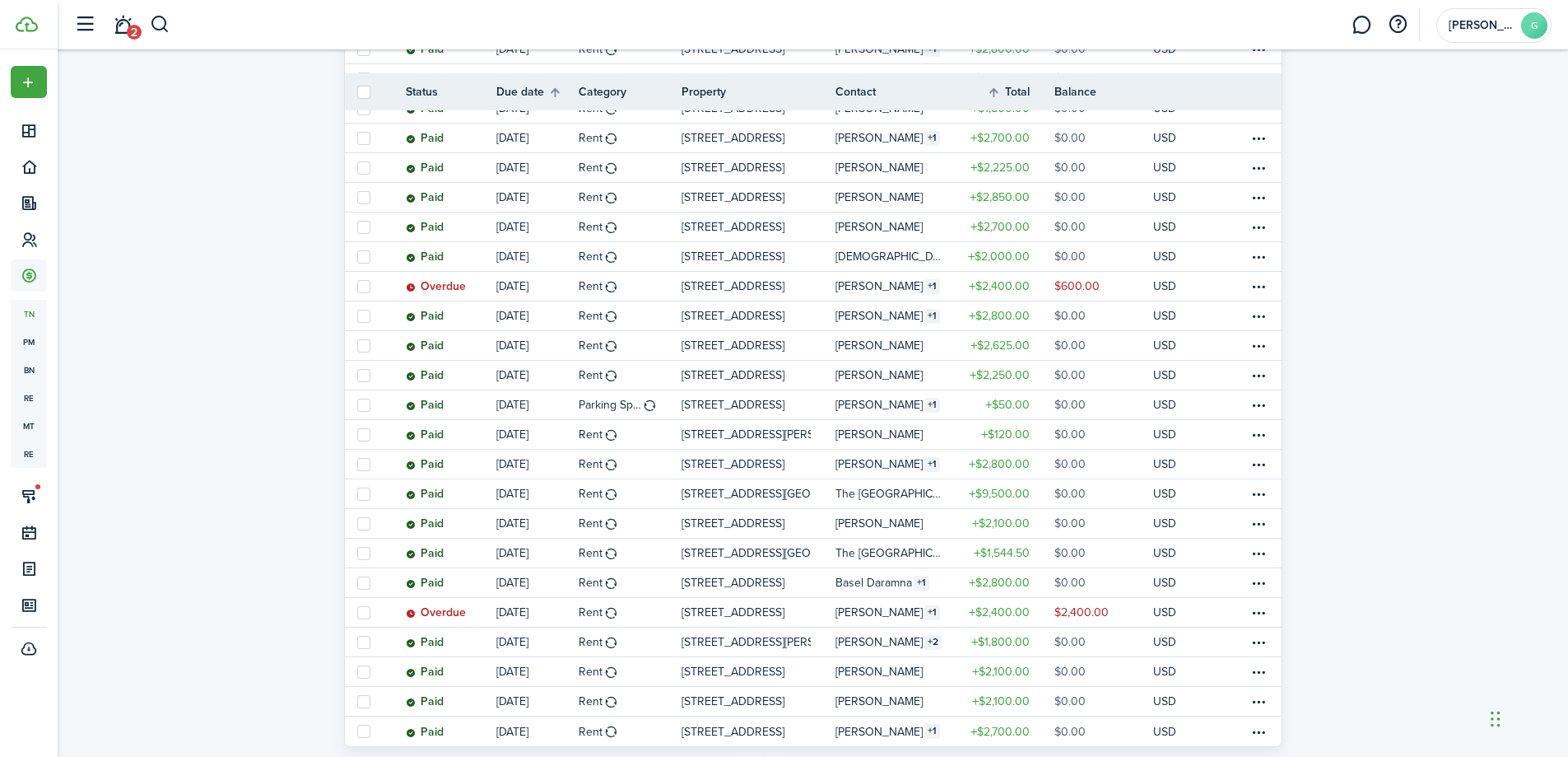
click at [781, 755] on link "2" at bounding box center [776, 768] width 25 height 25
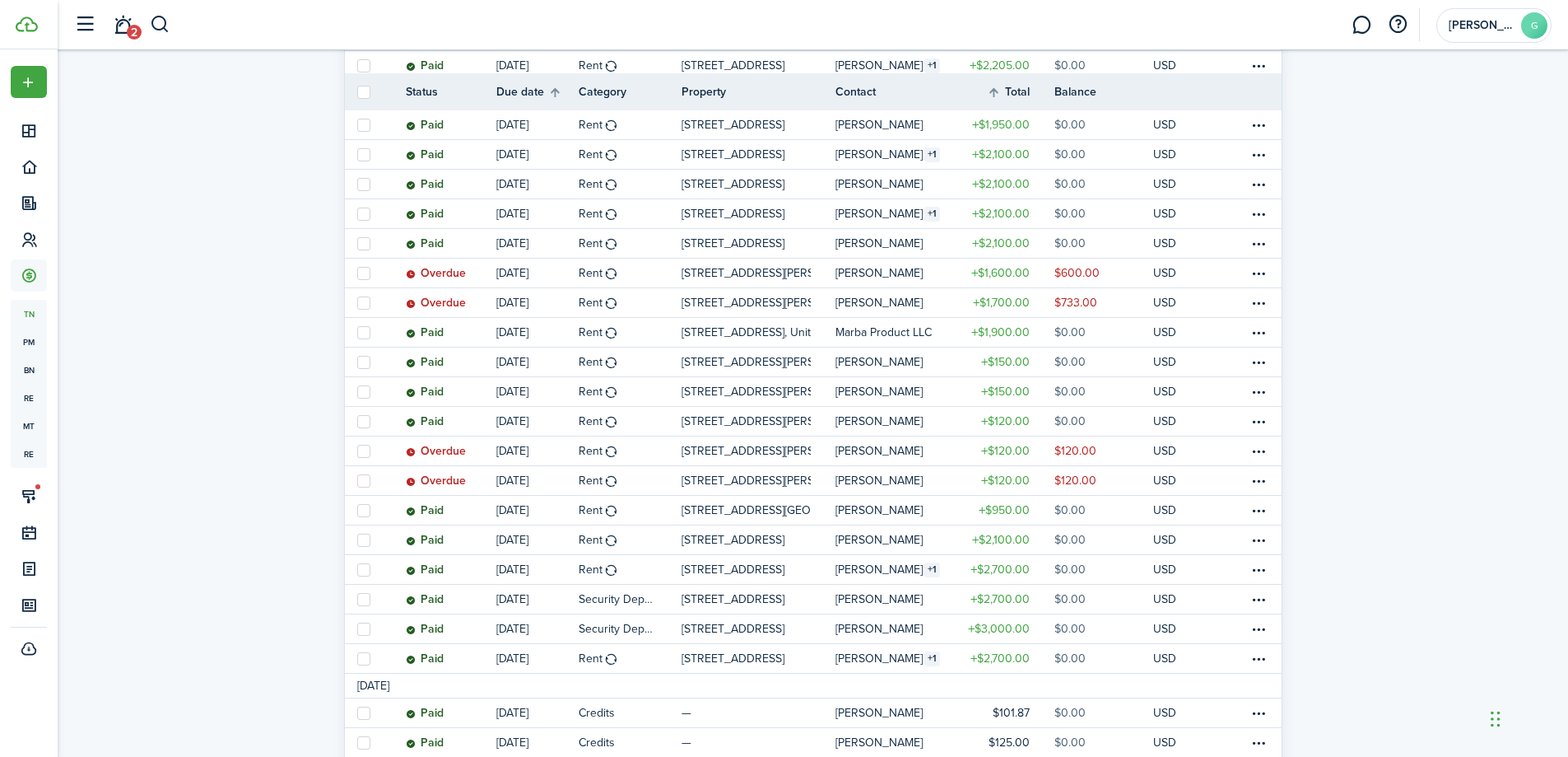
scroll to position [1201, 0]
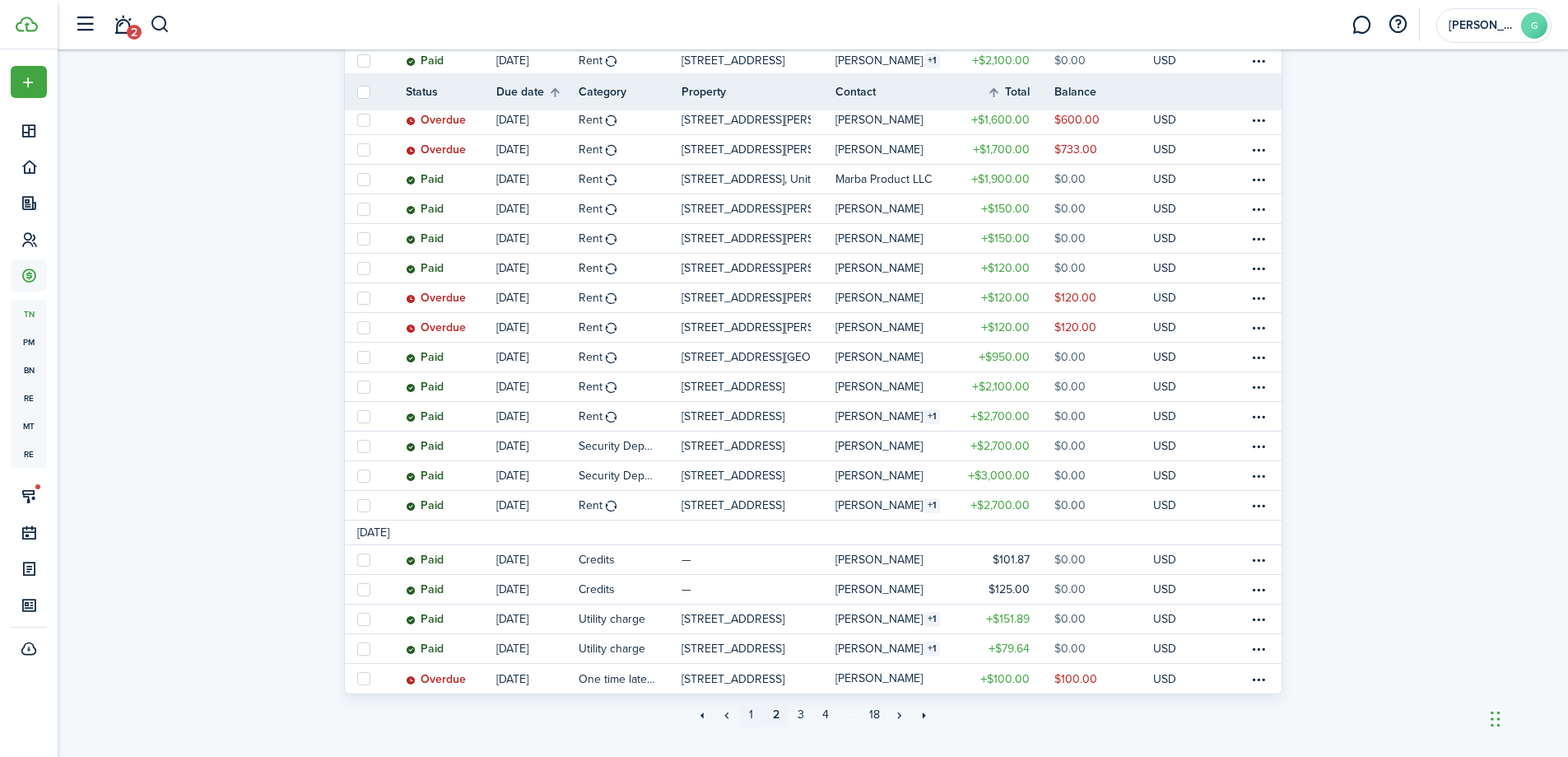
click at [747, 703] on link "1" at bounding box center [752, 715] width 25 height 25
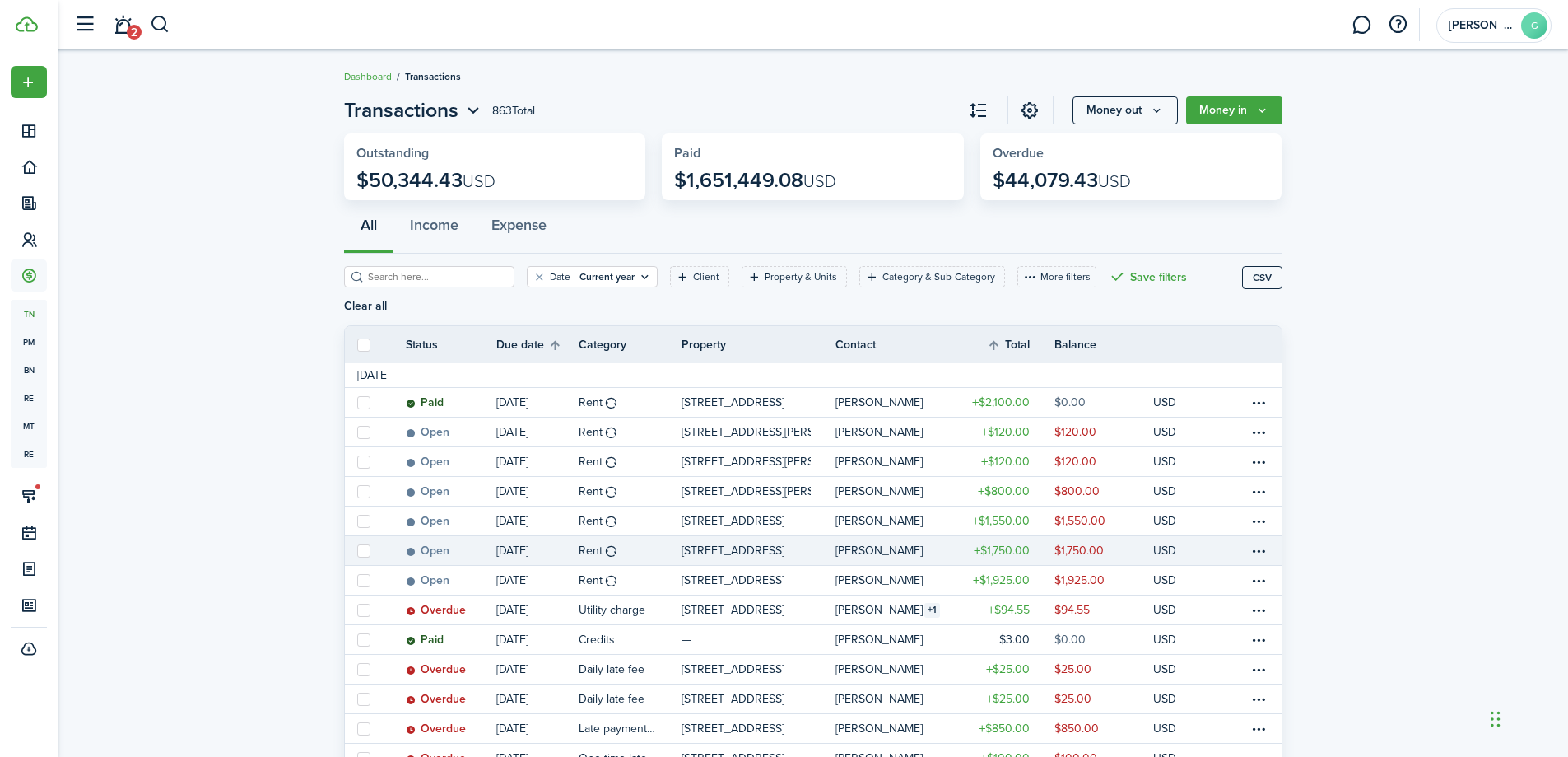
click at [1081, 542] on table-amount-description "$1,750.00" at bounding box center [1079, 550] width 50 height 17
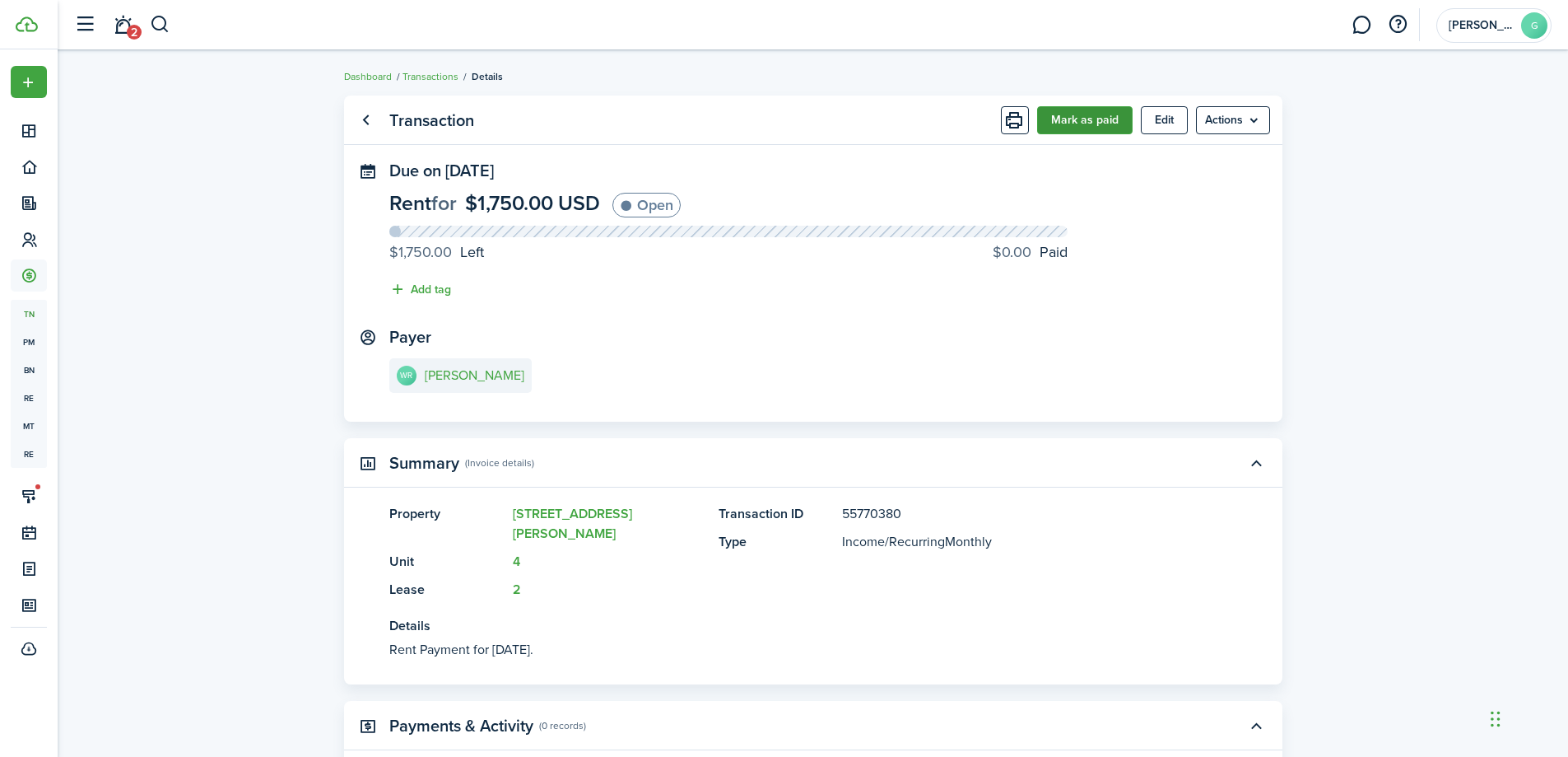
click at [1115, 122] on button "Mark as paid" at bounding box center [1086, 121] width 96 height 28
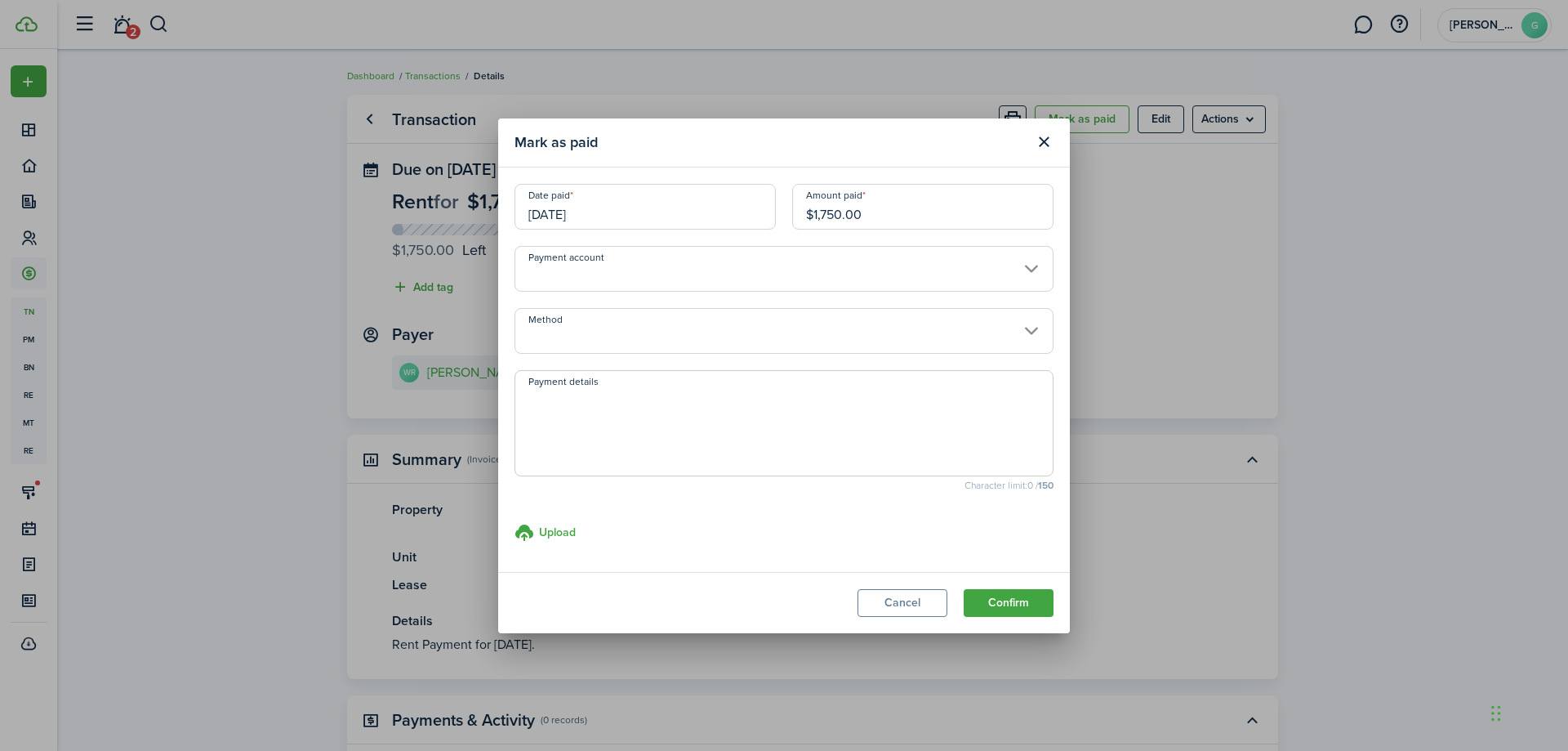
click at [761, 330] on input "Method" at bounding box center [784, 331] width 539 height 46
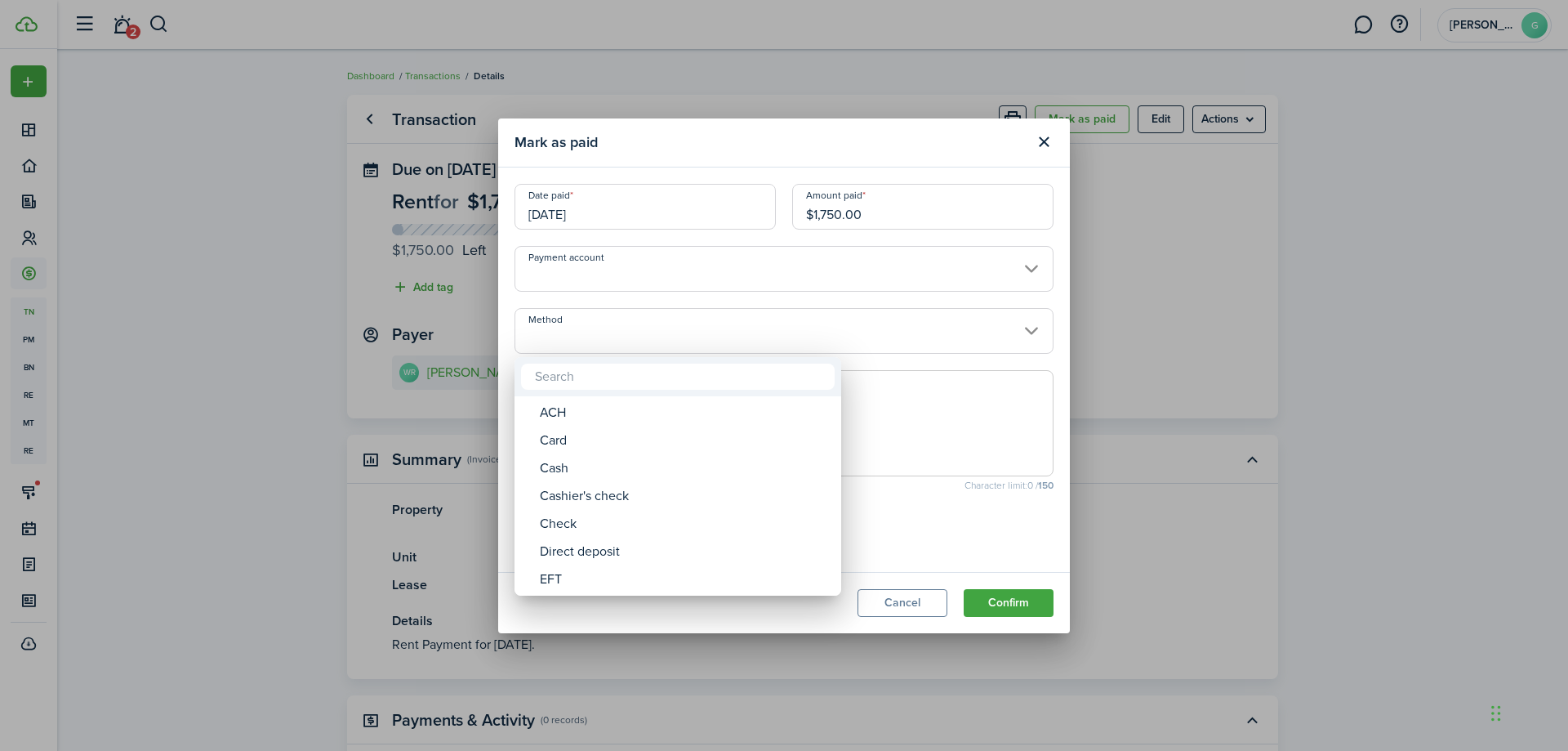
click at [1009, 606] on div at bounding box center [784, 376] width 1830 height 1012
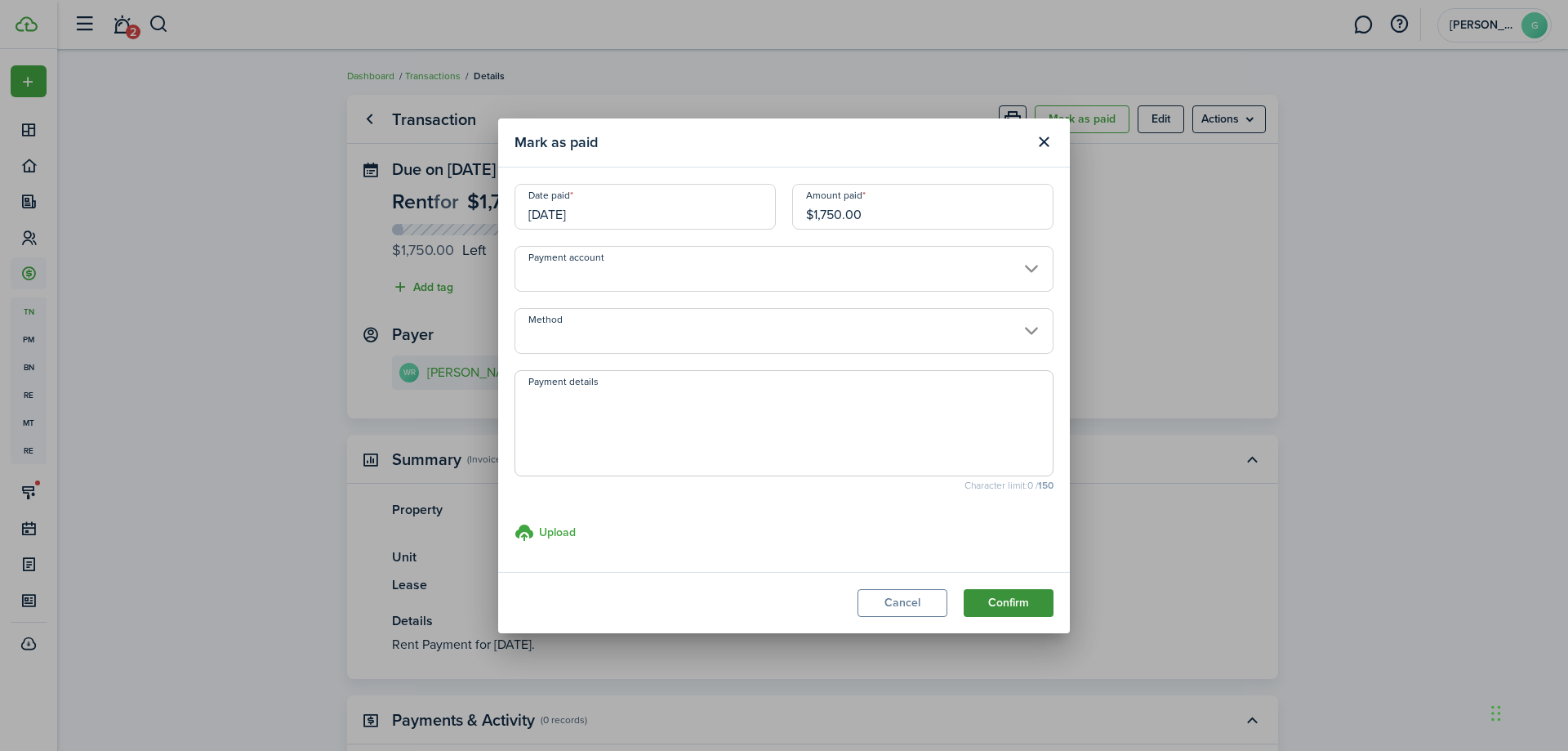
click at [1009, 606] on button "Confirm" at bounding box center [1009, 603] width 90 height 28
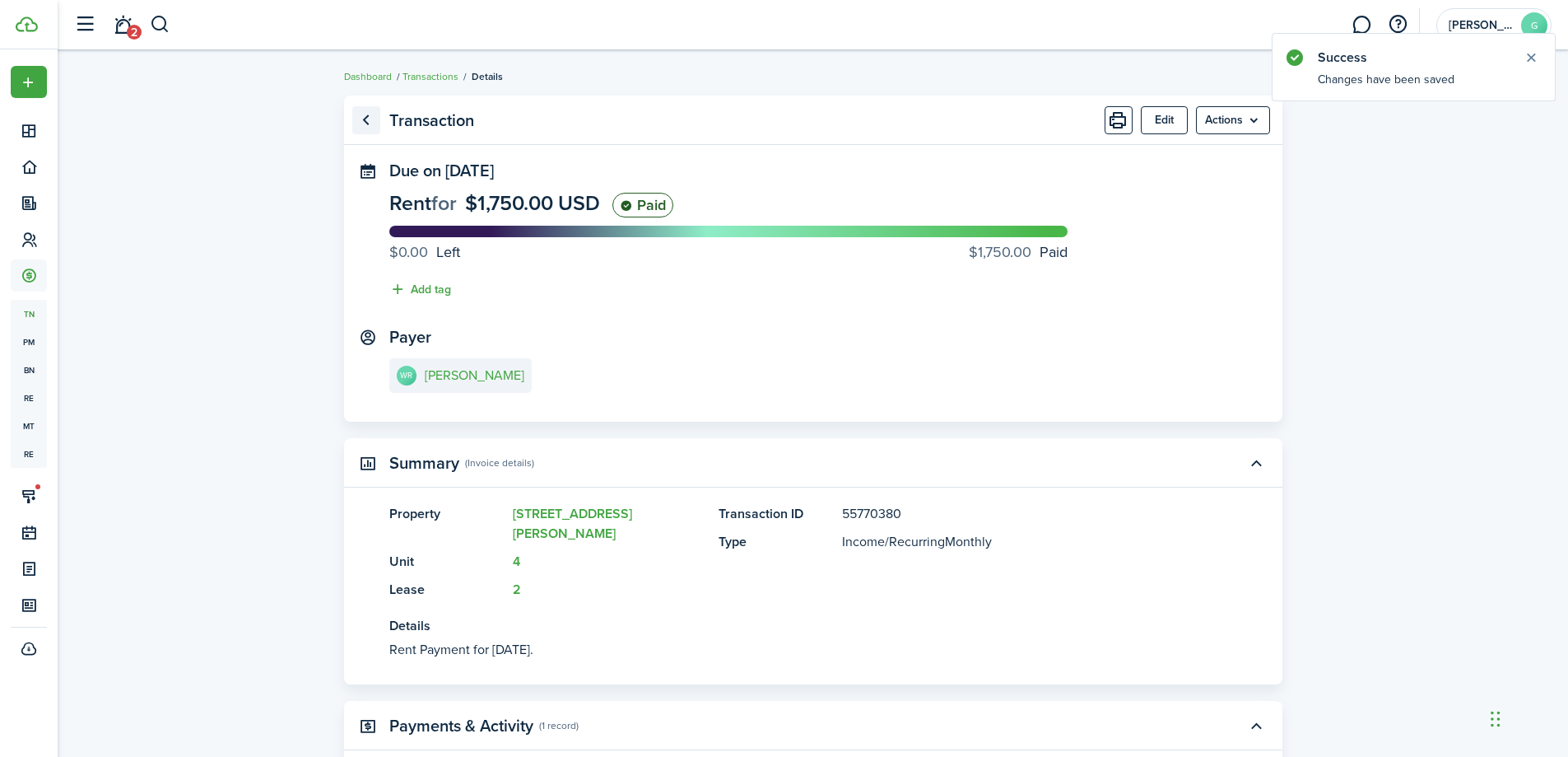
click at [365, 122] on link "Go back" at bounding box center [367, 121] width 28 height 28
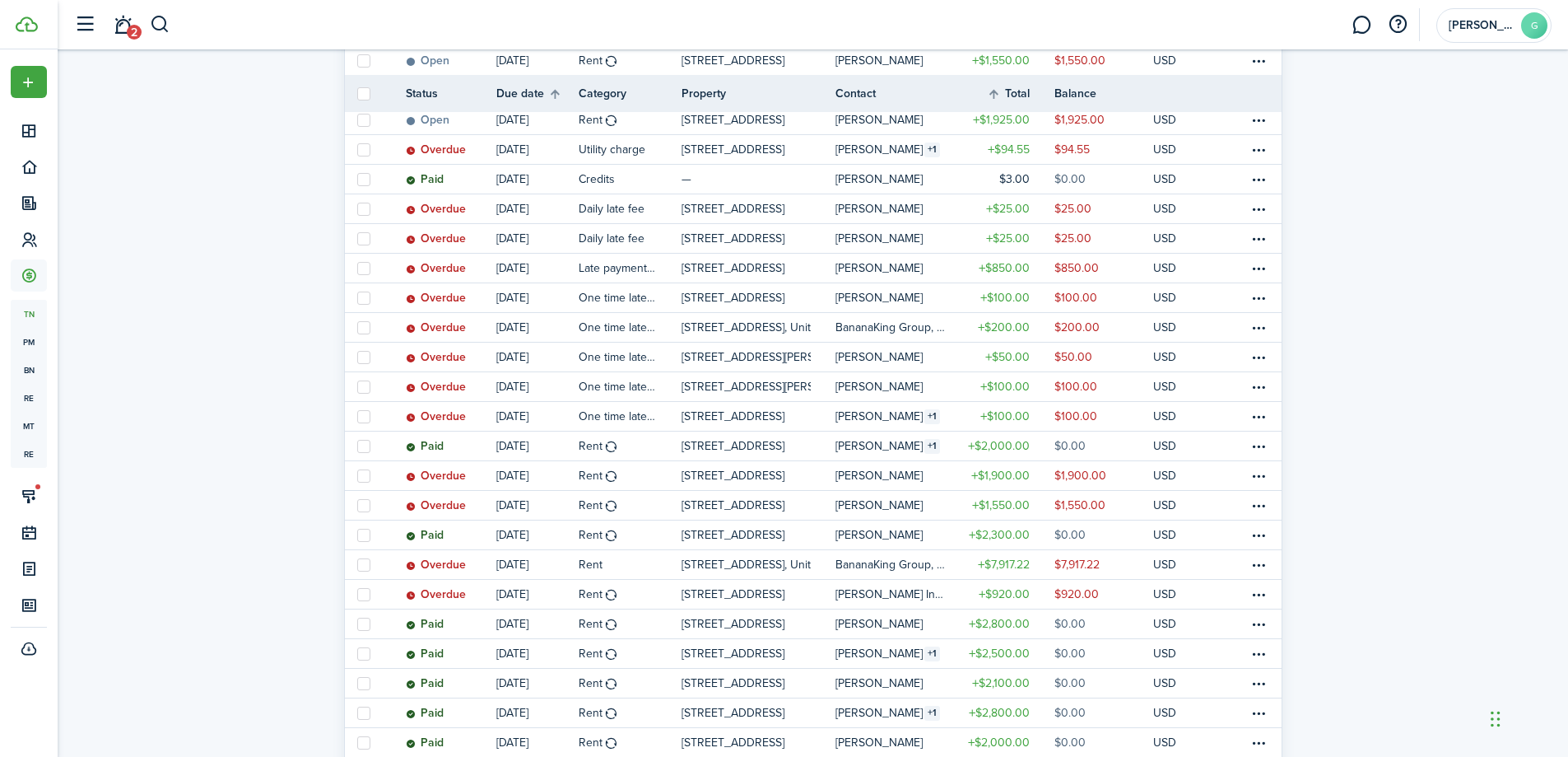
scroll to position [462, 0]
click at [887, 498] on table-profile-info-text "[PERSON_NAME]" at bounding box center [880, 504] width 87 height 13
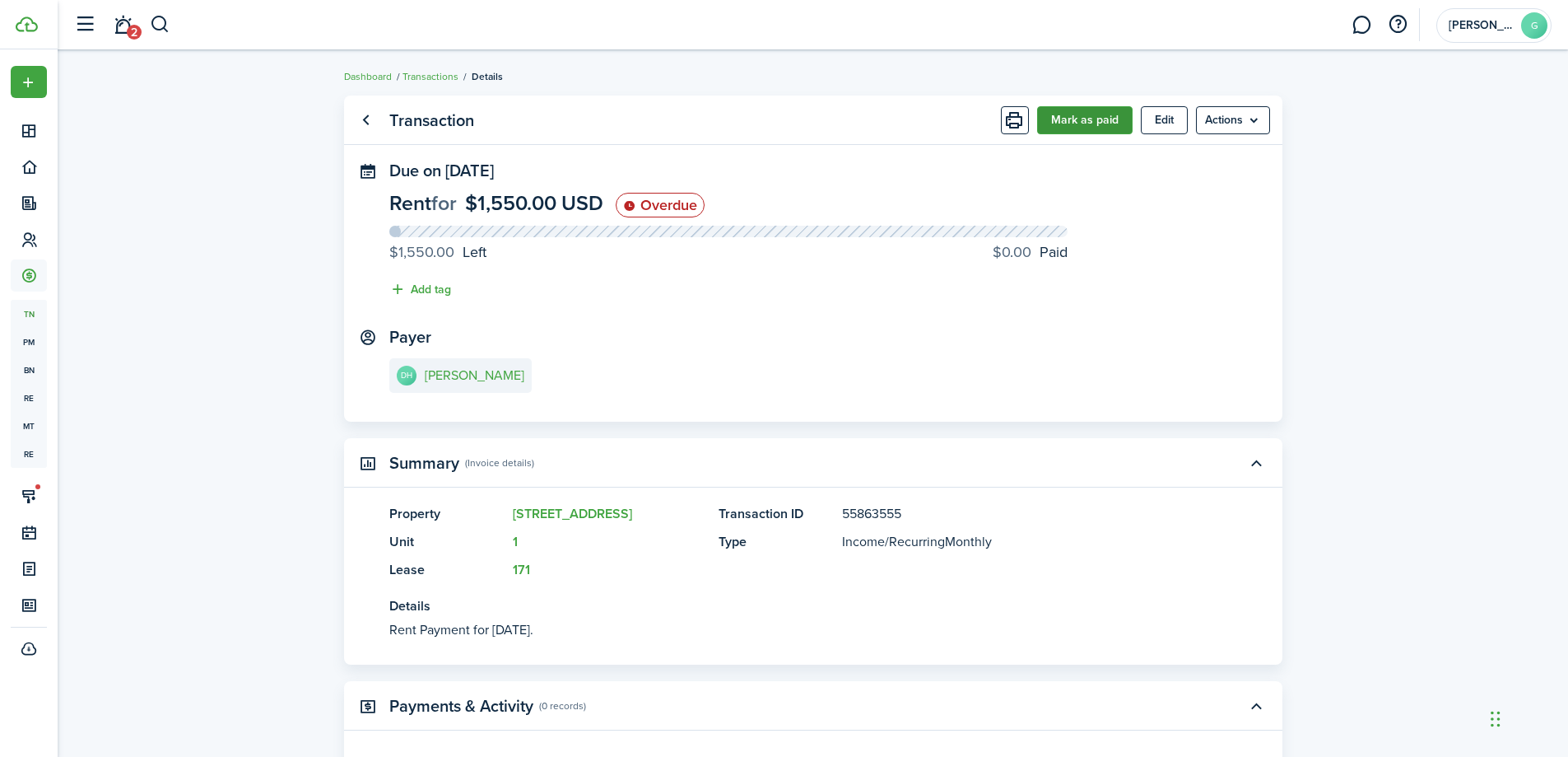
click at [1055, 118] on button "Mark as paid" at bounding box center [1086, 121] width 96 height 28
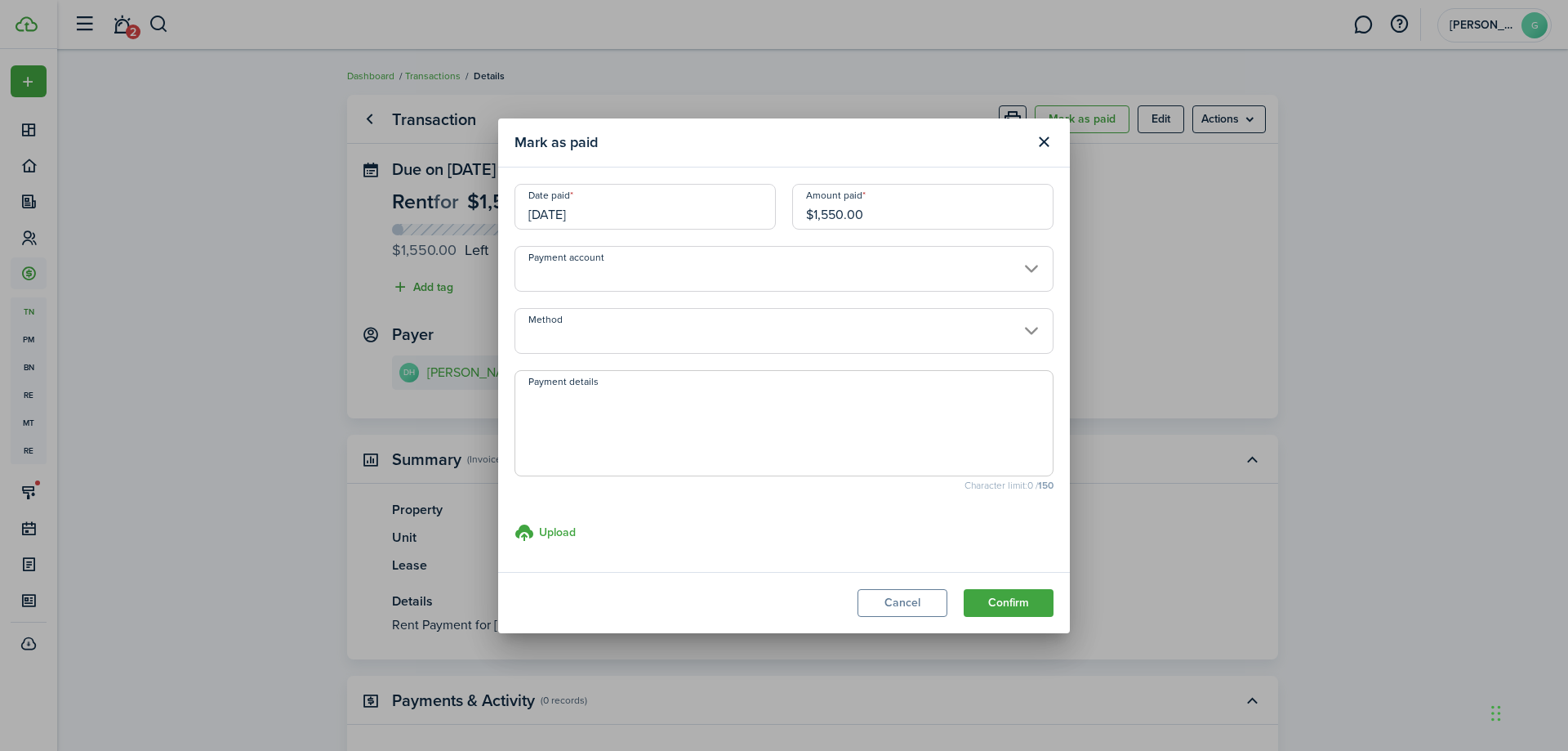
click at [679, 195] on input "[DATE]" at bounding box center [645, 207] width 262 height 46
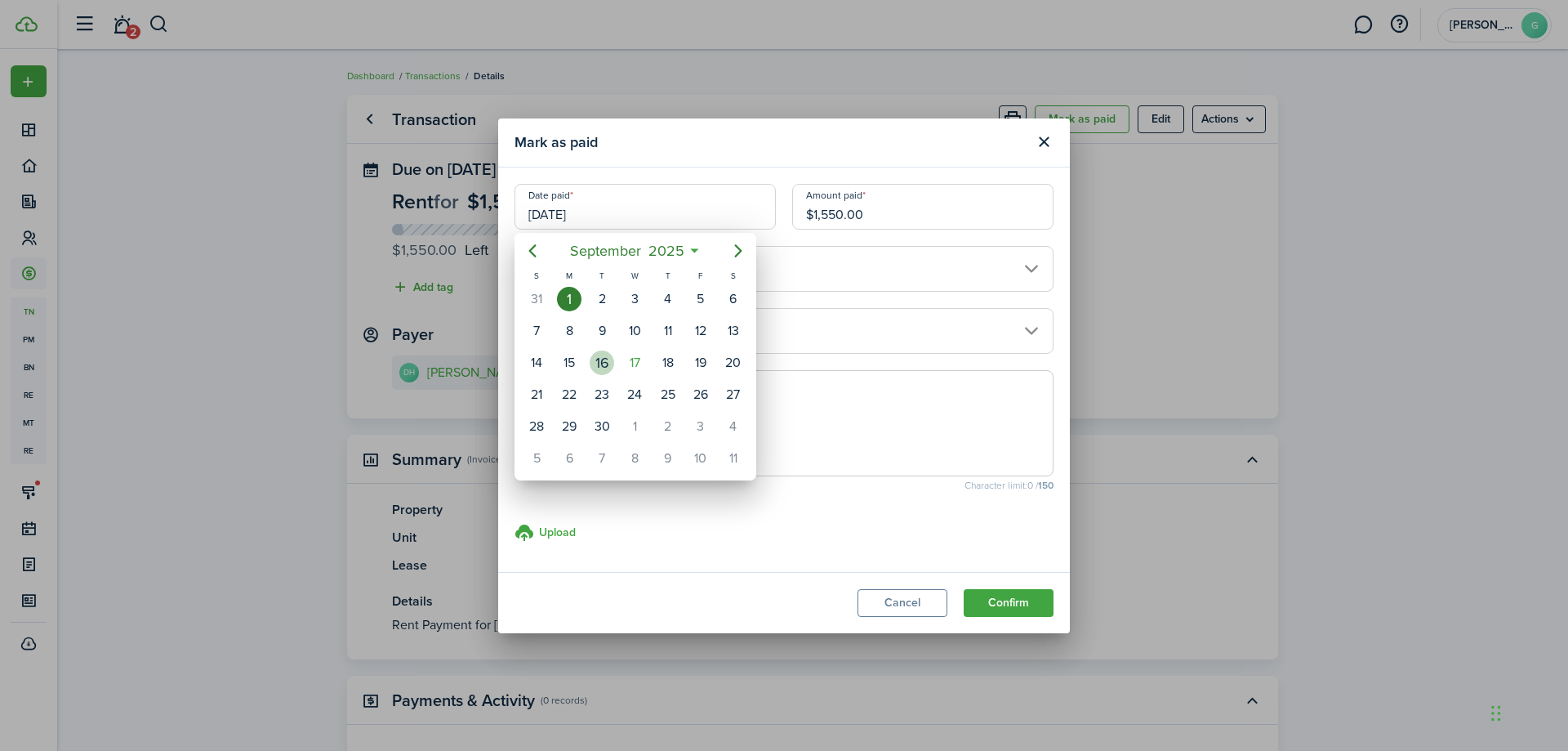
click at [606, 366] on div "16" at bounding box center [602, 363] width 25 height 25
type input "[DATE]"
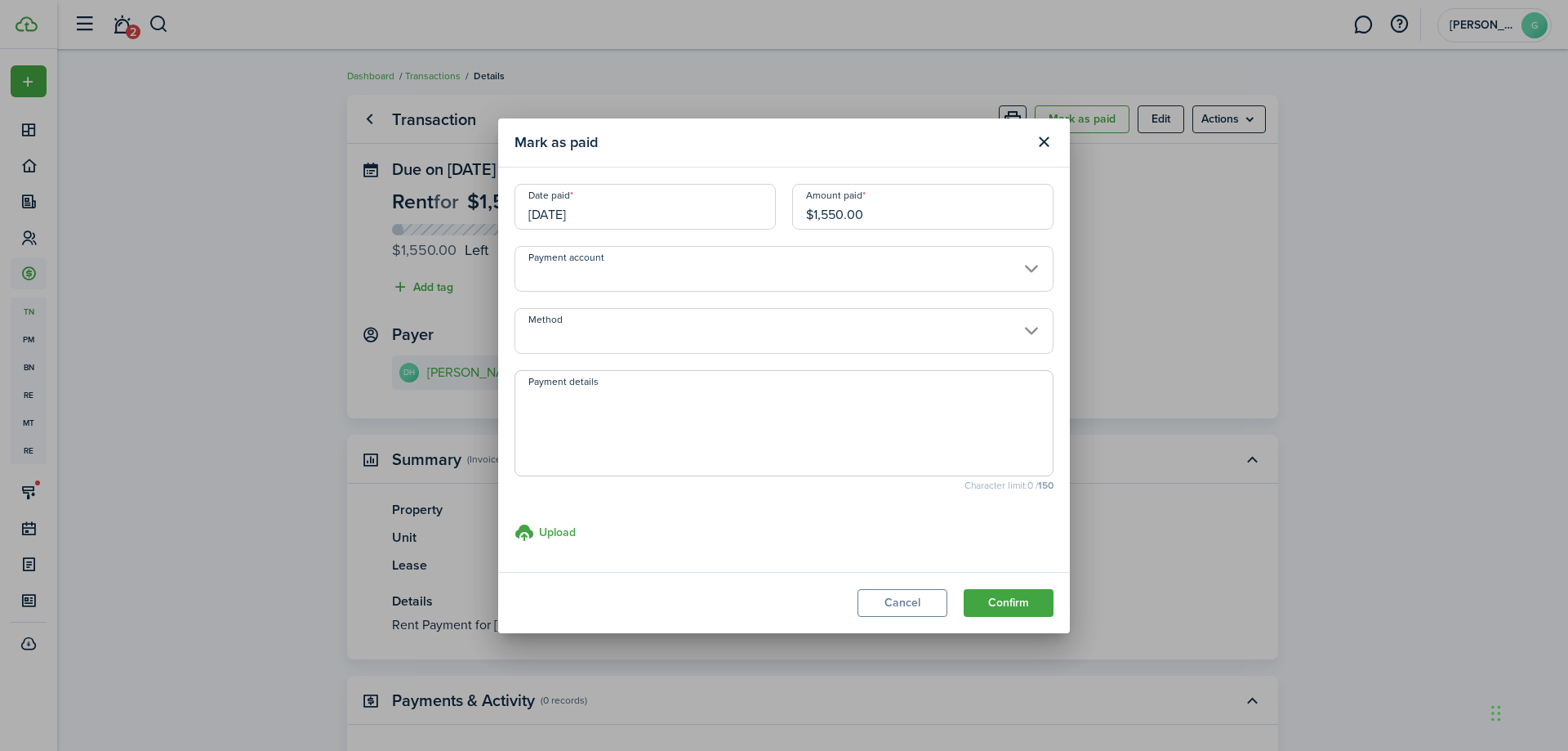
click at [611, 343] on input "Method" at bounding box center [784, 331] width 539 height 46
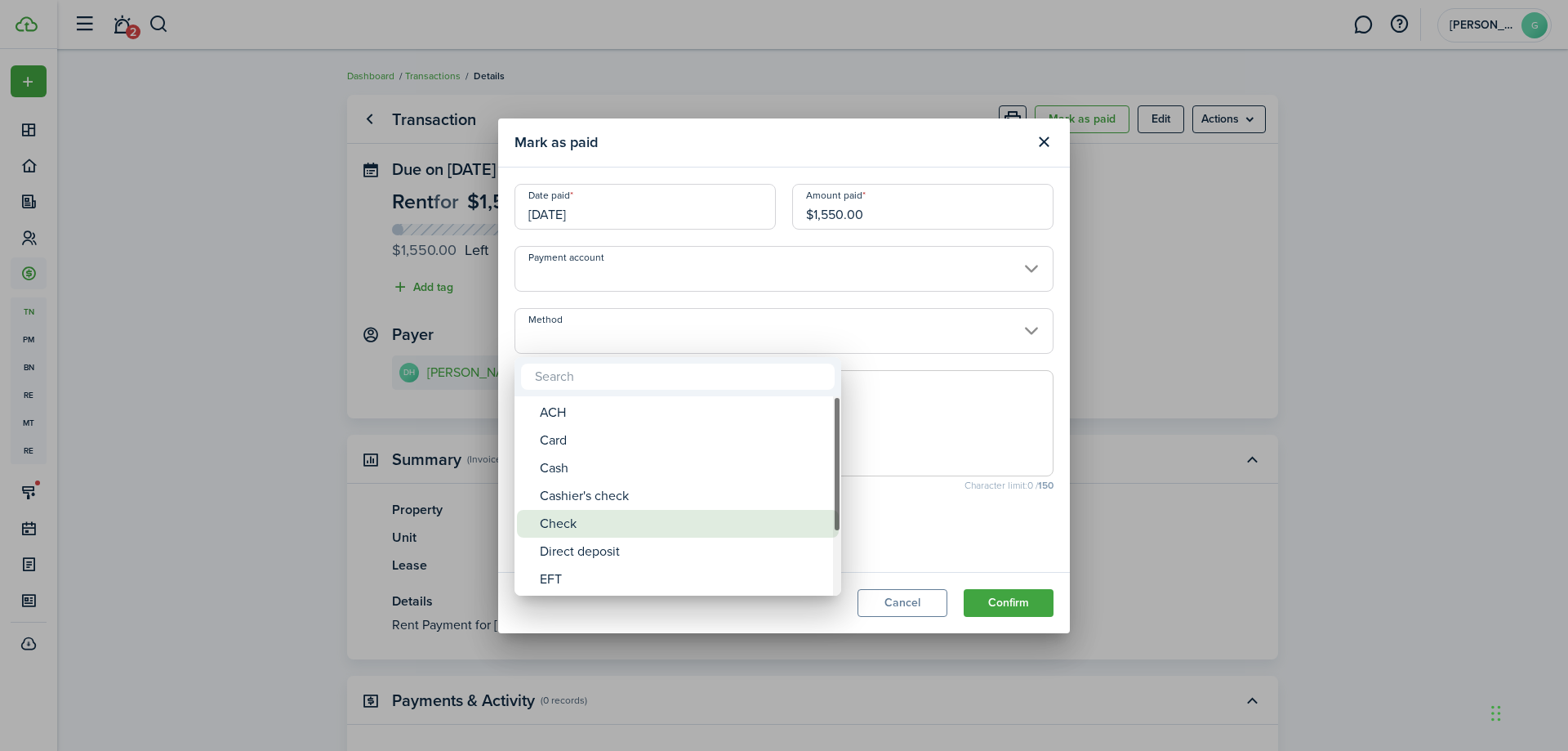
click at [567, 517] on div "Check" at bounding box center [685, 524] width 289 height 28
type input "Check"
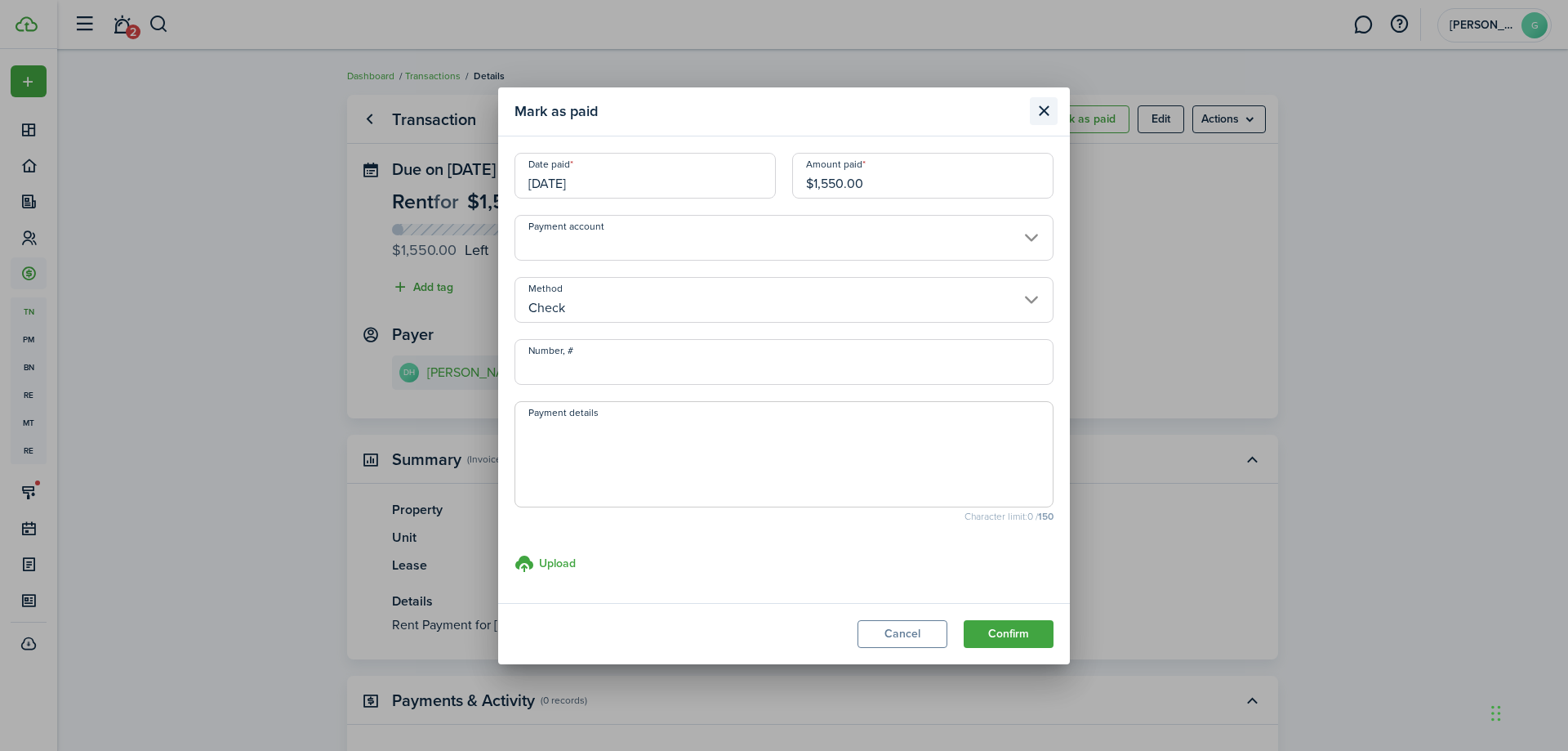
click at [1045, 113] on button "Close modal" at bounding box center [1044, 111] width 28 height 28
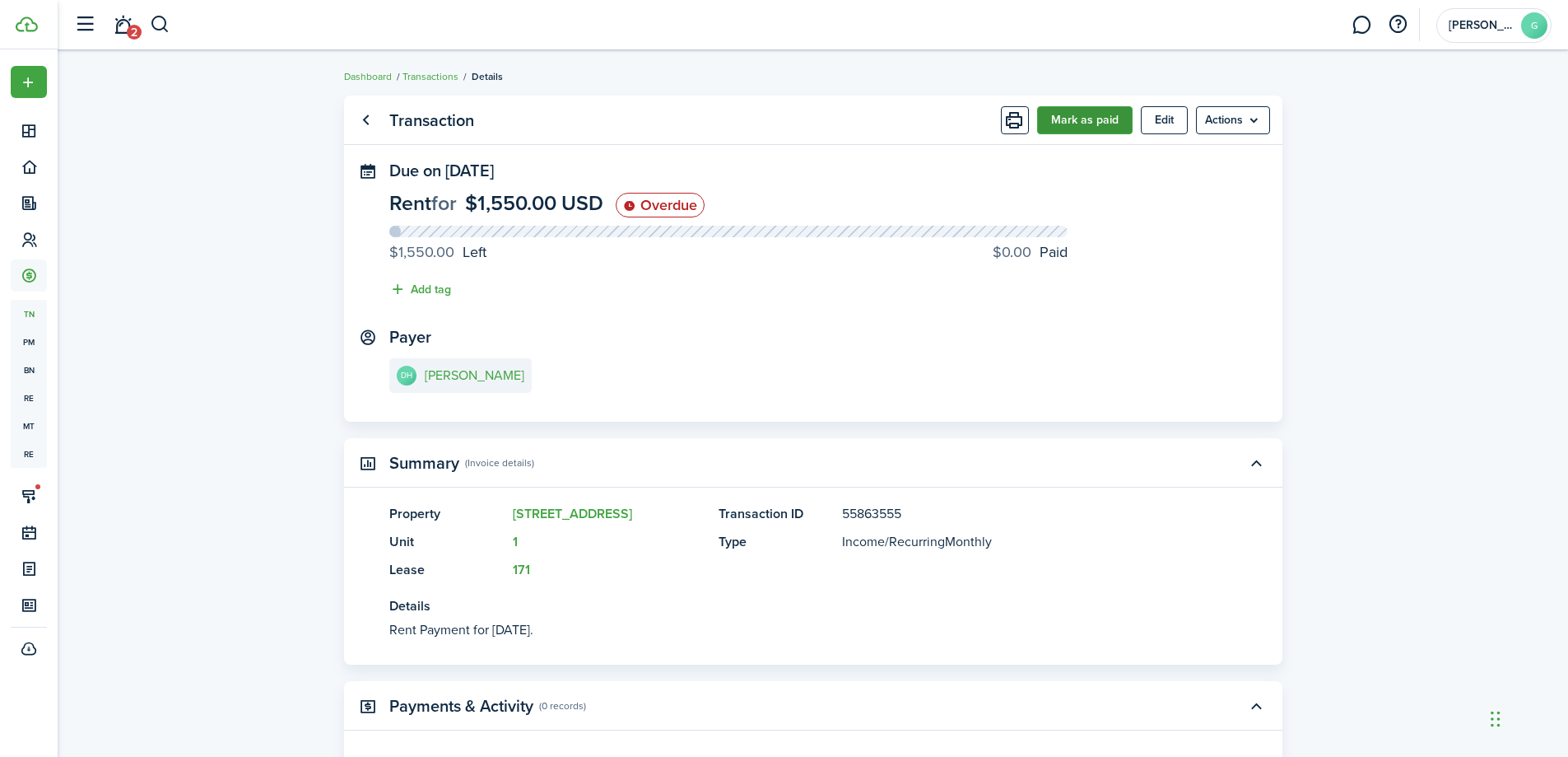
click at [1085, 121] on button "Mark as paid" at bounding box center [1086, 121] width 96 height 28
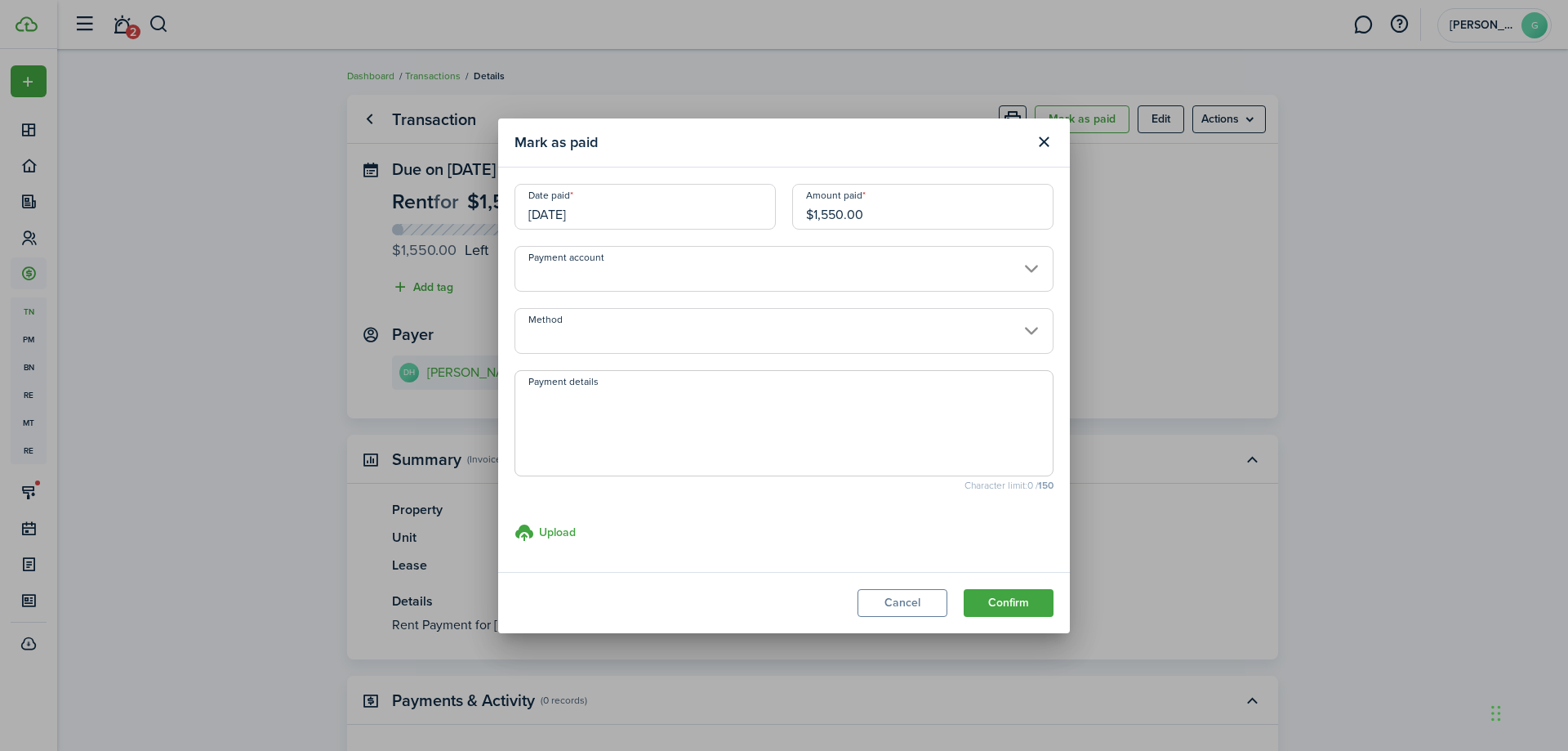
click at [740, 212] on input "[DATE]" at bounding box center [645, 207] width 262 height 46
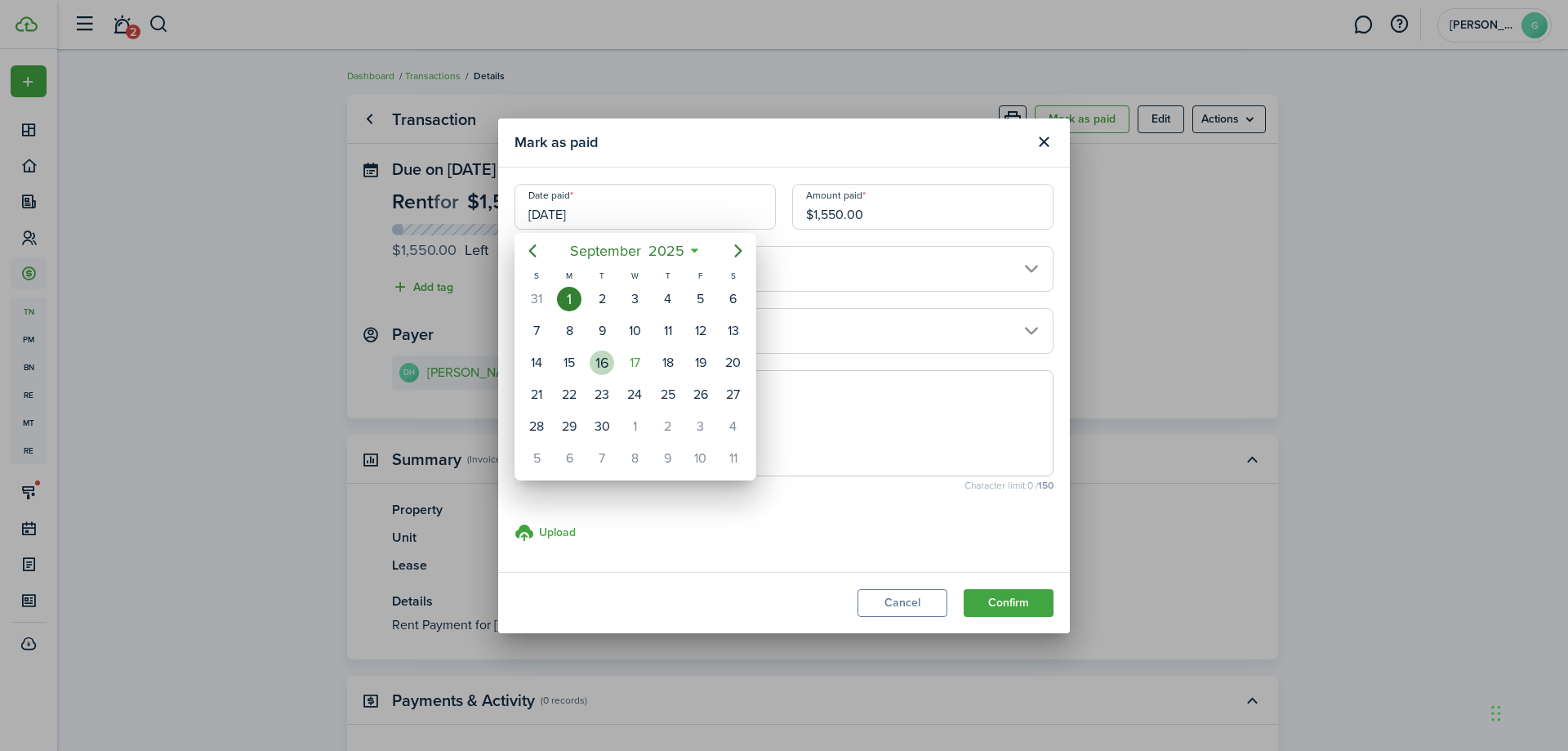
click at [603, 362] on div "16" at bounding box center [602, 363] width 25 height 25
type input "[DATE]"
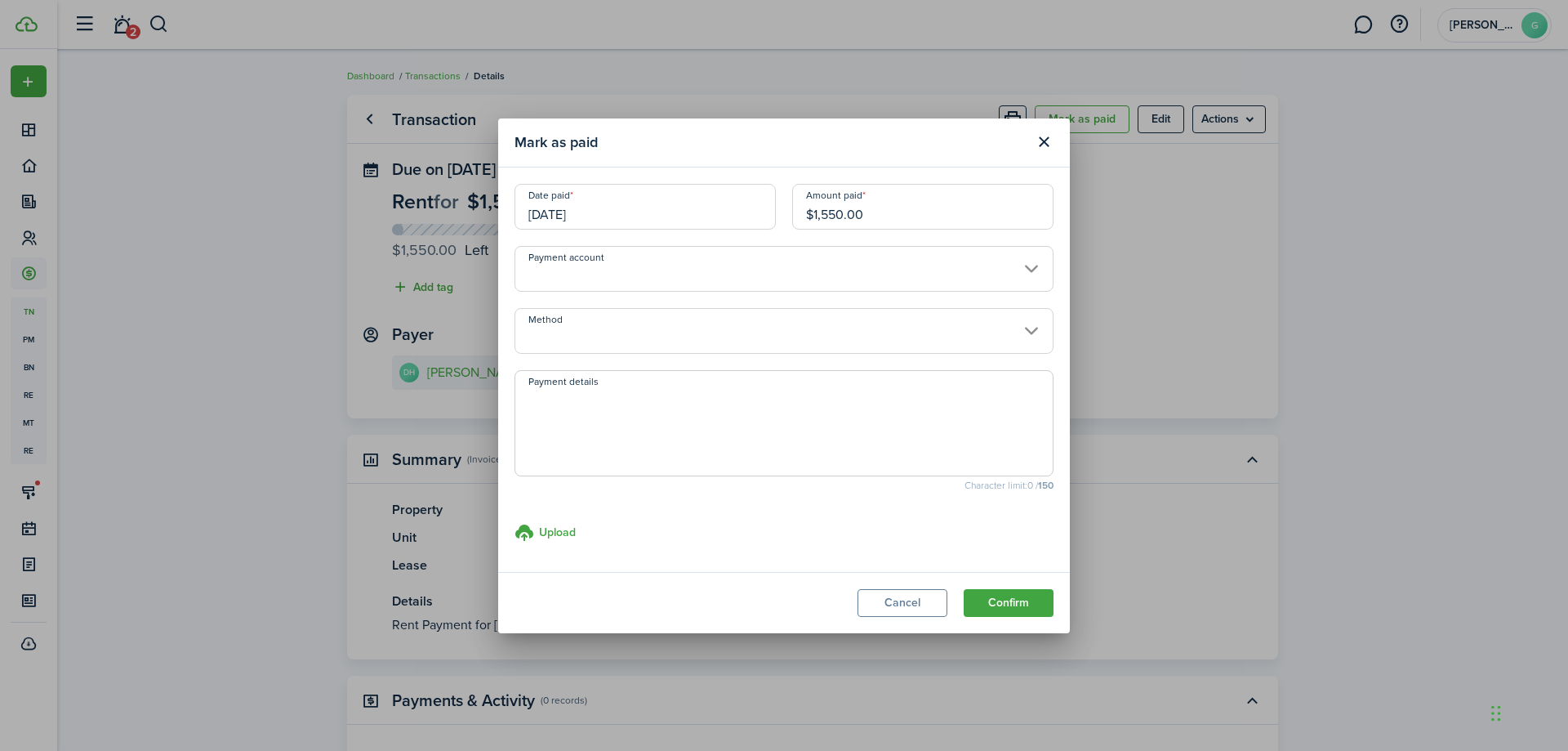
click at [612, 341] on input "Method" at bounding box center [784, 331] width 539 height 46
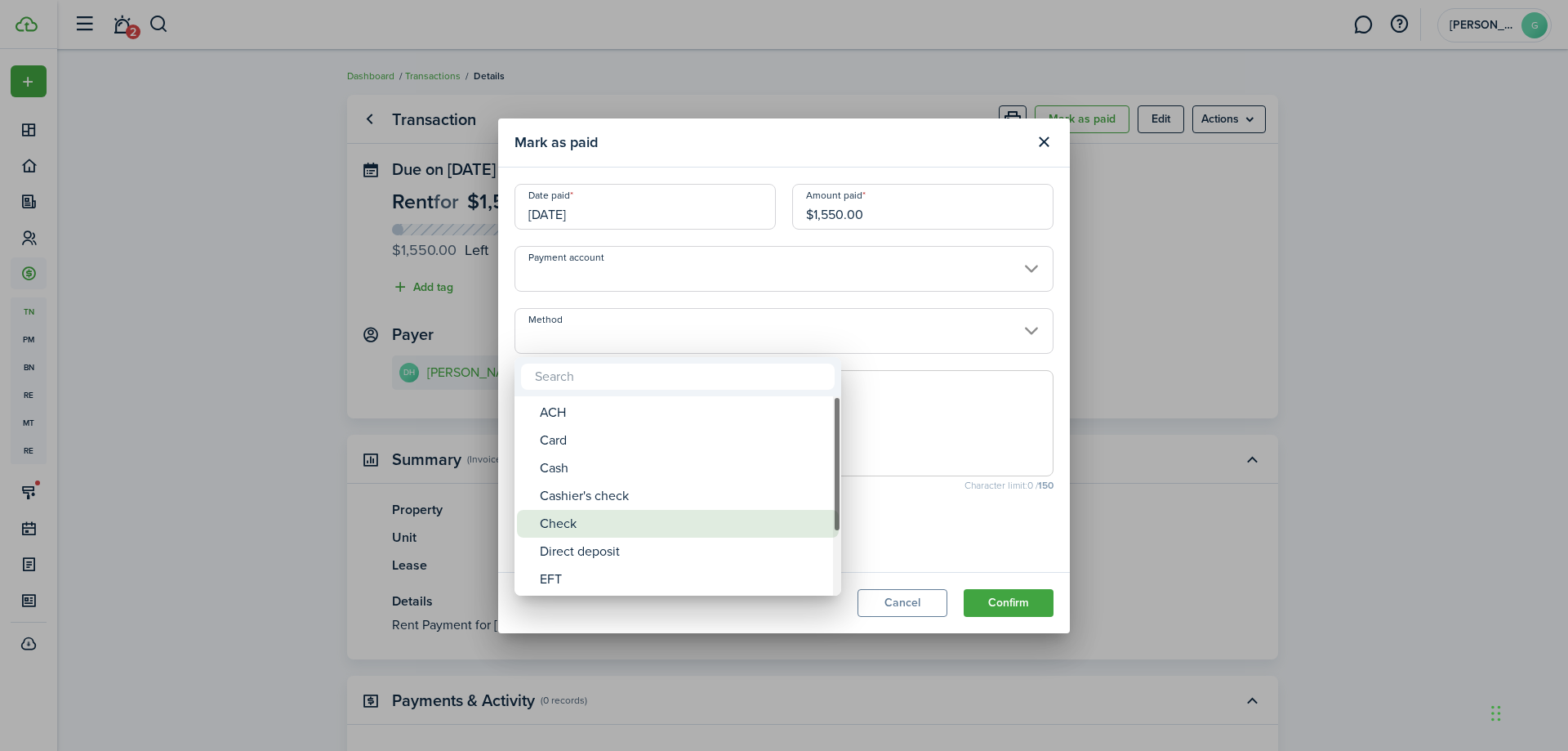
click at [550, 521] on div "Check" at bounding box center [685, 524] width 289 height 28
type input "Check"
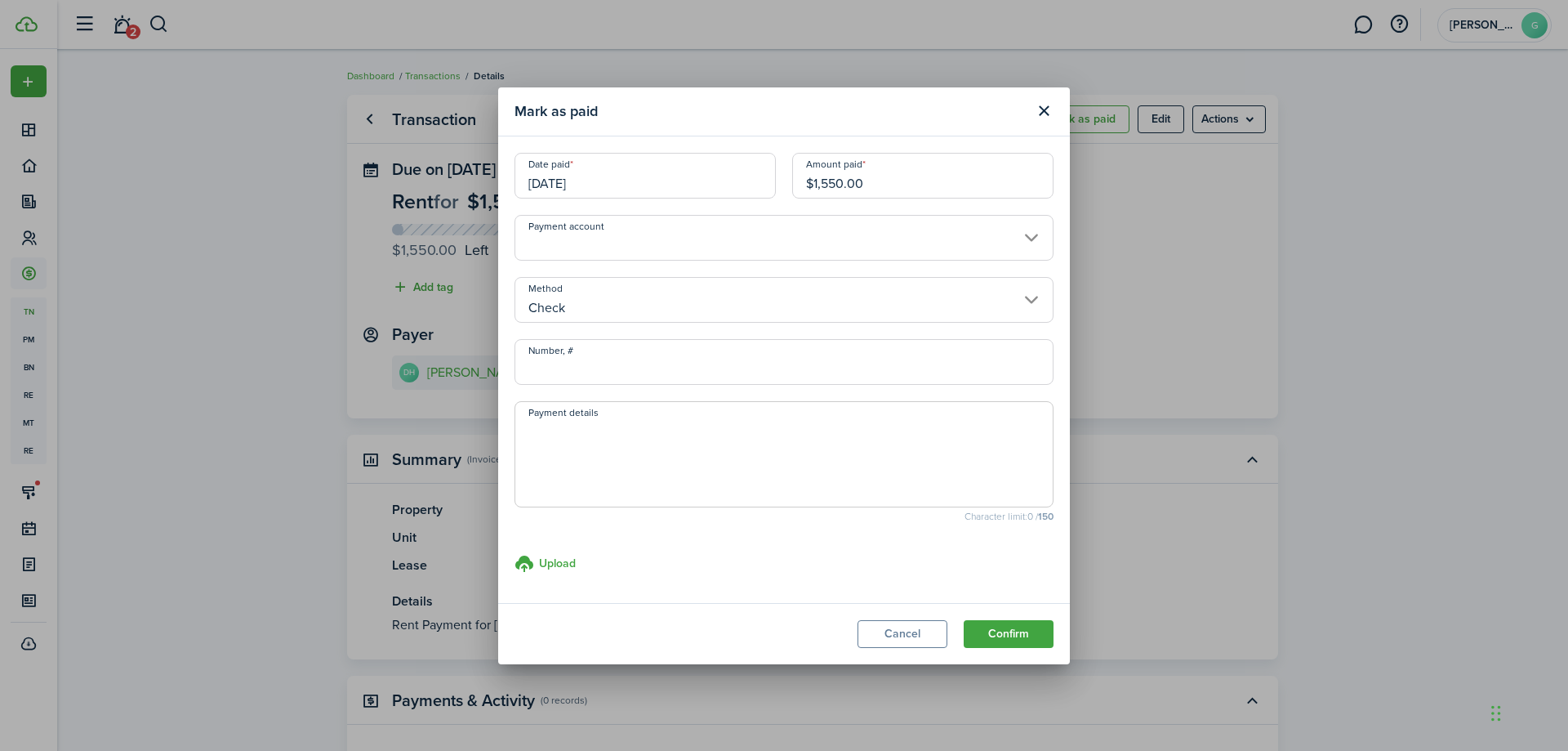
click at [607, 371] on input "Number, #" at bounding box center [784, 362] width 539 height 46
type input "1178"
click at [985, 641] on button "Confirm" at bounding box center [1009, 634] width 90 height 28
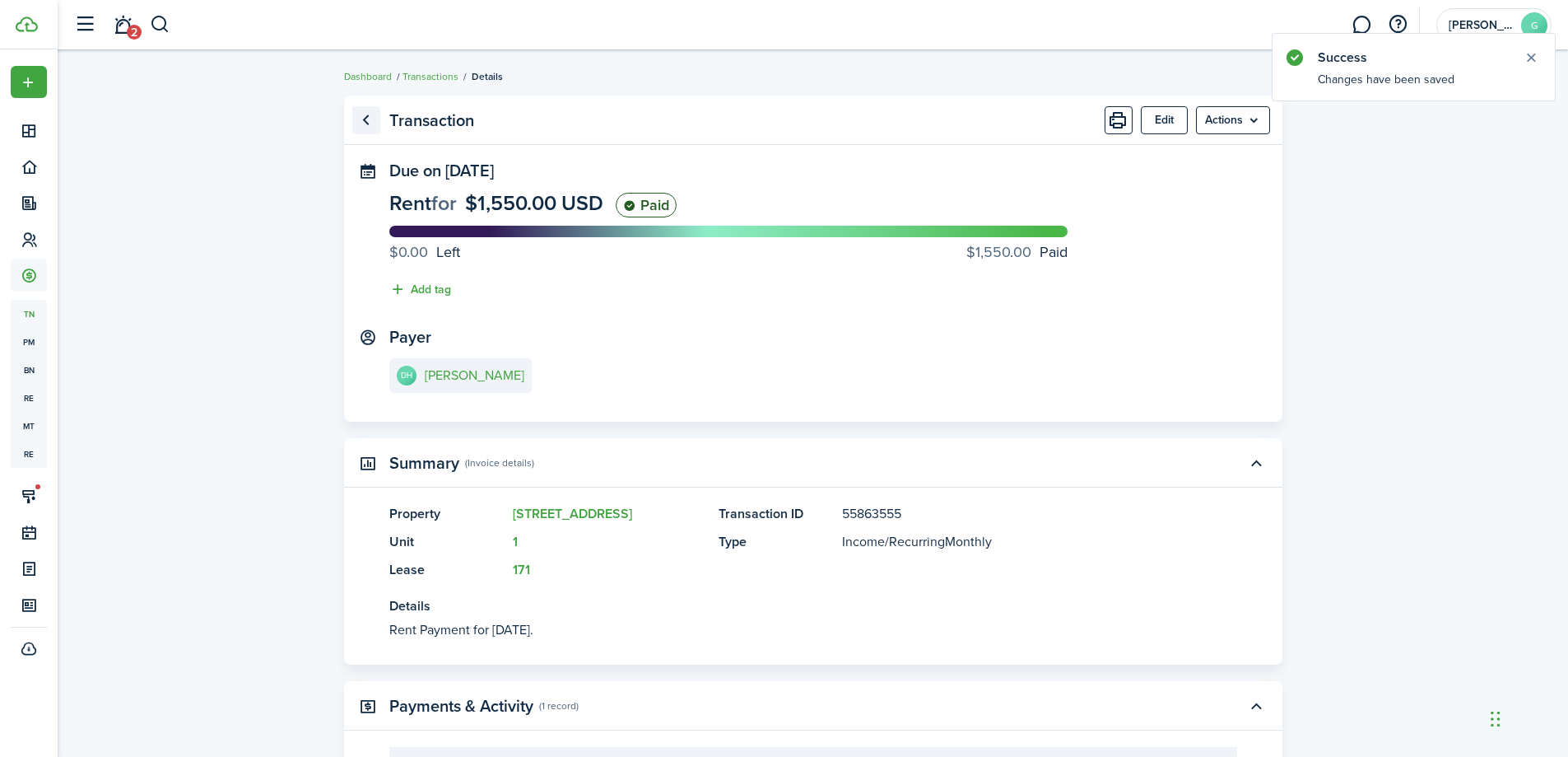
click at [355, 122] on link "Go back" at bounding box center [367, 121] width 28 height 28
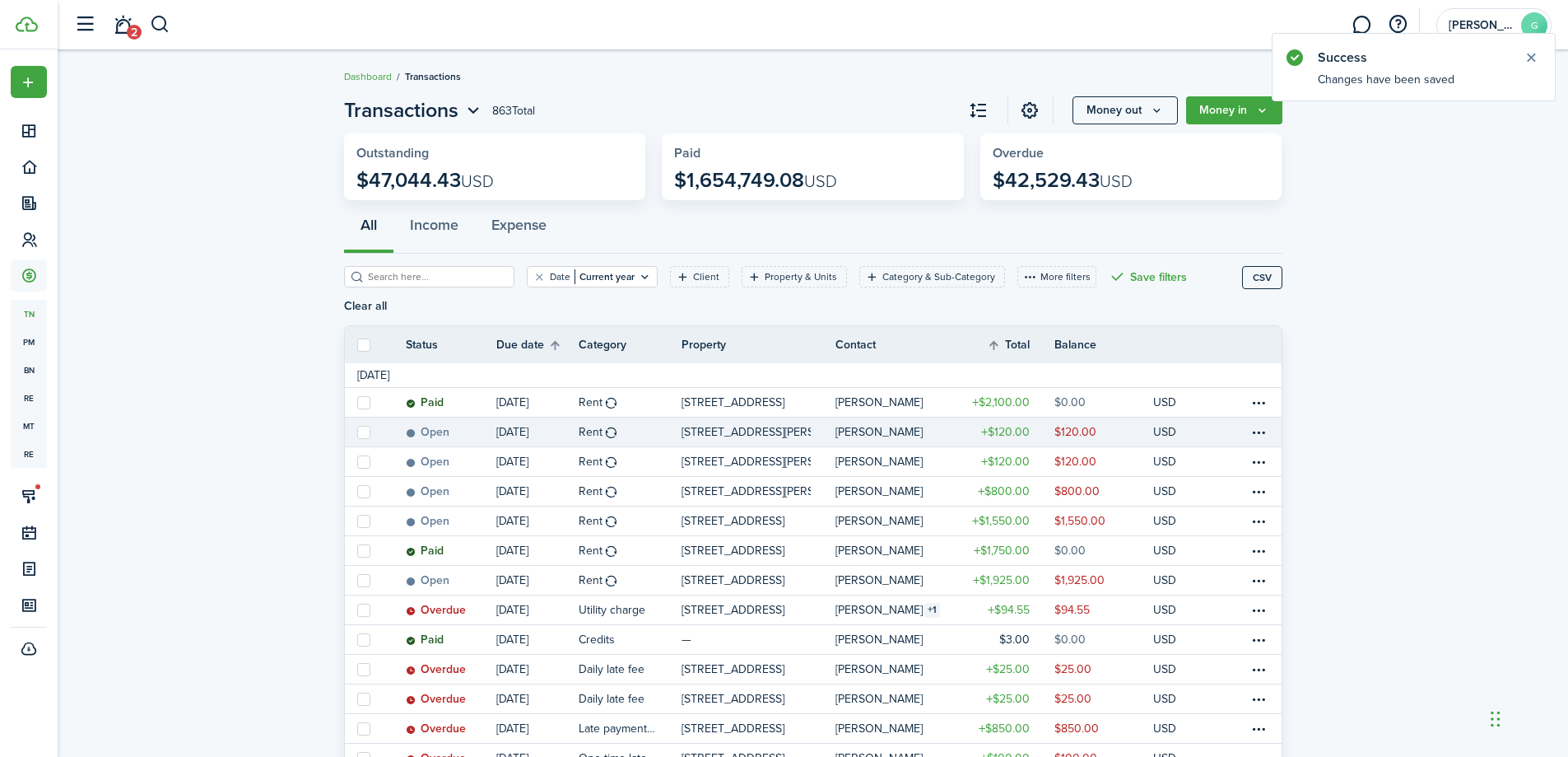
click at [1071, 423] on table-amount-description "$120.00" at bounding box center [1075, 431] width 42 height 17
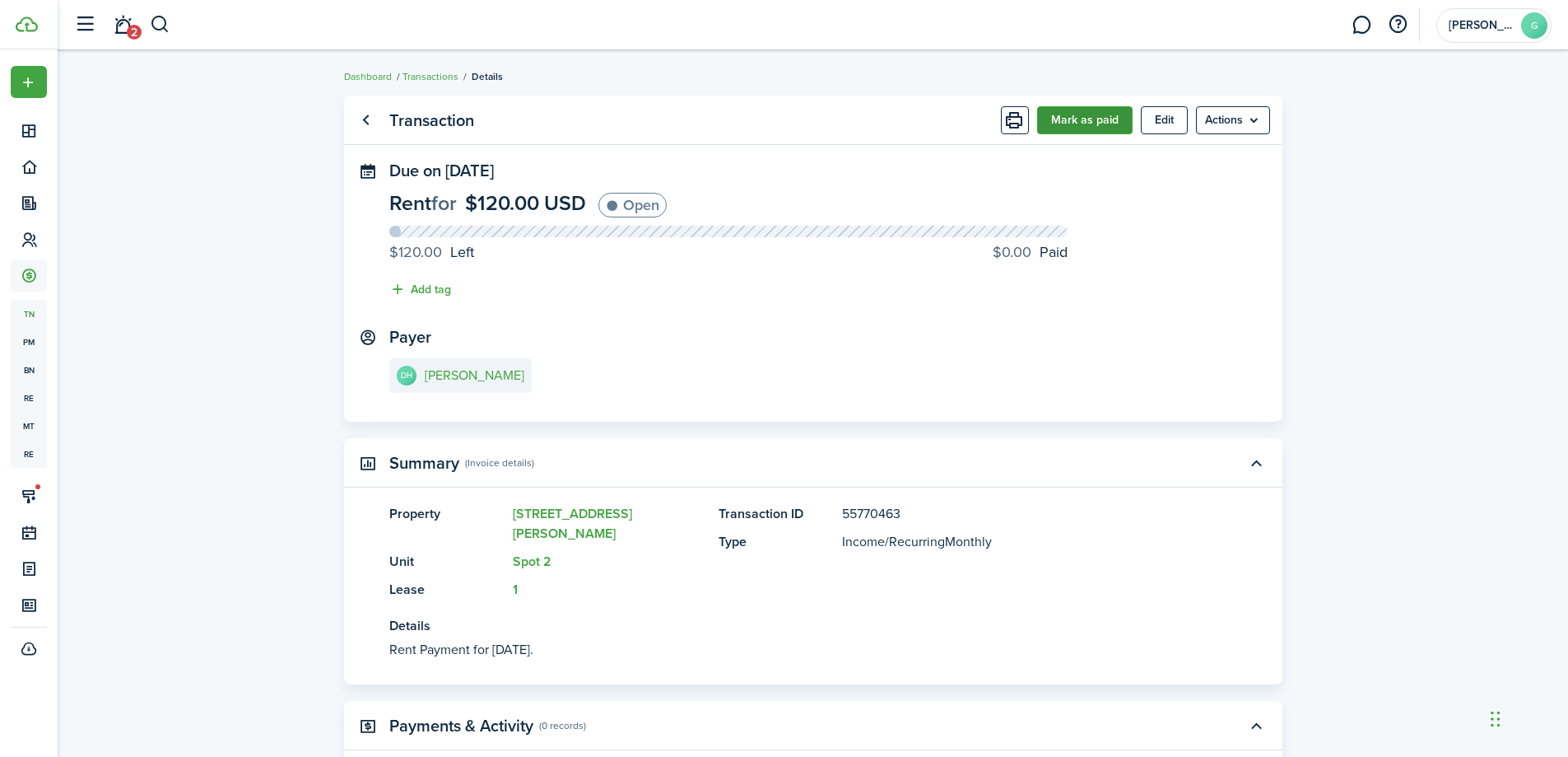
click at [1100, 121] on button "Mark as paid" at bounding box center [1086, 121] width 96 height 28
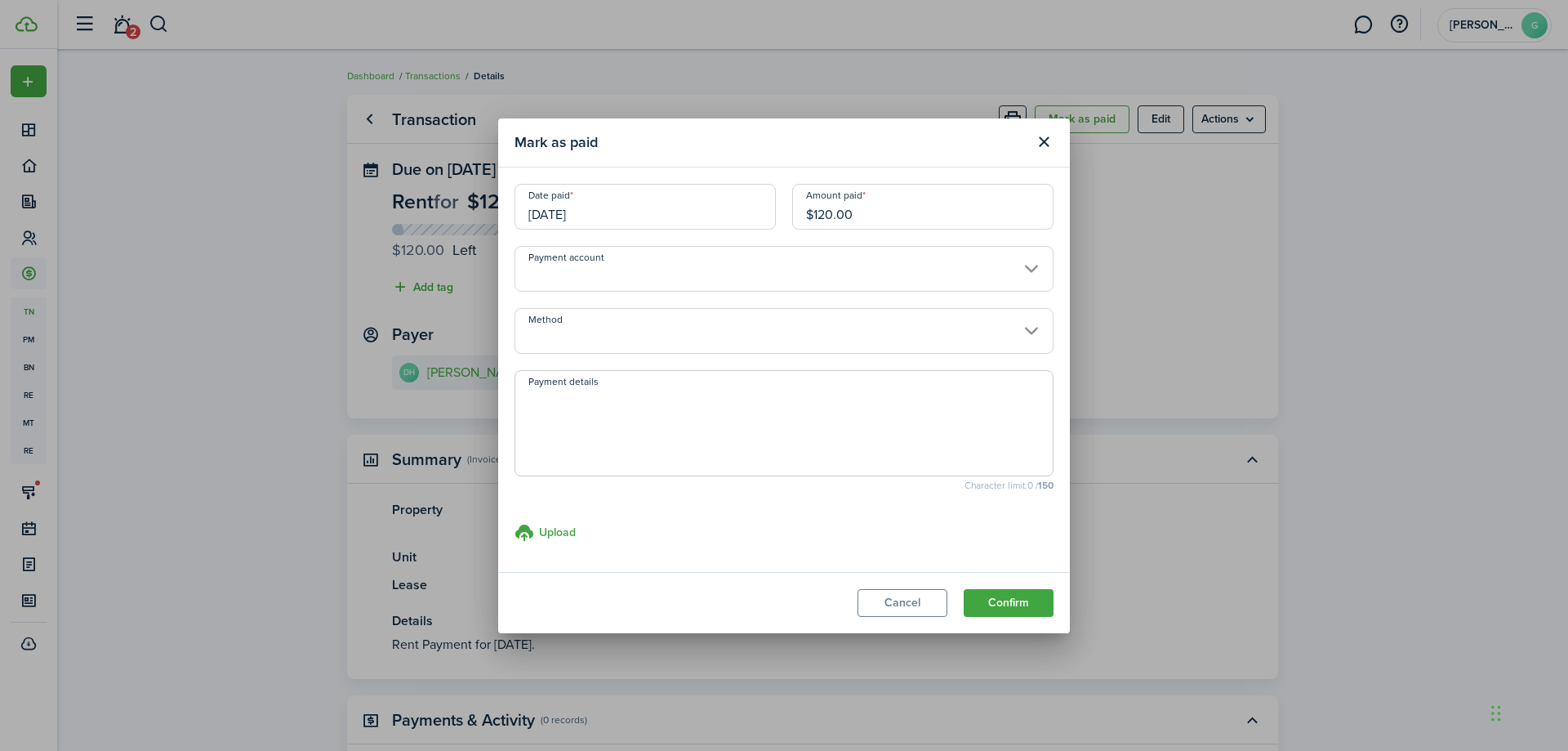
click at [721, 218] on input "[DATE]" at bounding box center [645, 207] width 262 height 46
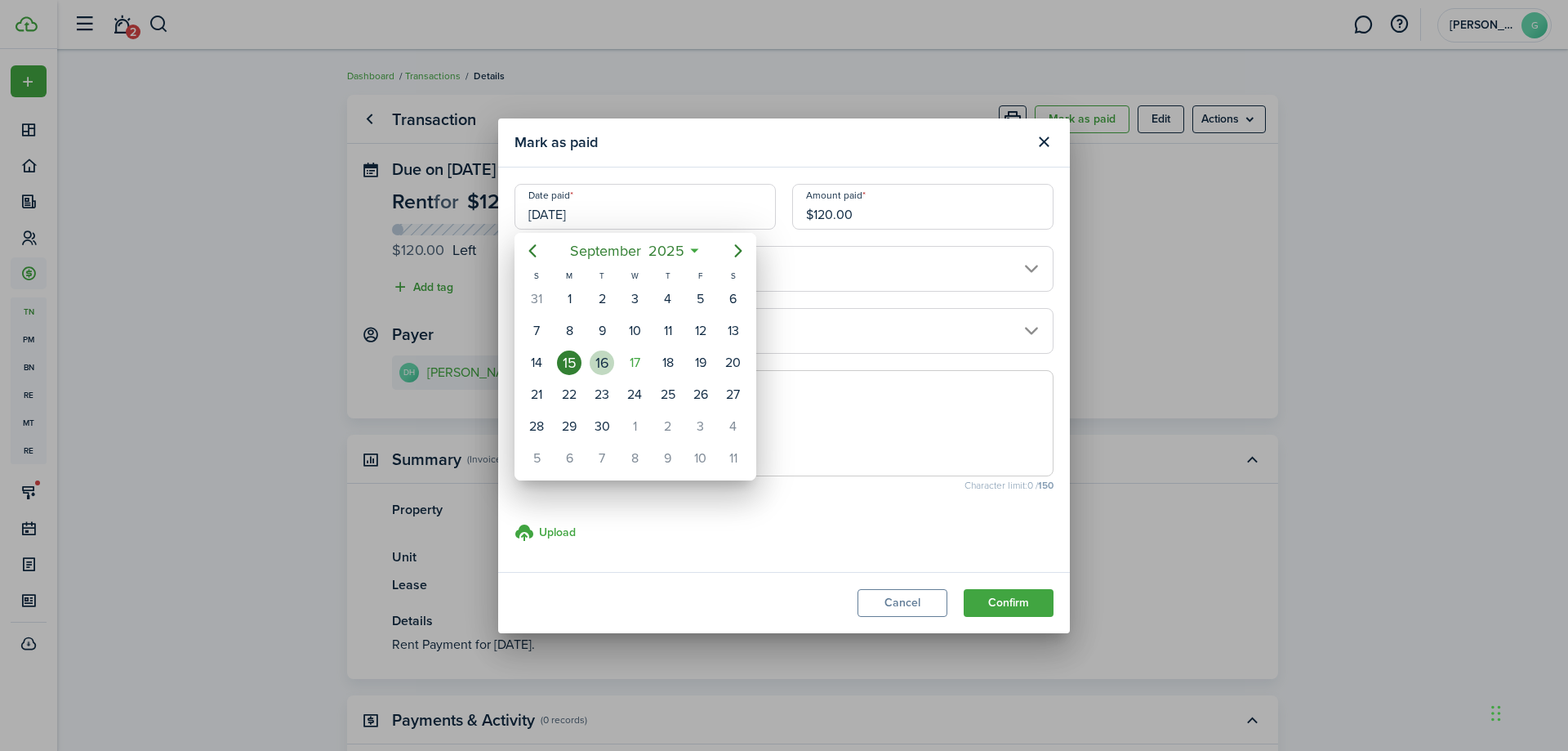
click at [606, 364] on div "16" at bounding box center [602, 363] width 25 height 25
type input "[DATE]"
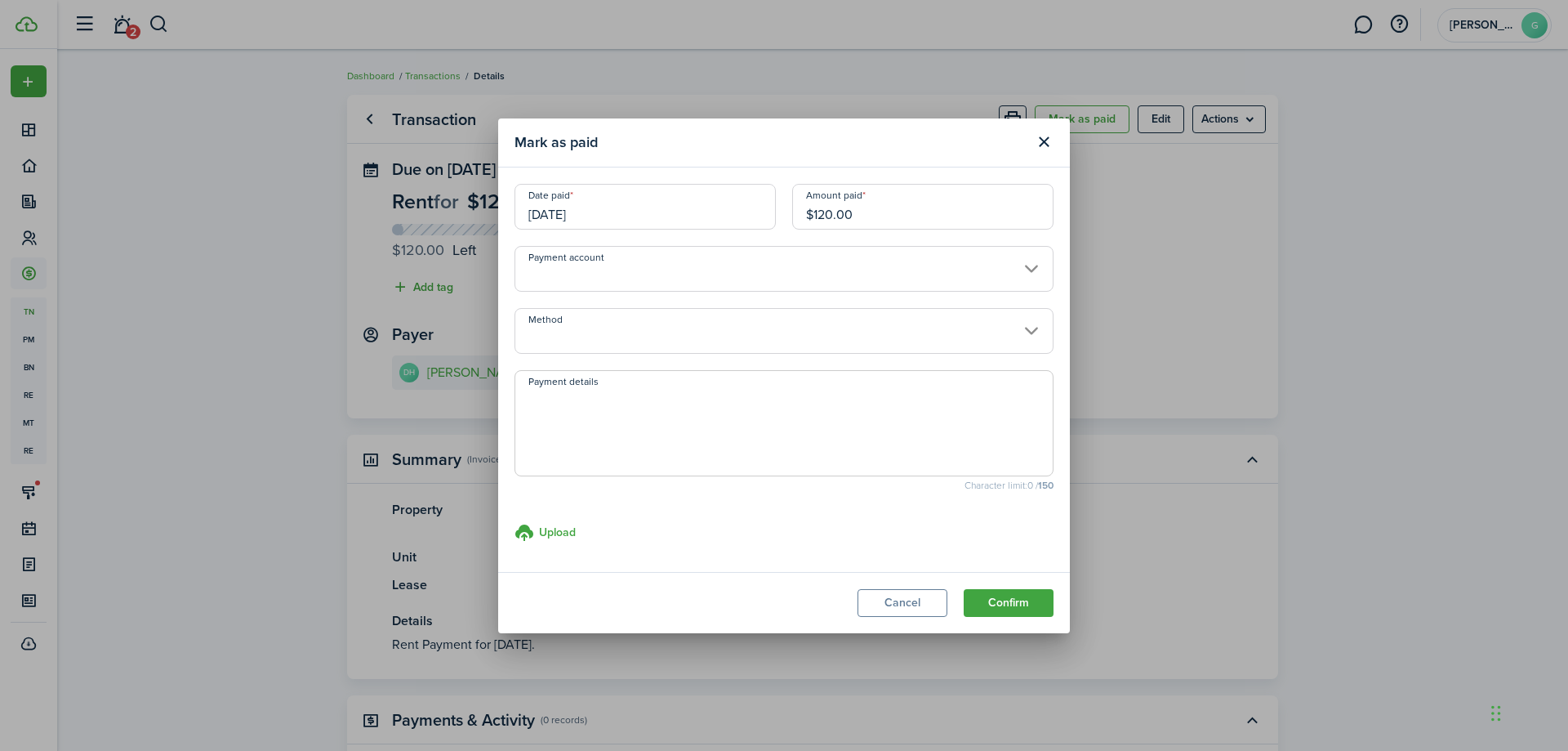
click at [621, 346] on input "Method" at bounding box center [784, 331] width 539 height 46
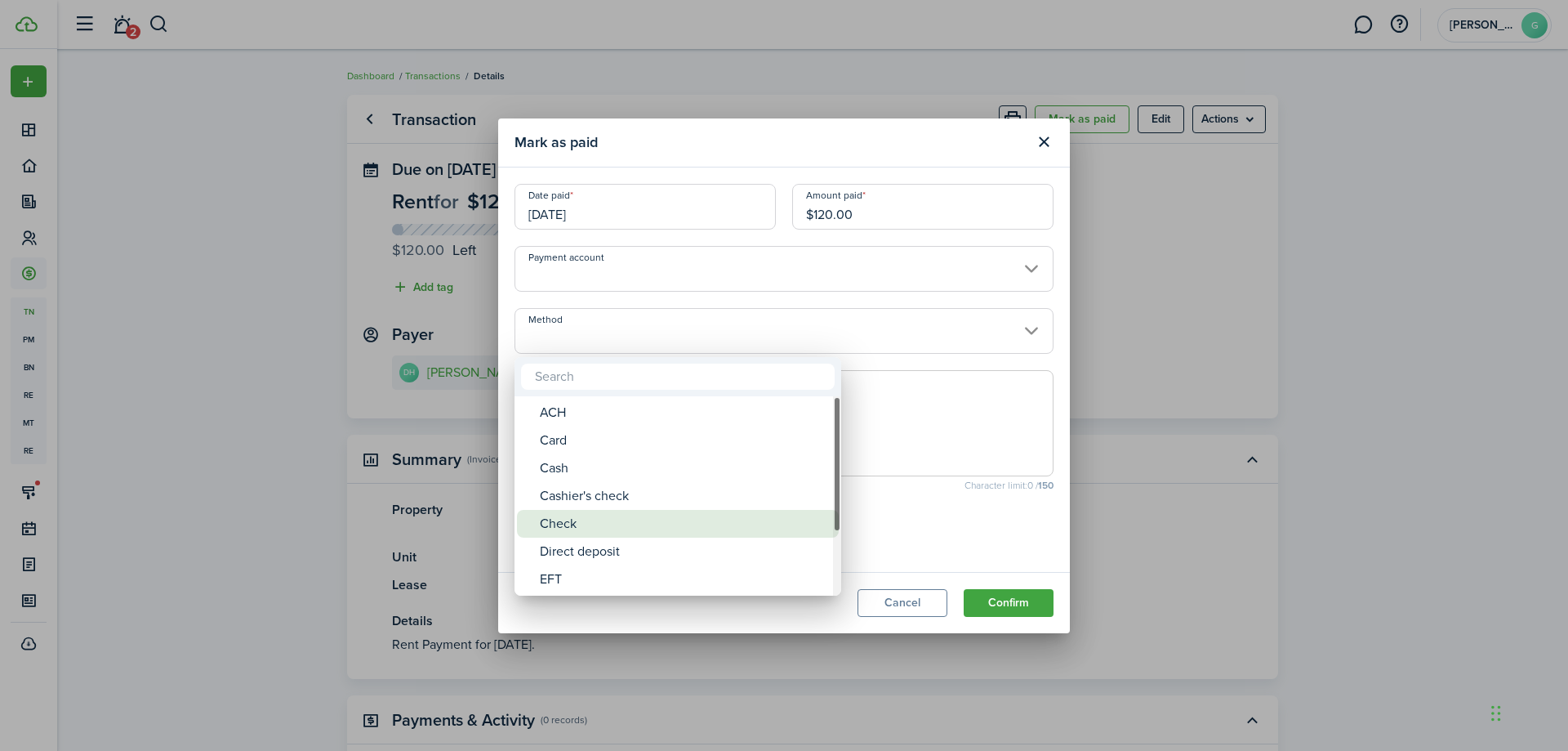
click at [563, 521] on div "Check" at bounding box center [685, 524] width 289 height 28
type input "Check"
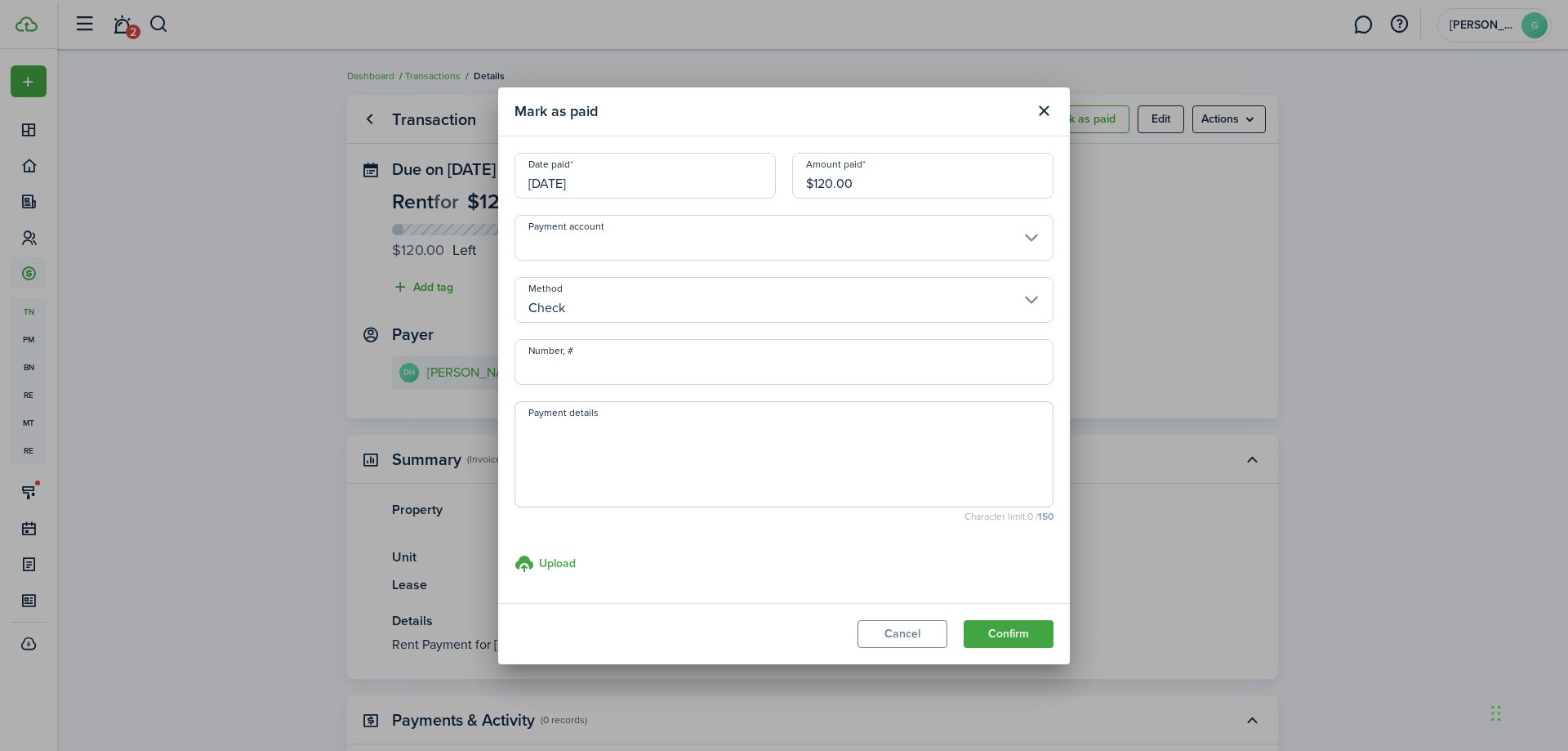
click at [619, 372] on input "Number, #" at bounding box center [784, 362] width 539 height 46
type input "1178"
click at [1006, 630] on button "Confirm" at bounding box center [1009, 634] width 90 height 28
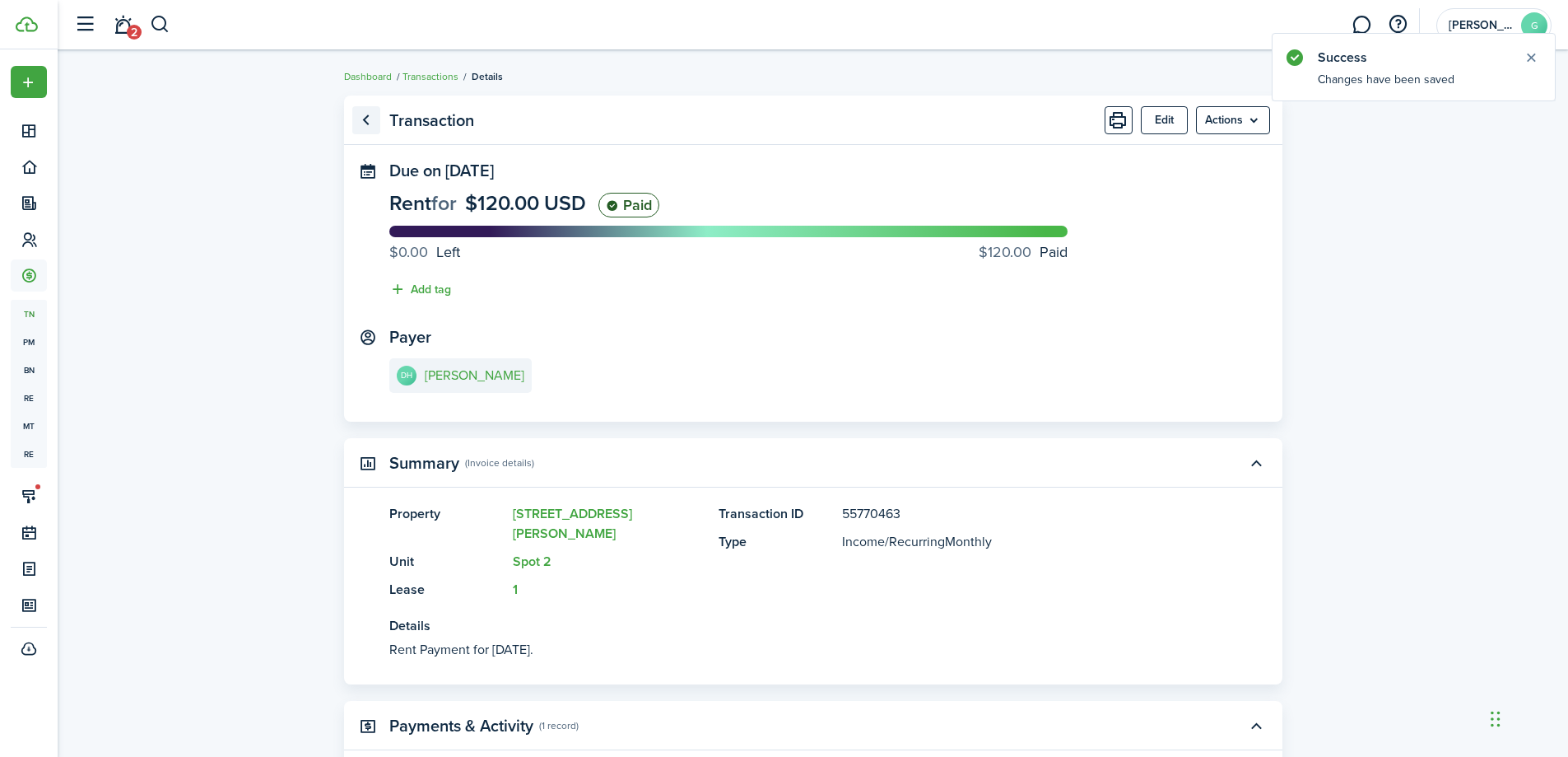
click at [360, 119] on link "Go back" at bounding box center [367, 121] width 28 height 28
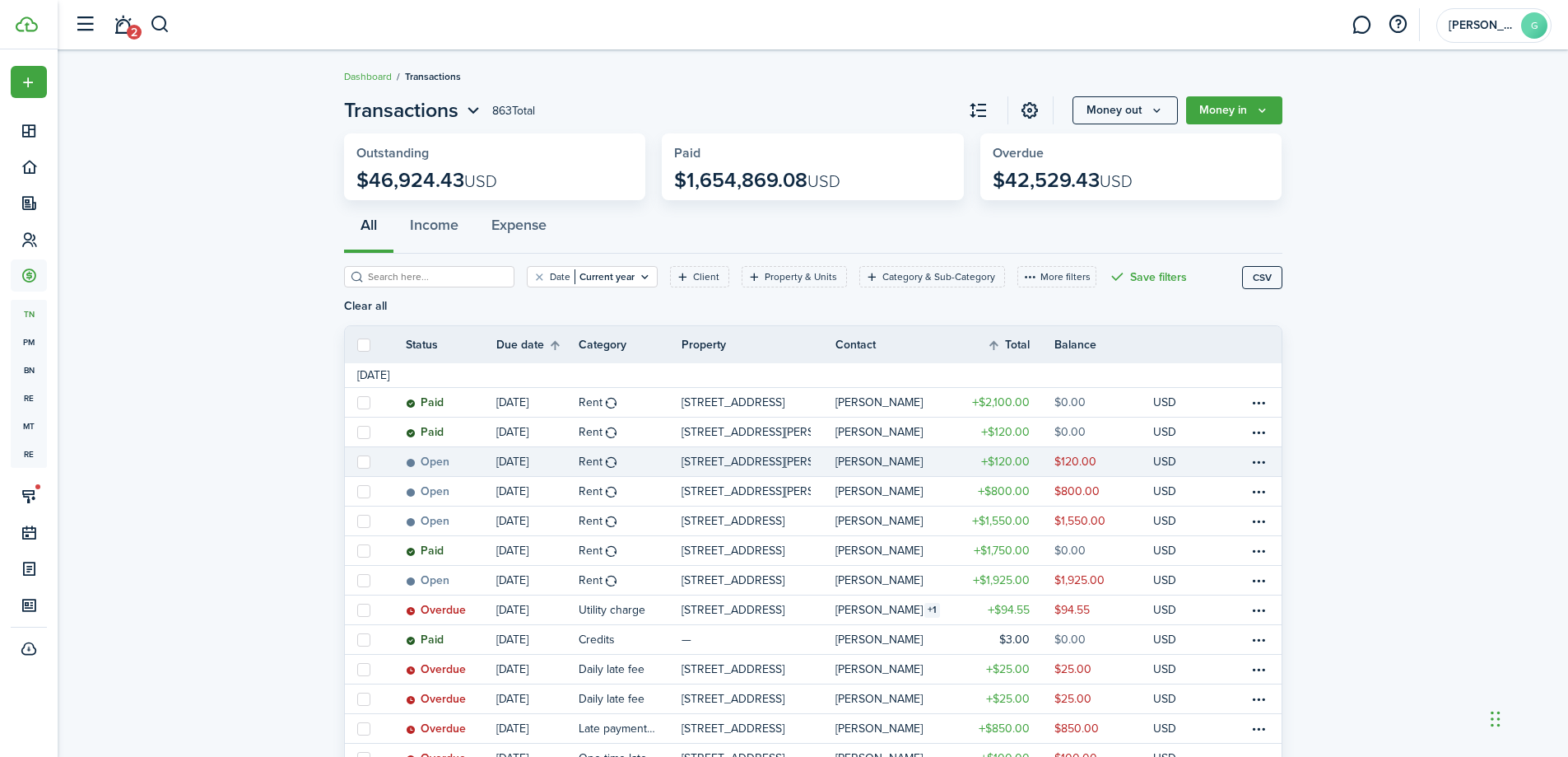
click at [1043, 447] on link "$120.00" at bounding box center [1005, 461] width 99 height 28
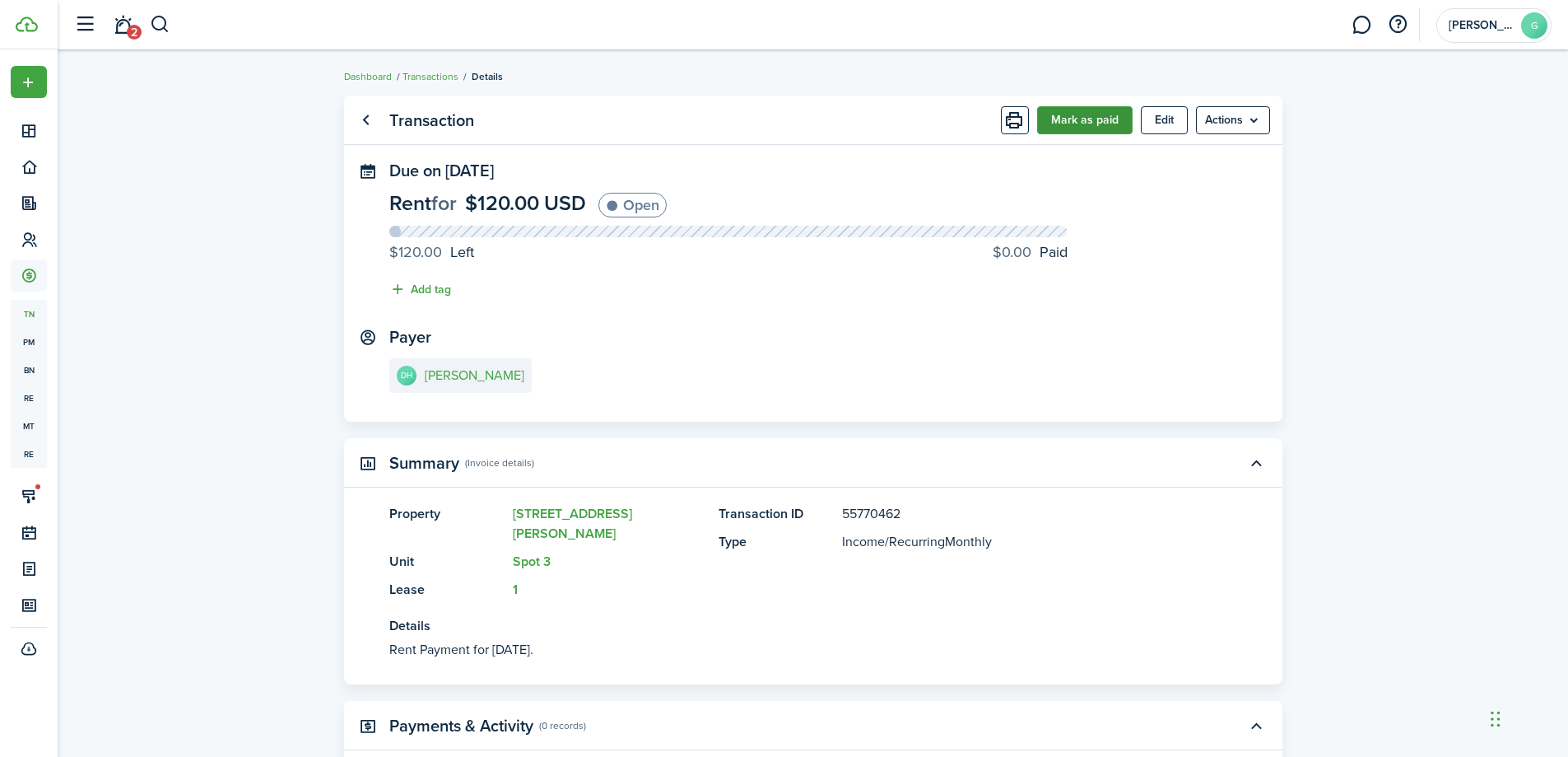
click at [1068, 130] on button "Mark as paid" at bounding box center [1086, 121] width 96 height 28
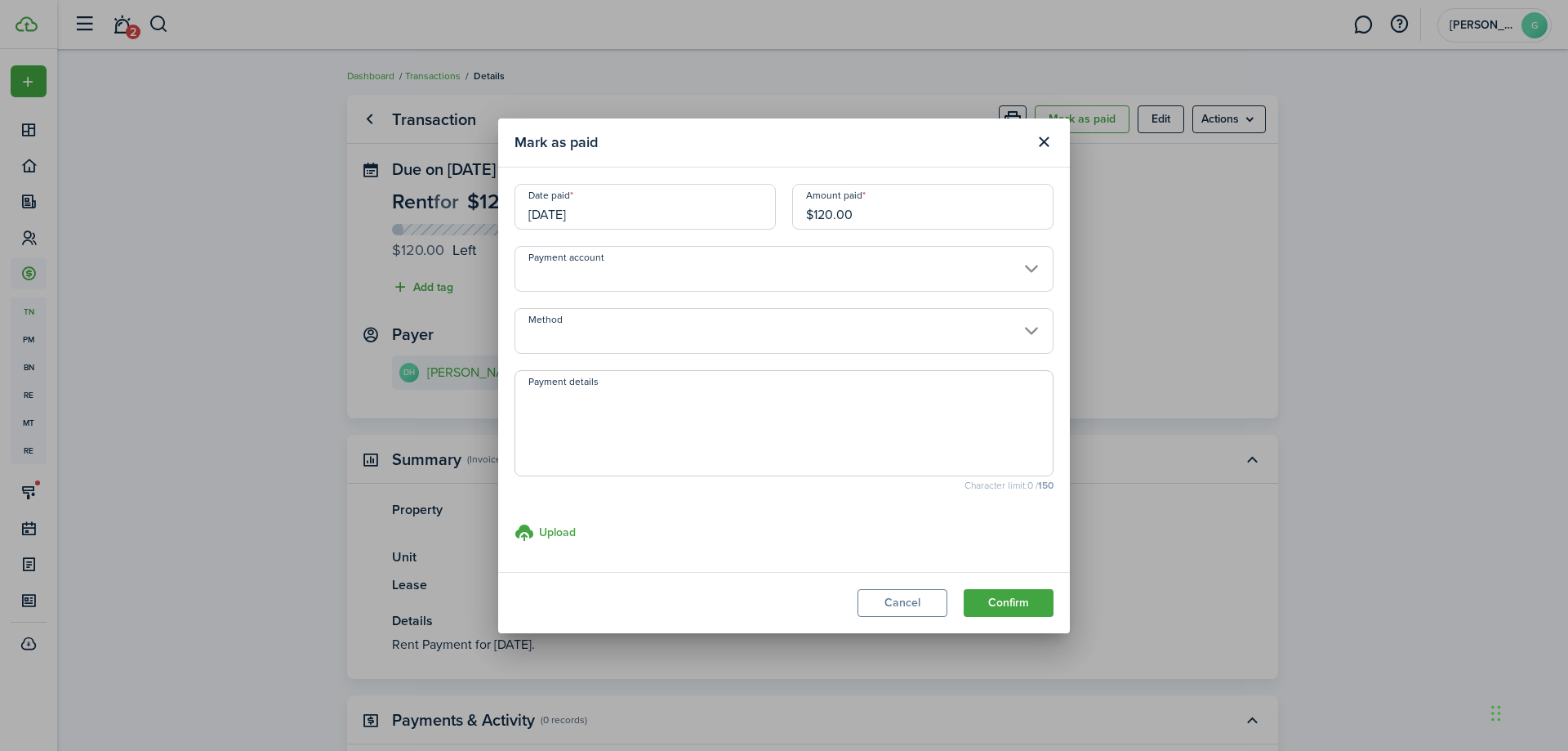
click at [597, 190] on input "[DATE]" at bounding box center [645, 207] width 262 height 46
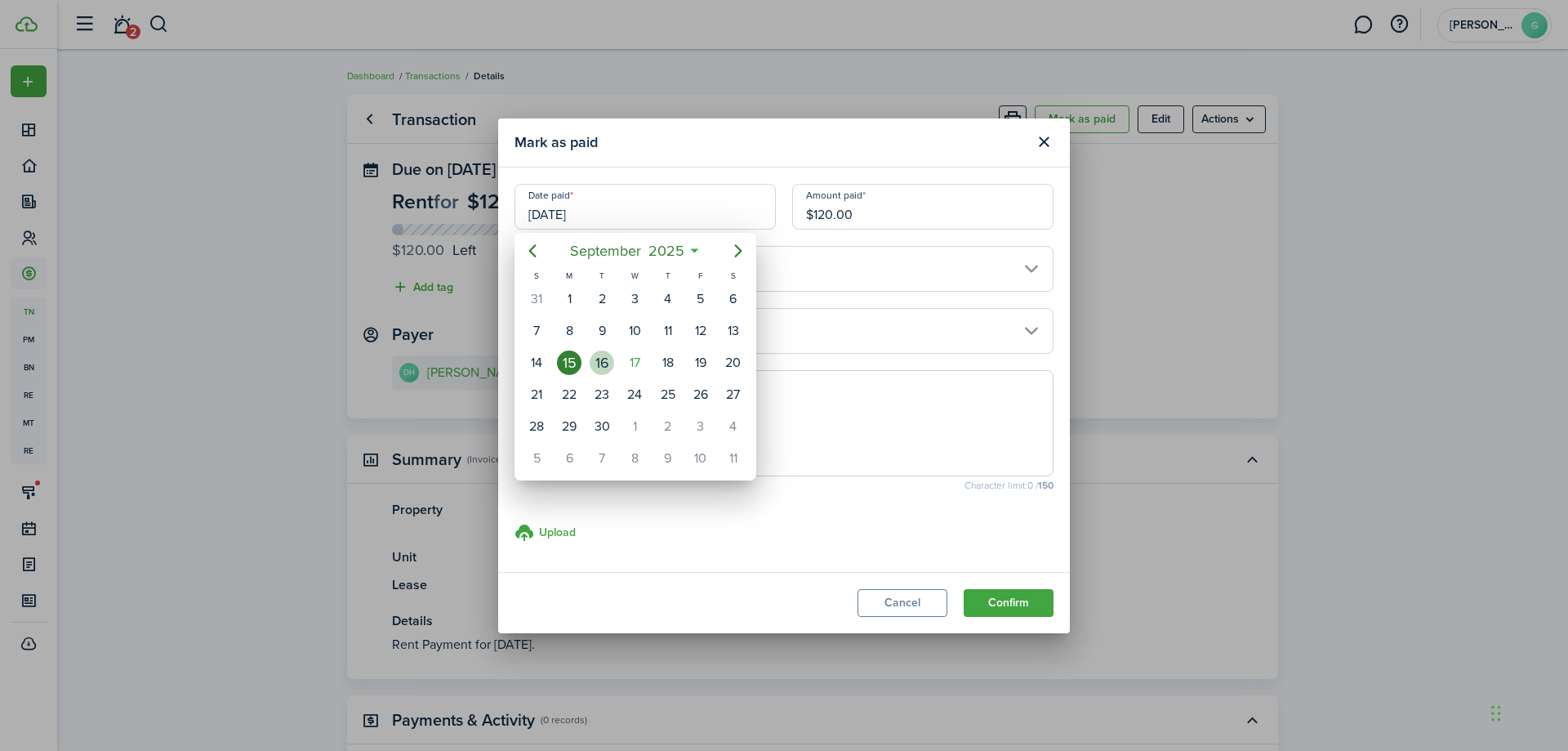
click at [609, 372] on div "16" at bounding box center [602, 363] width 25 height 25
type input "[DATE]"
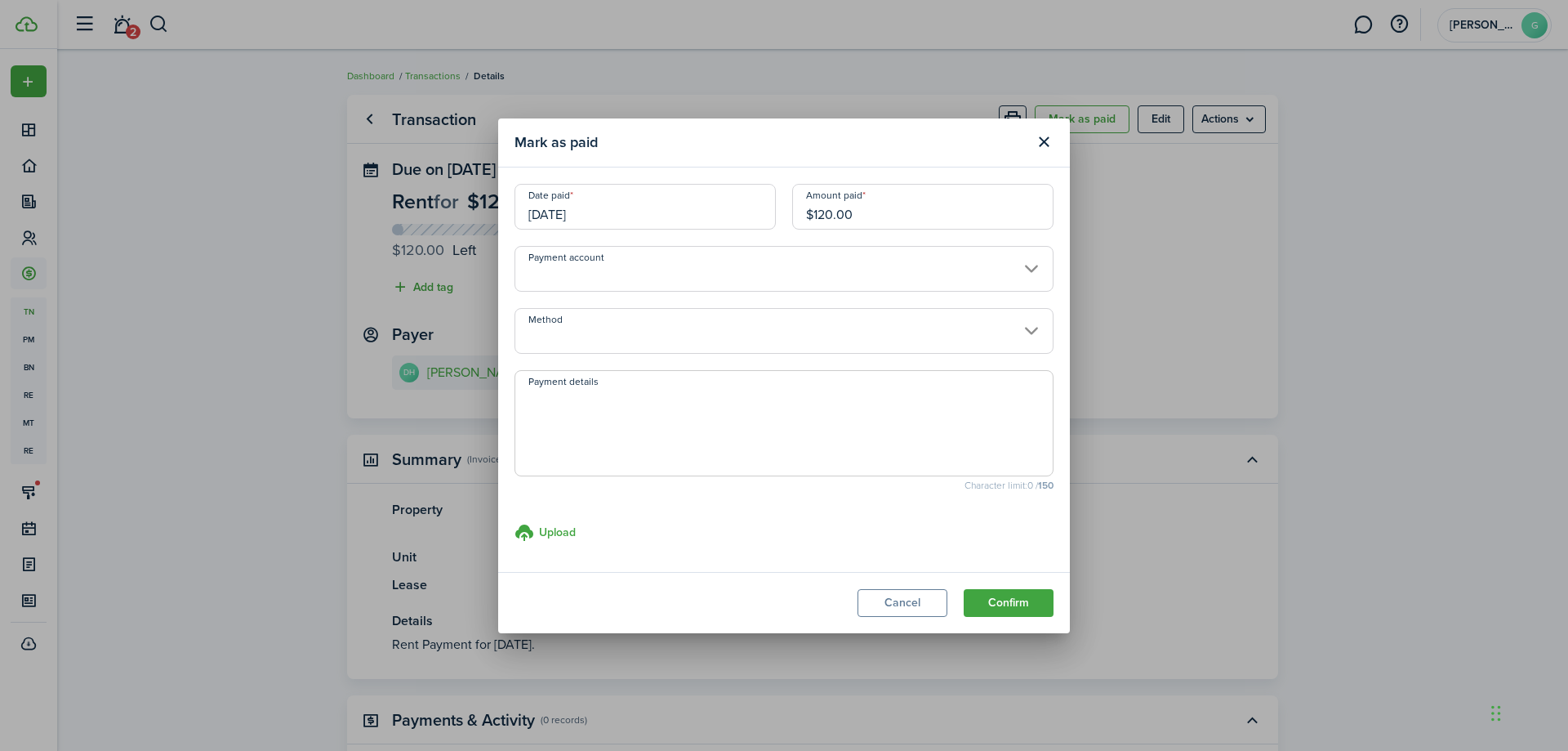
click at [604, 340] on input "Method" at bounding box center [784, 331] width 539 height 46
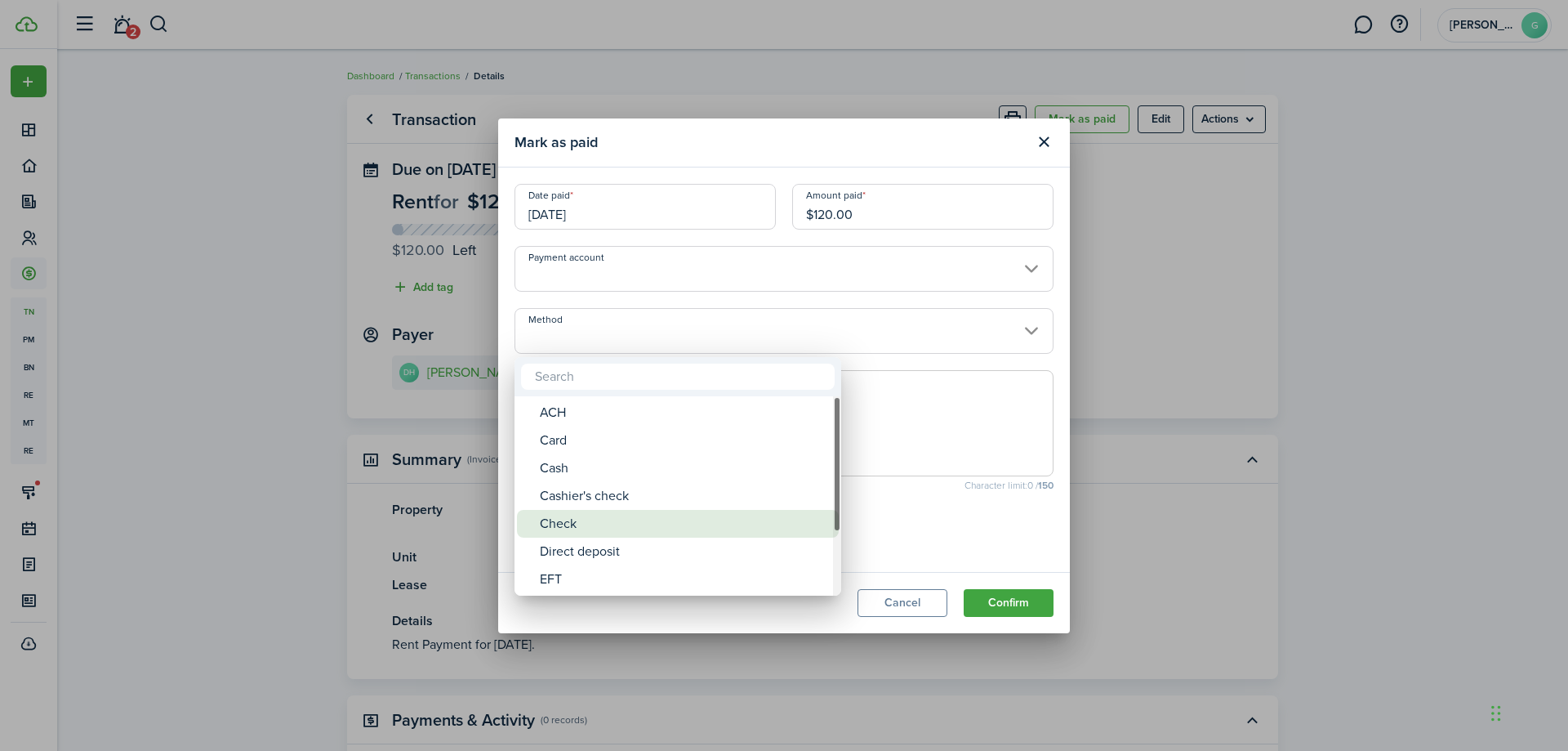
click at [559, 522] on div "Check" at bounding box center [685, 524] width 289 height 28
type input "Check"
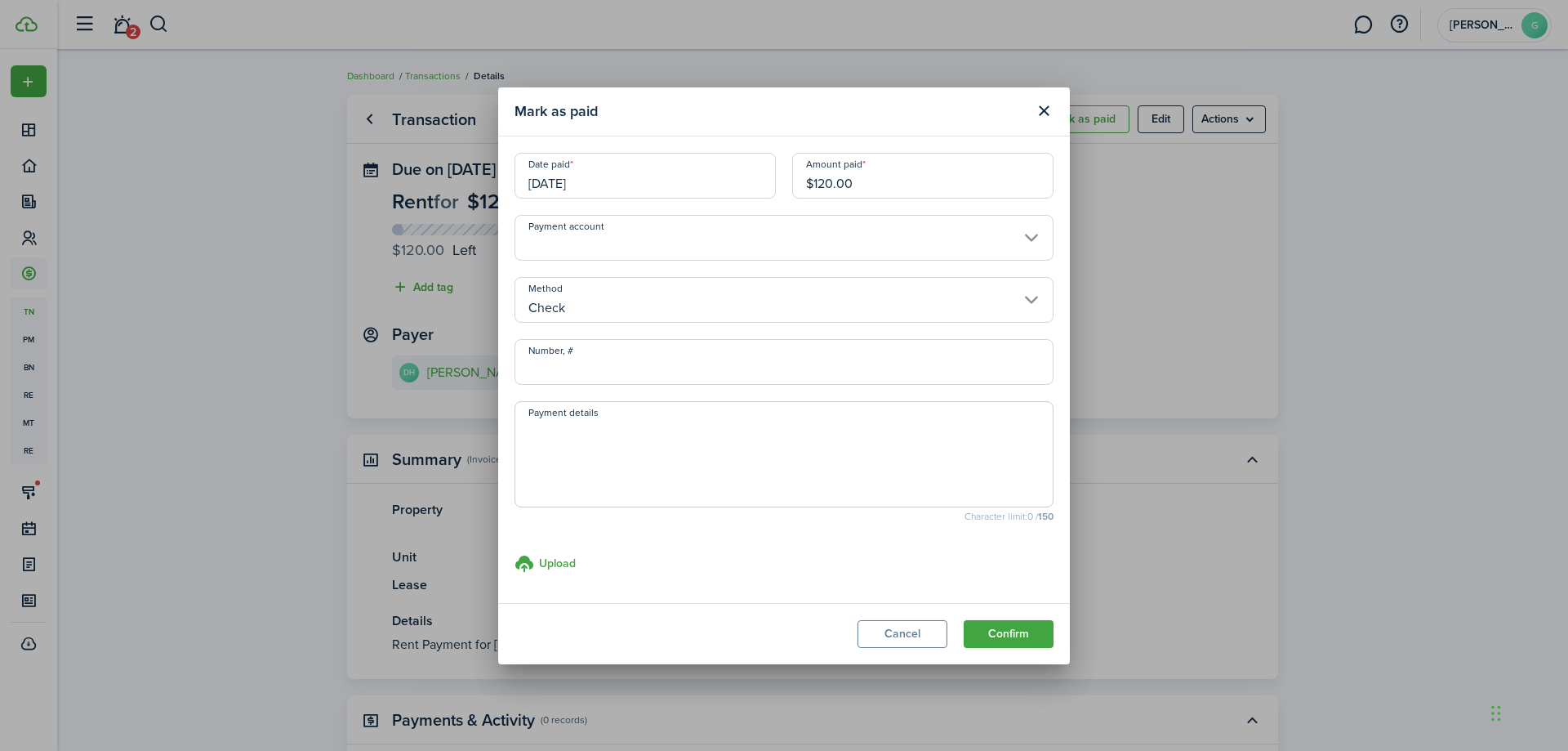
click at [619, 366] on input "Number, #" at bounding box center [784, 362] width 539 height 46
type input "1178"
click at [974, 628] on button "Confirm" at bounding box center [1009, 634] width 90 height 28
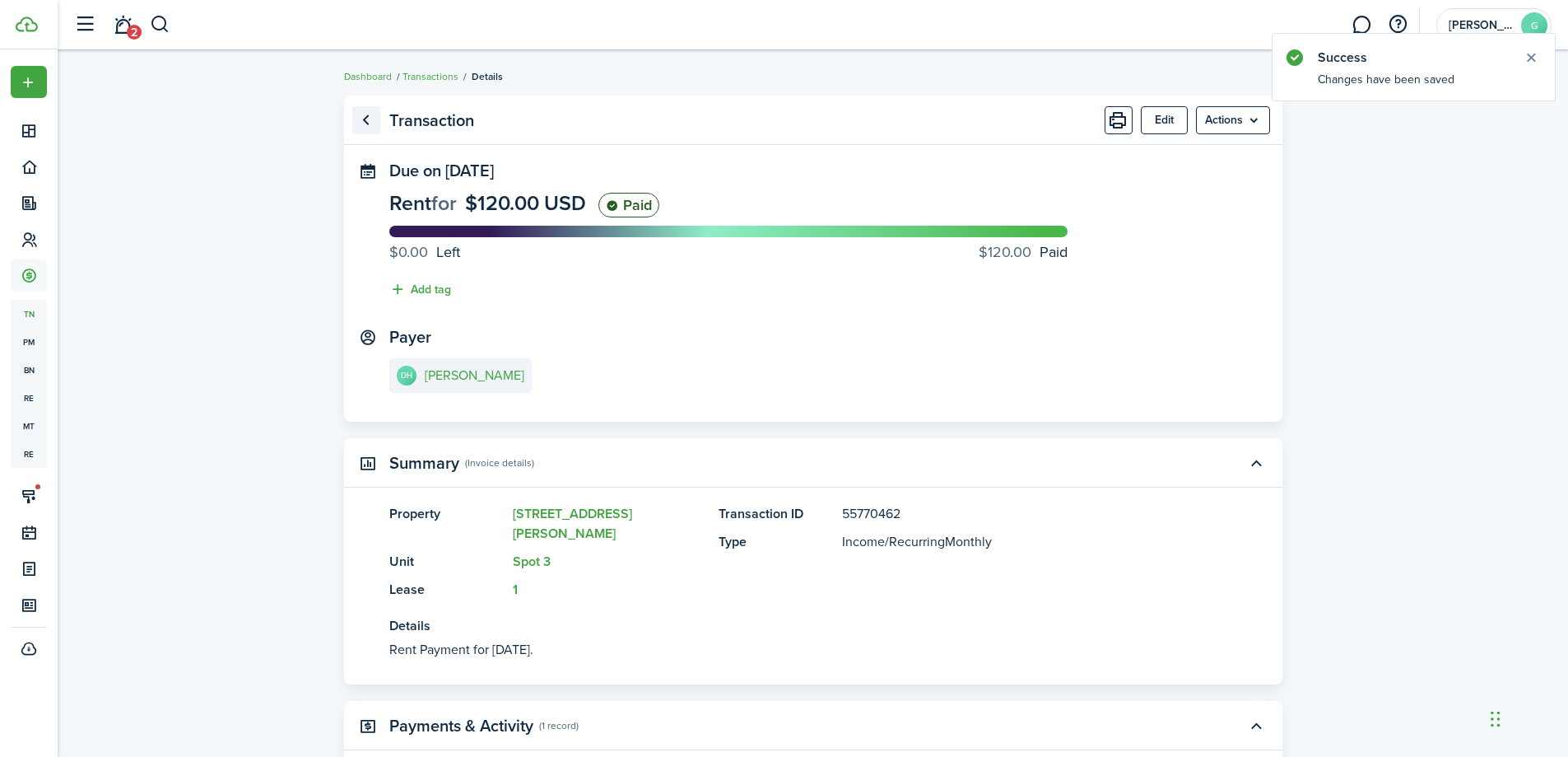
click at [371, 127] on link "Go back" at bounding box center [367, 121] width 28 height 28
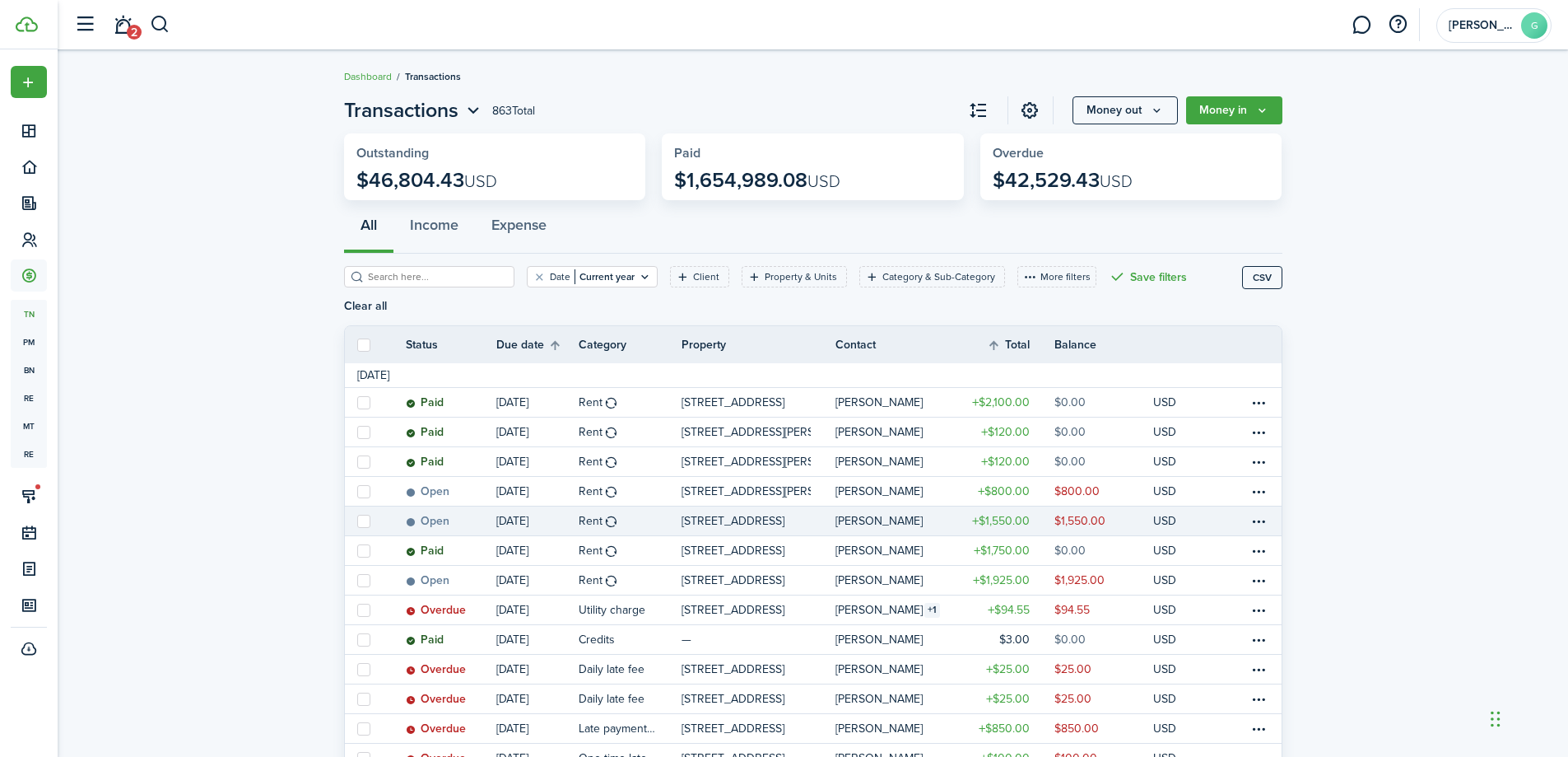
click at [1090, 512] on table-amount-description "$1,550.00" at bounding box center [1079, 520] width 51 height 17
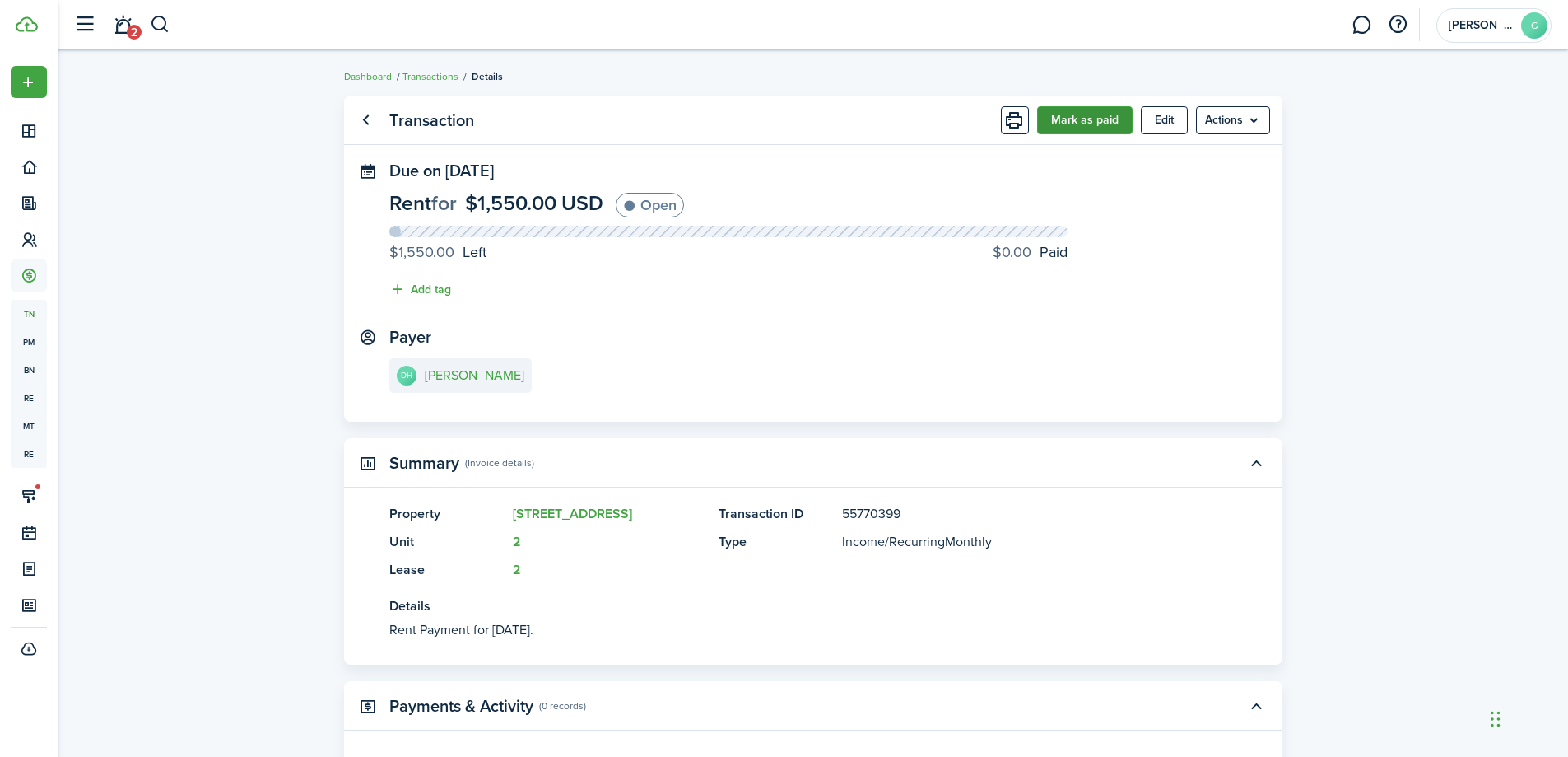
click at [1087, 119] on button "Mark as paid" at bounding box center [1086, 121] width 96 height 28
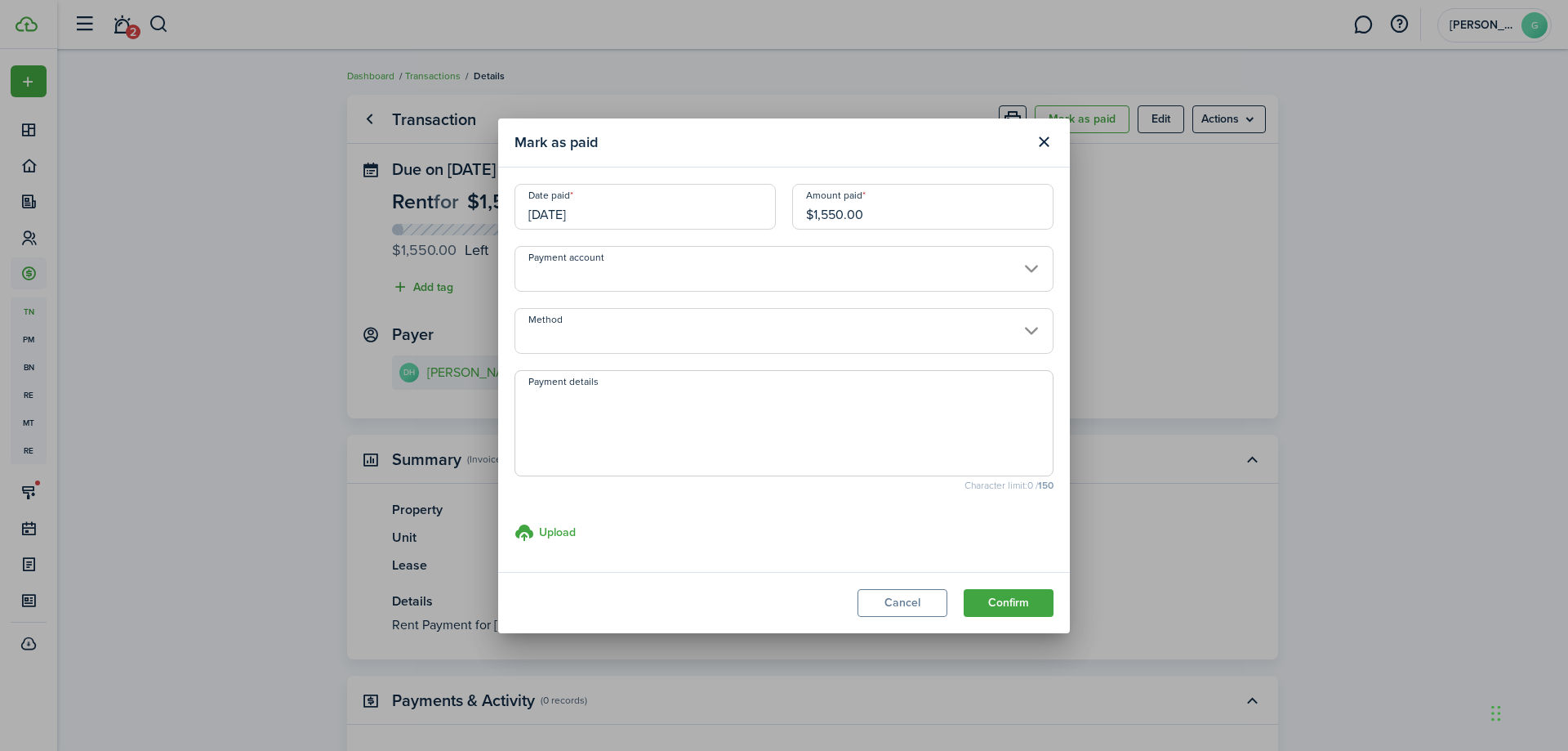
click at [676, 195] on input "[DATE]" at bounding box center [645, 207] width 262 height 46
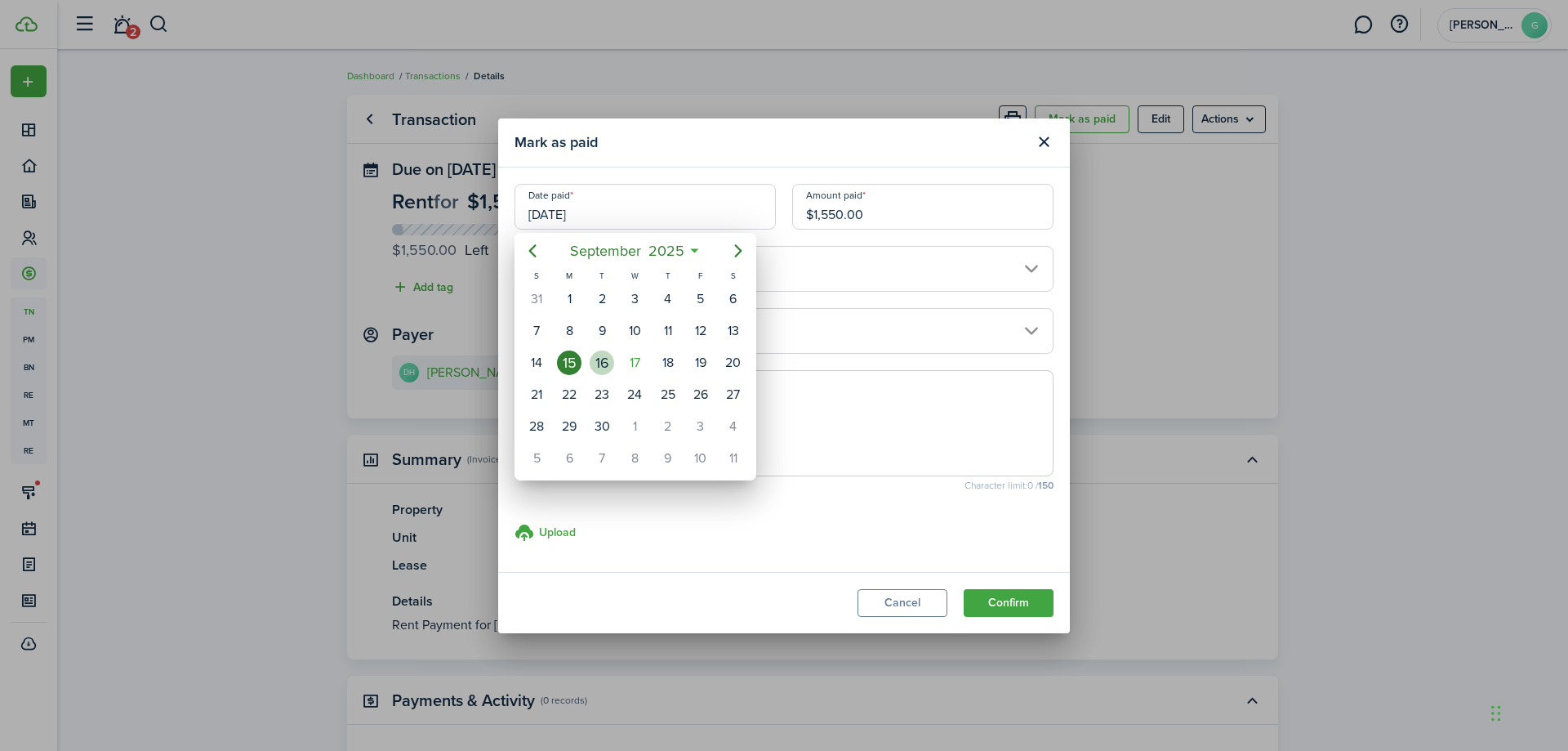
click at [608, 363] on div "16" at bounding box center [602, 363] width 25 height 25
type input "[DATE]"
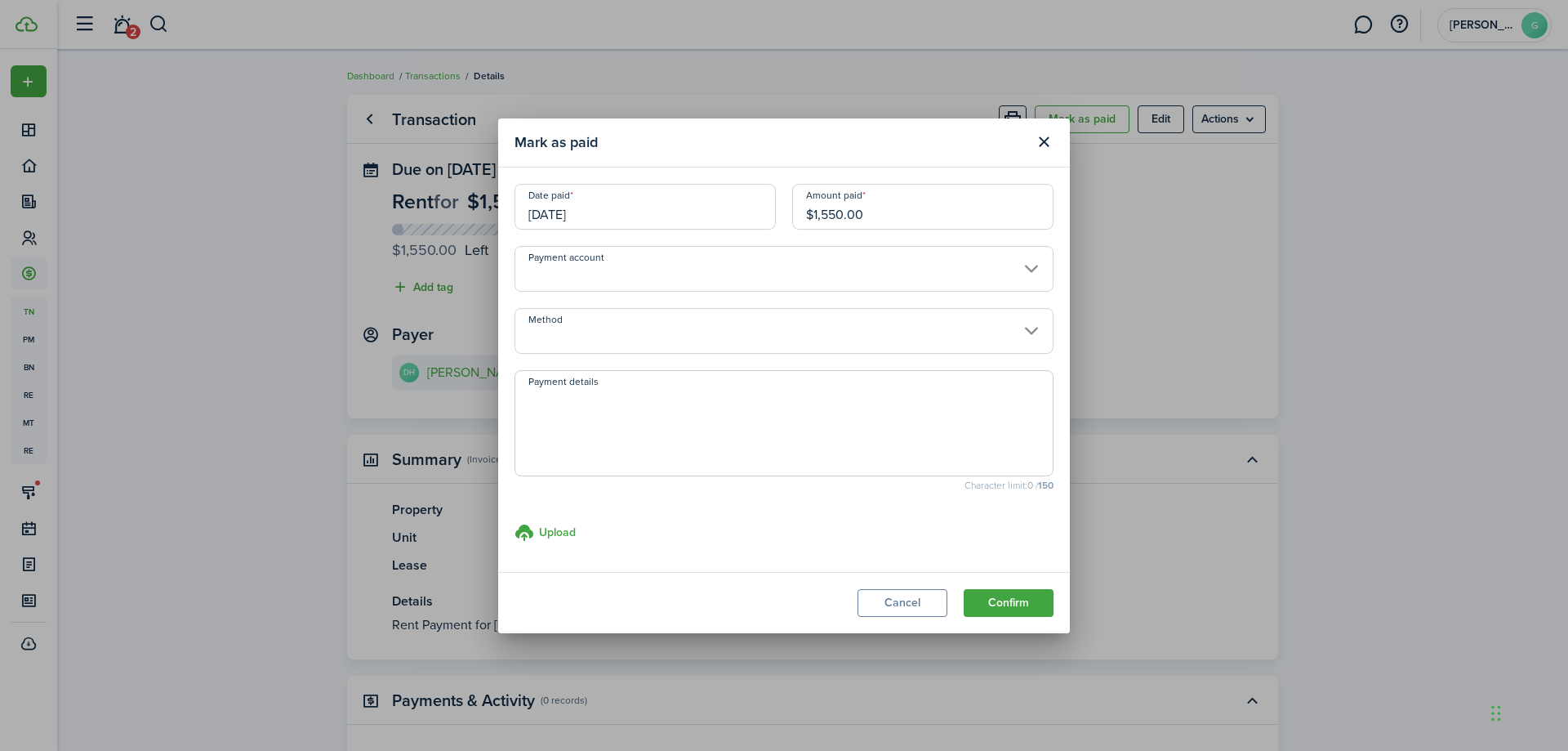
click at [612, 346] on input "Method" at bounding box center [784, 331] width 539 height 46
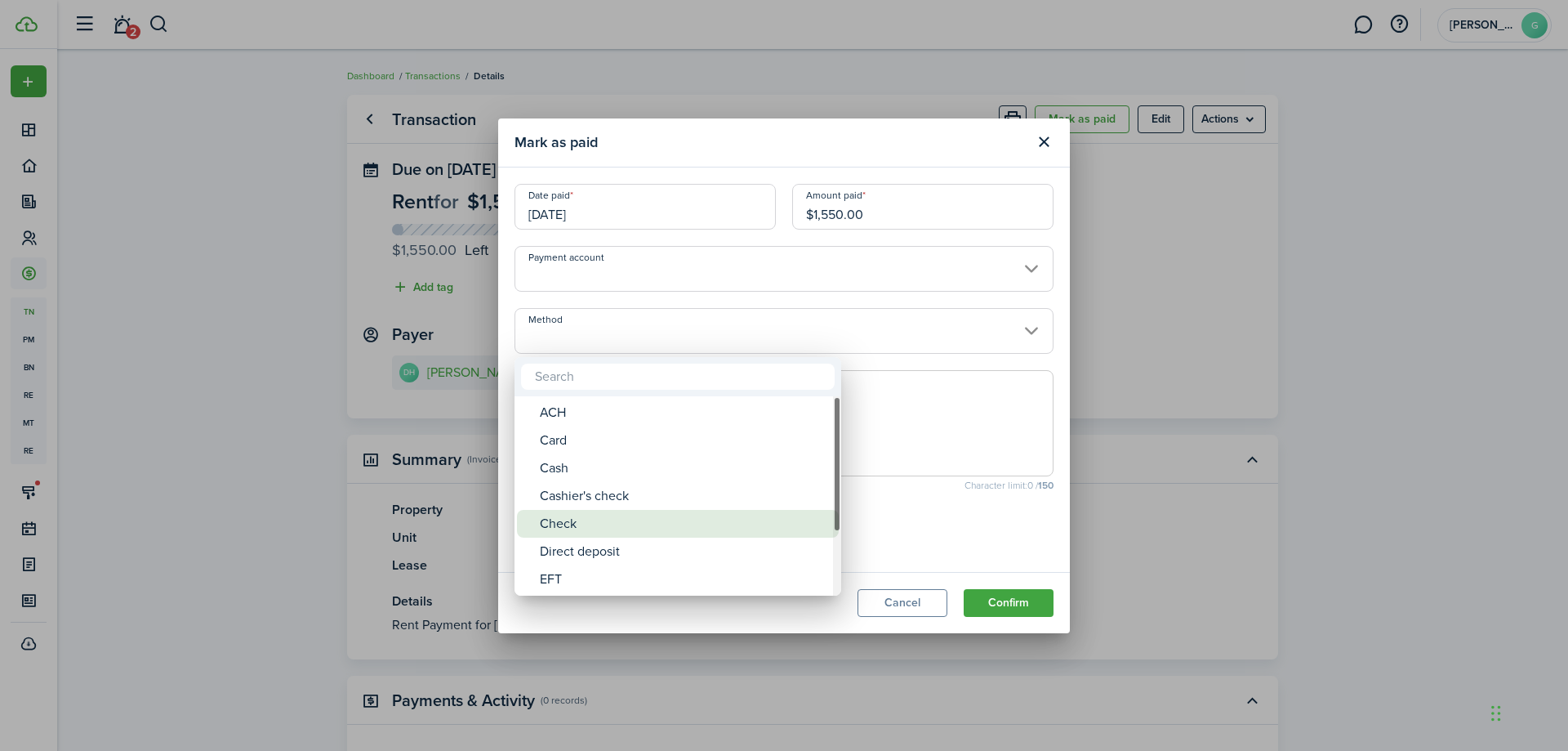
click at [572, 518] on div "Check" at bounding box center [685, 524] width 289 height 28
type input "Check"
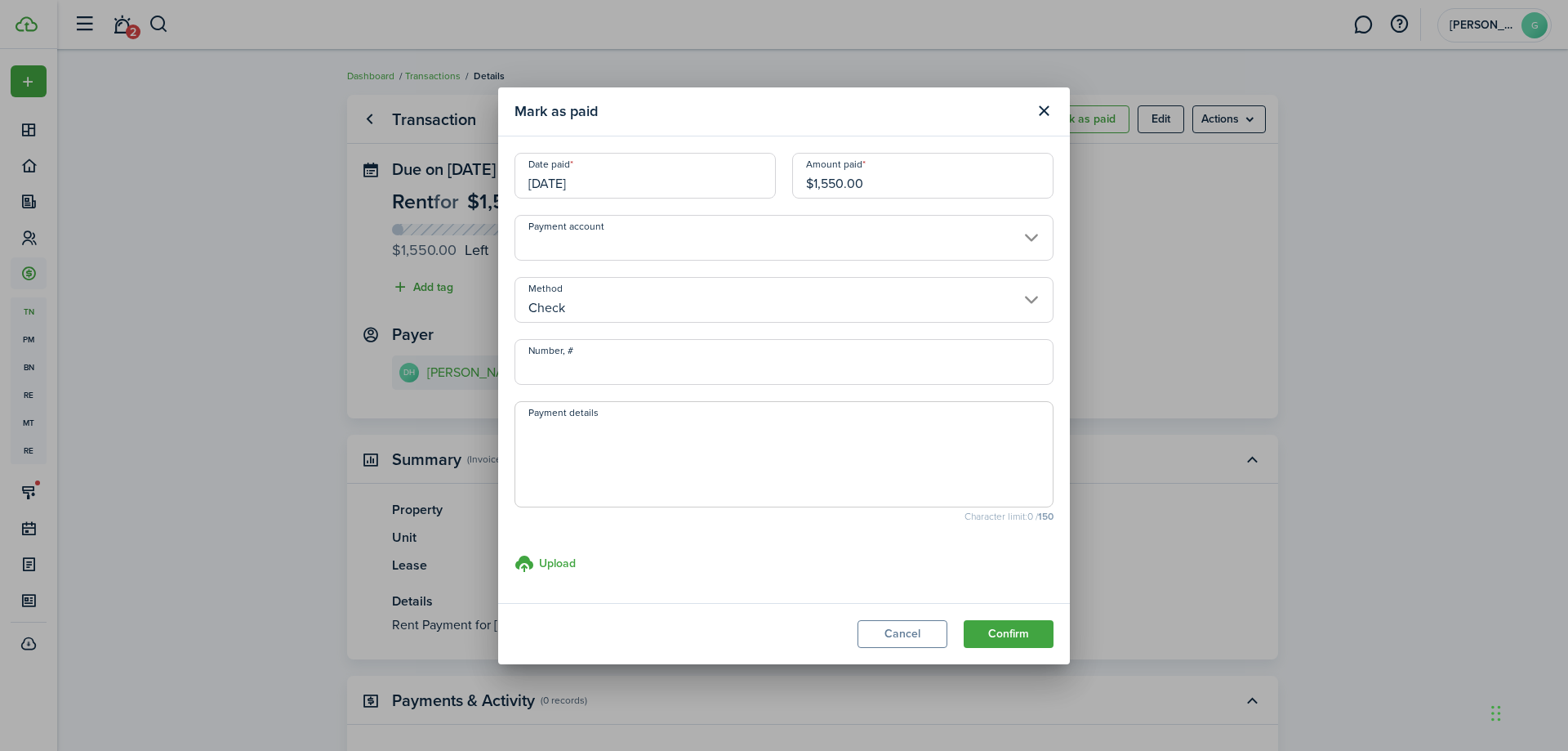
click at [610, 359] on input "Number, #" at bounding box center [784, 362] width 539 height 46
type input "1177"
click at [986, 636] on button "Confirm" at bounding box center [1009, 634] width 90 height 28
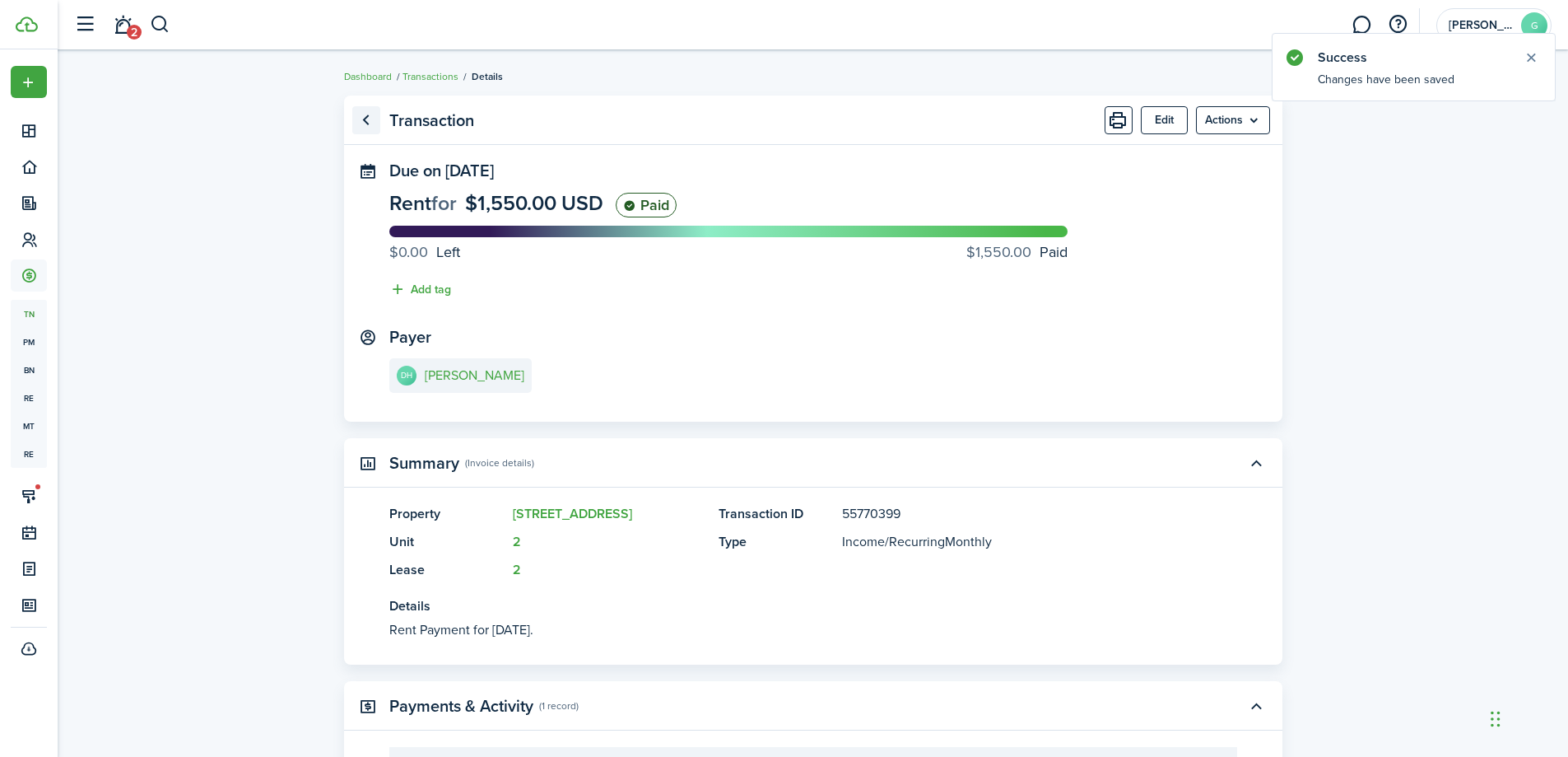
click at [368, 119] on link "Go back" at bounding box center [367, 121] width 28 height 28
